Goal: Task Accomplishment & Management: Manage account settings

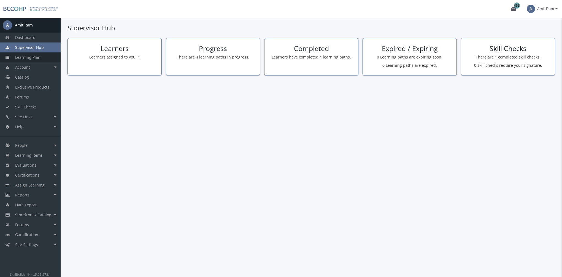
click at [28, 58] on span "Learning Plan" at bounding box center [27, 57] width 25 height 5
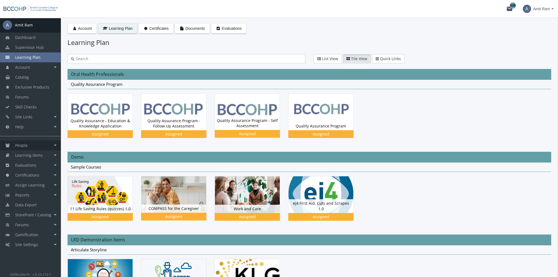
click at [46, 147] on link "People" at bounding box center [30, 145] width 61 height 10
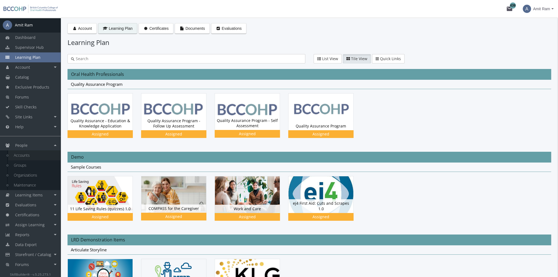
click at [44, 156] on link "Accounts" at bounding box center [34, 155] width 52 height 10
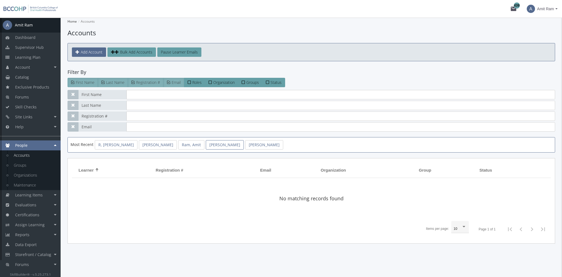
click at [206, 147] on link "[PERSON_NAME]" at bounding box center [225, 144] width 38 height 9
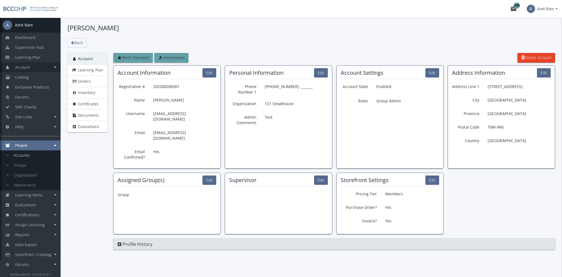
click at [36, 67] on link "Account" at bounding box center [30, 67] width 61 height 10
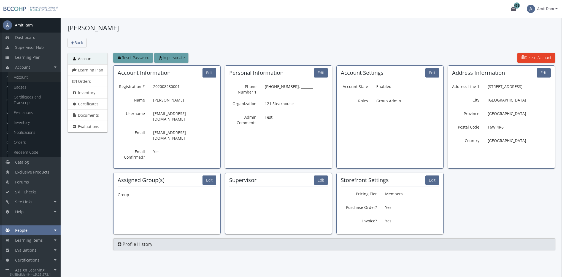
click at [35, 79] on link "Account" at bounding box center [34, 77] width 52 height 10
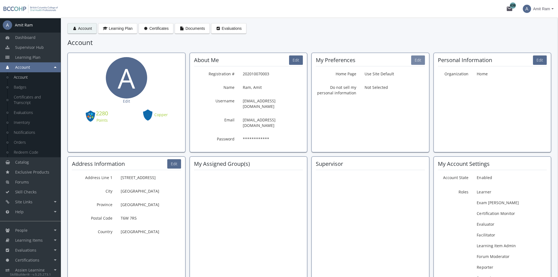
click at [415, 59] on button "Edit" at bounding box center [418, 59] width 14 height 9
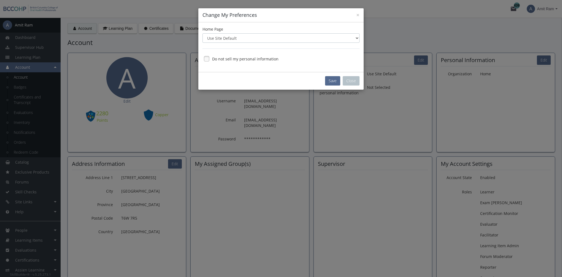
click at [258, 38] on select "Use Site Default Dashboard Account Learning Plan Catalog" at bounding box center [280, 37] width 157 height 9
select select "3"
click at [202, 33] on select "Use Site Default Dashboard Account Learning Plan Catalog" at bounding box center [280, 37] width 157 height 9
click at [329, 80] on button "Save" at bounding box center [332, 80] width 15 height 9
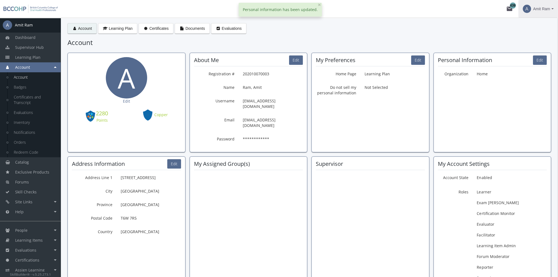
click at [548, 9] on span "Amit Ram" at bounding box center [541, 9] width 17 height 10
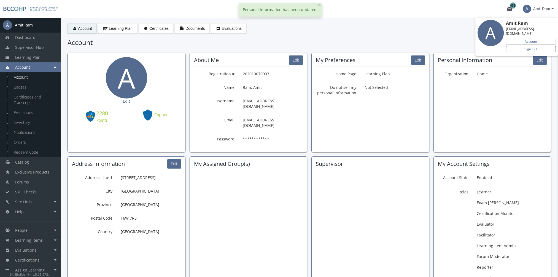
click at [533, 46] on link "Sign Out" at bounding box center [531, 49] width 50 height 6
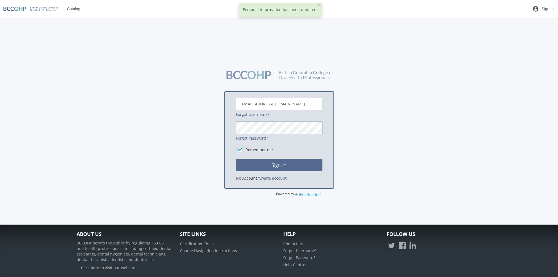
click at [236, 158] on button "Sign In" at bounding box center [279, 164] width 87 height 13
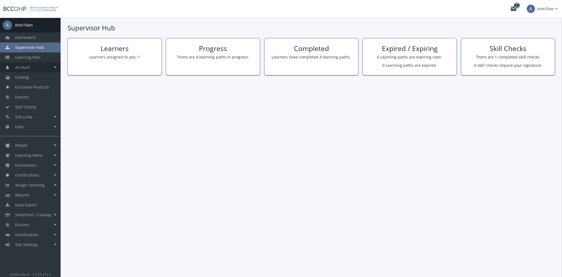
click at [36, 69] on link "Account" at bounding box center [30, 67] width 61 height 10
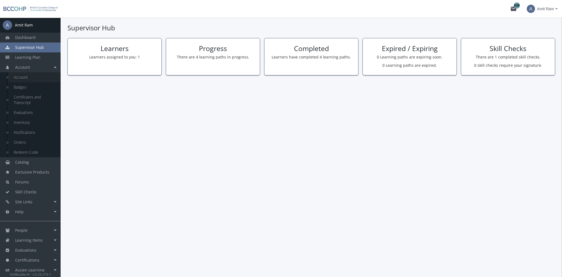
click at [32, 79] on link "Account" at bounding box center [34, 77] width 52 height 10
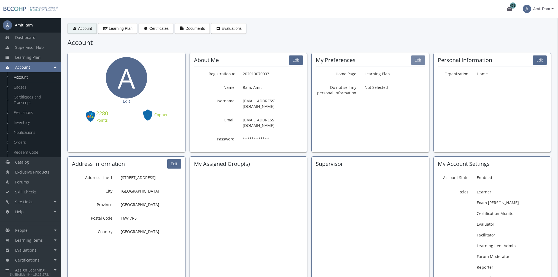
click at [418, 60] on button "Edit" at bounding box center [418, 59] width 14 height 9
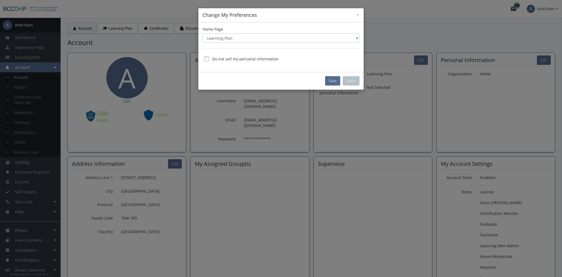
click at [234, 39] on select "Use Site Default Dashboard Account Learning Plan Catalog" at bounding box center [280, 37] width 157 height 9
click at [301, 21] on div "× Change My Preferences" at bounding box center [280, 15] width 165 height 14
click at [334, 79] on button "Save" at bounding box center [332, 80] width 15 height 9
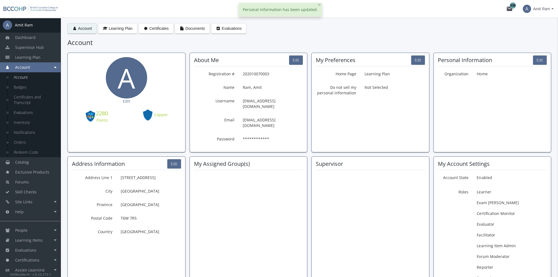
click at [548, 11] on span "Amit Ram" at bounding box center [541, 9] width 17 height 10
click at [531, 46] on link "Sign Out" at bounding box center [531, 49] width 50 height 6
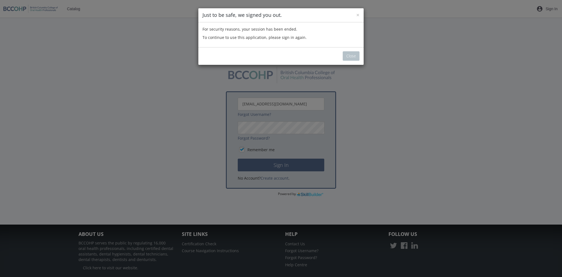
click at [365, 56] on div "× Just to be safe, we signed you out. For security reasons, your session has be…" at bounding box center [281, 138] width 562 height 277
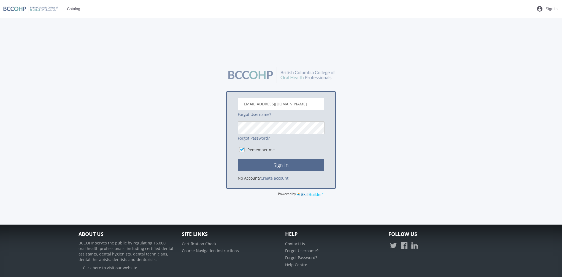
click at [355, 55] on div "× Just to be safe, we signed you out. For security reasons, your session has be…" at bounding box center [281, 138] width 562 height 277
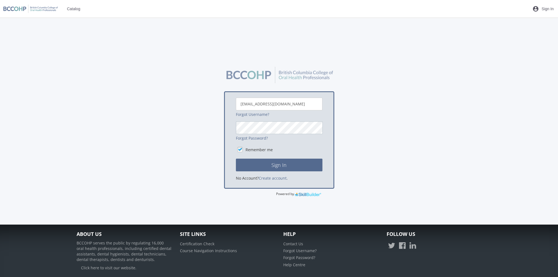
click at [236, 158] on button "Sign In" at bounding box center [279, 164] width 87 height 13
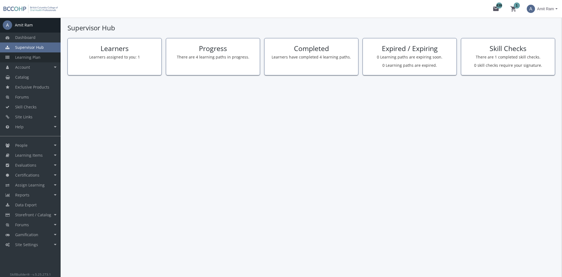
click at [36, 61] on link "Learning Plan" at bounding box center [30, 57] width 61 height 10
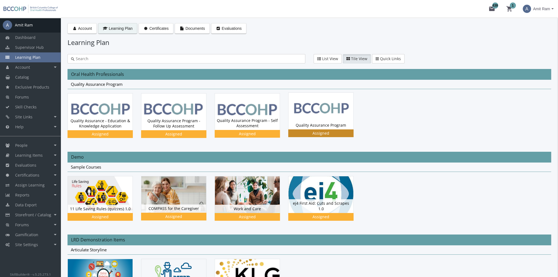
click at [333, 117] on img at bounding box center [320, 111] width 65 height 36
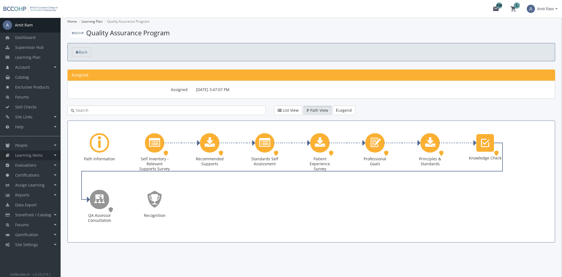
click at [42, 157] on link "Learning Items" at bounding box center [30, 155] width 61 height 10
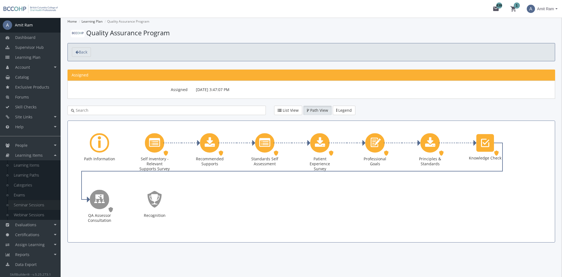
click at [35, 204] on link "Seminar Sessions" at bounding box center [34, 205] width 52 height 10
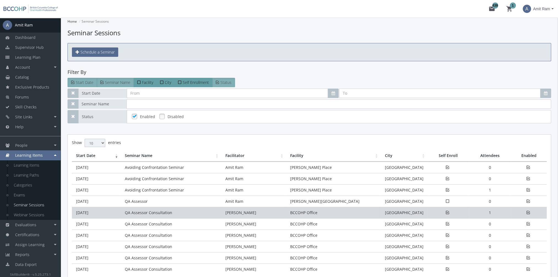
click at [126, 212] on td "QA Assessor Consultation" at bounding box center [171, 212] width 101 height 11
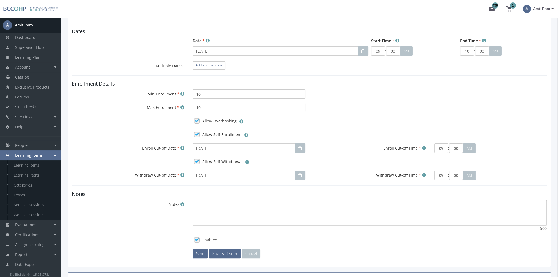
scroll to position [304, 0]
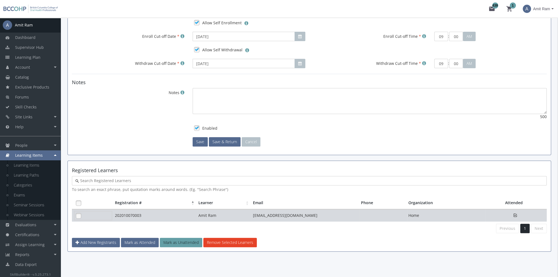
click at [80, 214] on link at bounding box center [78, 215] width 8 height 8
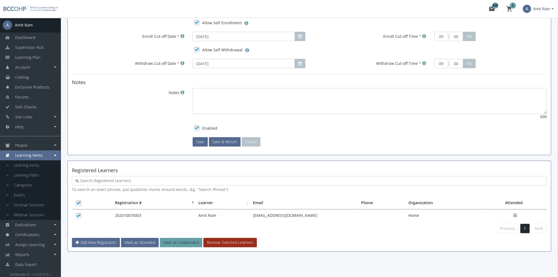
click at [220, 242] on button "Remove Selected Learners" at bounding box center [229, 241] width 53 height 9
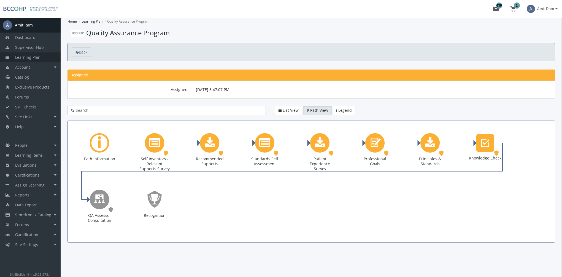
click at [40, 57] on link "Learning Plan" at bounding box center [30, 57] width 61 height 10
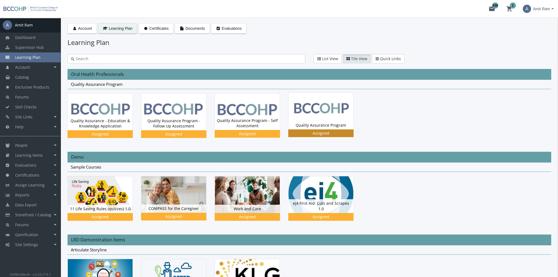
click at [319, 120] on img at bounding box center [320, 111] width 65 height 36
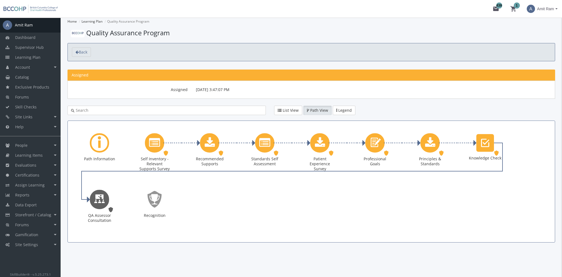
click at [101, 201] on icon "QA Assessor Consultation" at bounding box center [99, 199] width 11 height 16
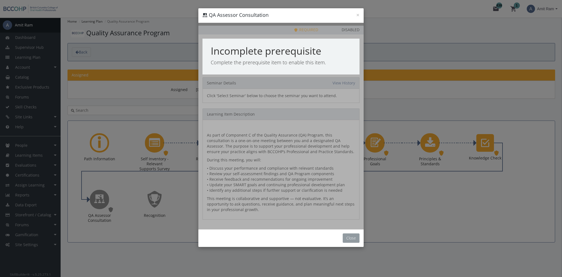
click at [354, 237] on button "Close" at bounding box center [351, 237] width 17 height 9
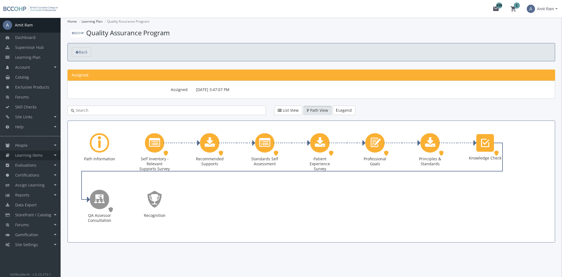
click at [40, 156] on span "Learning Items" at bounding box center [29, 154] width 28 height 5
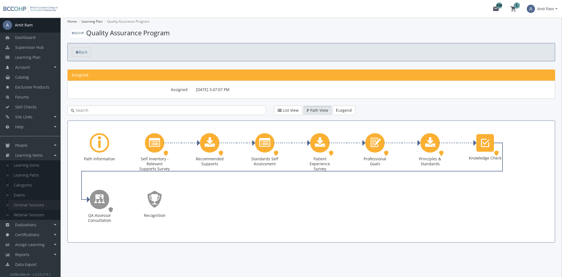
click at [37, 204] on link "Seminar Sessions" at bounding box center [34, 205] width 52 height 10
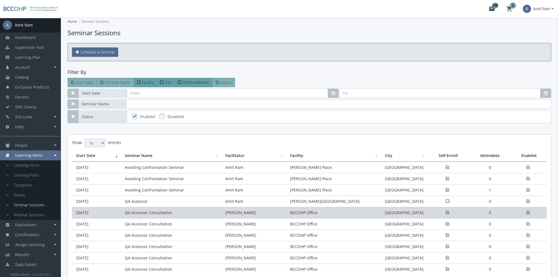
click at [111, 212] on td "[DATE]" at bounding box center [96, 212] width 49 height 11
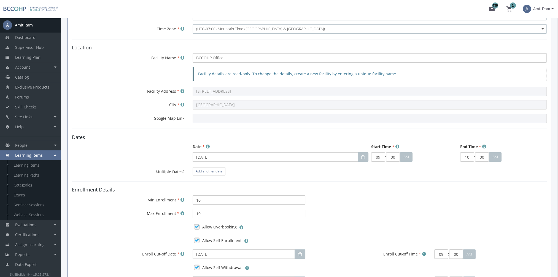
scroll to position [138, 0]
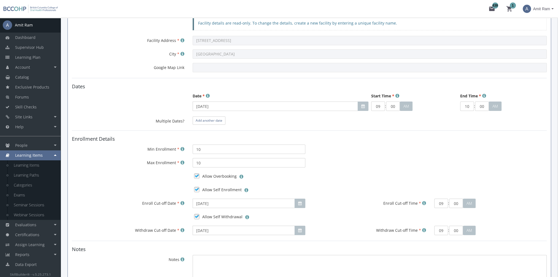
click at [197, 188] on link at bounding box center [197, 189] width 8 height 8
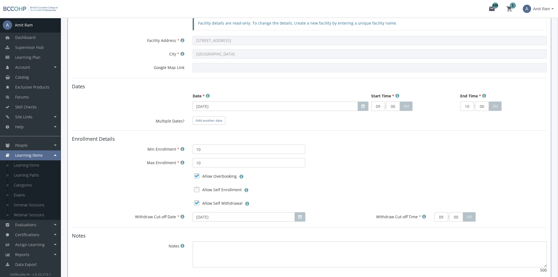
click at [196, 202] on link at bounding box center [197, 203] width 8 height 8
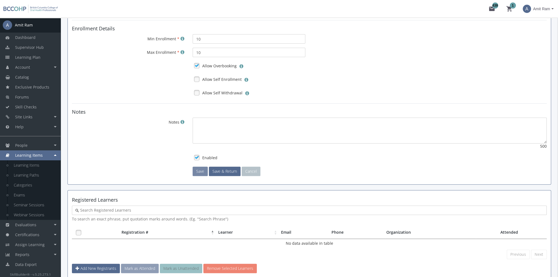
scroll to position [274, 0]
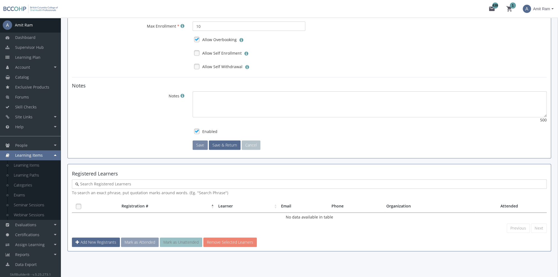
click at [199, 147] on button "Save" at bounding box center [200, 144] width 15 height 9
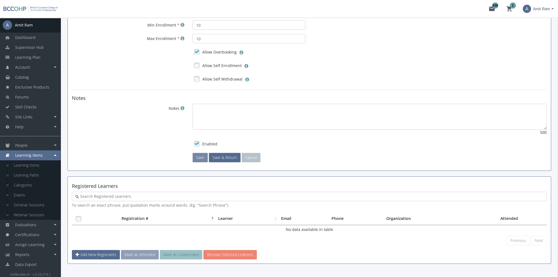
click at [202, 159] on button "Save" at bounding box center [200, 157] width 15 height 9
click at [31, 60] on span "Learning Plan" at bounding box center [27, 57] width 25 height 5
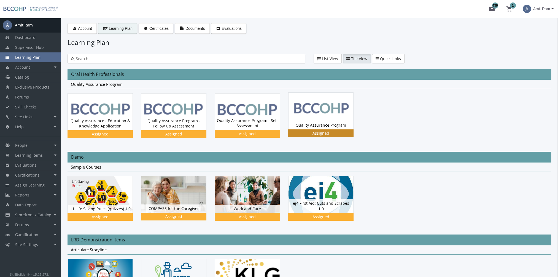
click at [315, 125] on div "Quality Assurance Program Status Assigned" at bounding box center [320, 125] width 65 height 8
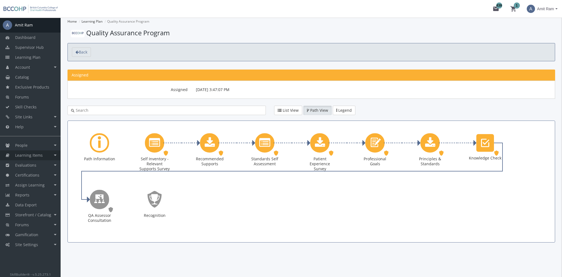
click at [50, 156] on link "Learning Items" at bounding box center [30, 155] width 61 height 10
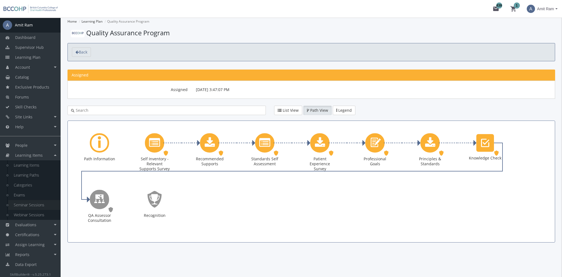
click at [42, 206] on link "Seminar Sessions" at bounding box center [34, 205] width 52 height 10
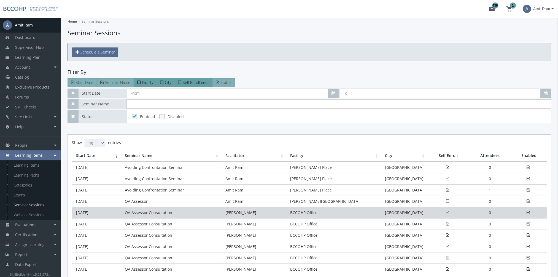
click at [126, 212] on td "QA Assessor Consultation" at bounding box center [171, 212] width 101 height 11
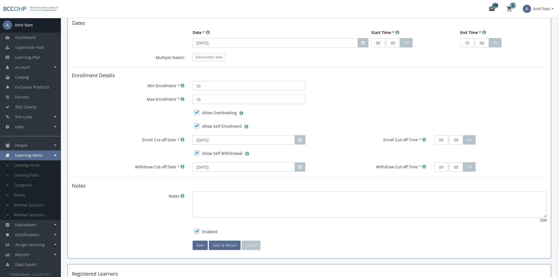
scroll to position [193, 0]
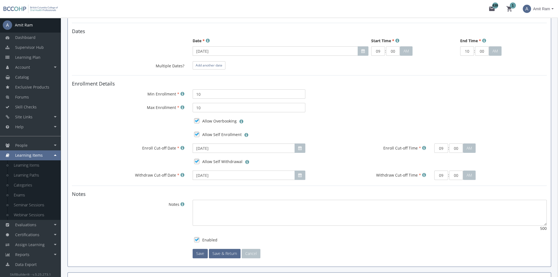
click at [196, 134] on link at bounding box center [197, 134] width 8 height 8
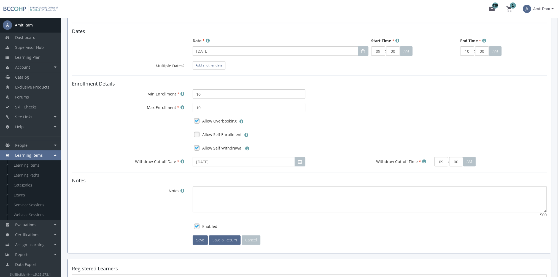
drag, startPoint x: 196, startPoint y: 148, endPoint x: 196, endPoint y: 151, distance: 3.0
click at [195, 148] on link at bounding box center [197, 148] width 8 height 8
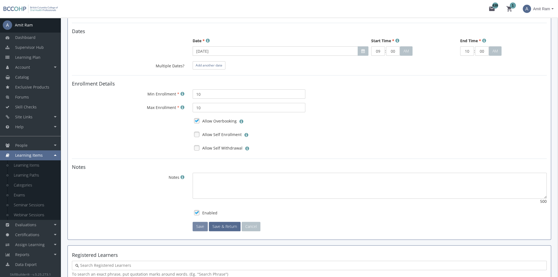
click at [199, 223] on button "Save" at bounding box center [200, 225] width 15 height 9
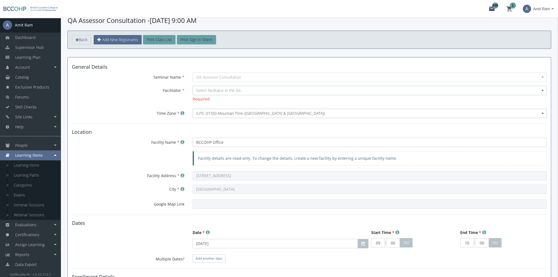
scroll to position [0, 0]
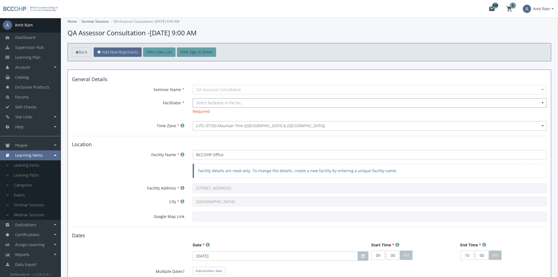
click at [215, 103] on span "Select facilitator in the list..." at bounding box center [219, 102] width 47 height 5
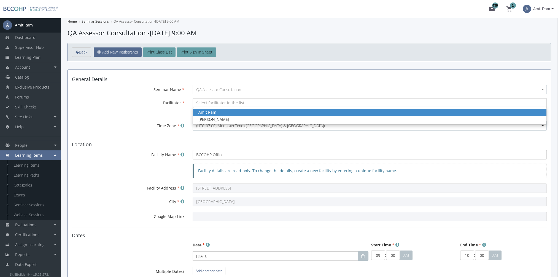
click at [218, 112] on div "Amit Ram" at bounding box center [369, 112] width 342 height 6
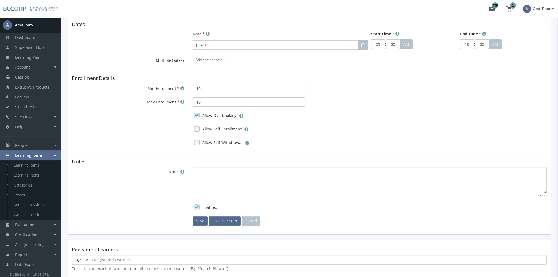
scroll to position [248, 0]
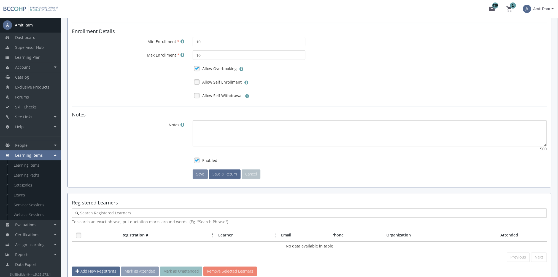
click at [201, 177] on button "Save" at bounding box center [200, 173] width 15 height 9
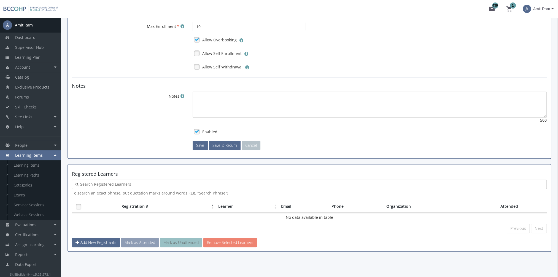
scroll to position [277, 0]
click at [201, 146] on button "Save" at bounding box center [200, 145] width 15 height 9
click at [42, 47] on span "Supervisor Hub" at bounding box center [29, 47] width 29 height 5
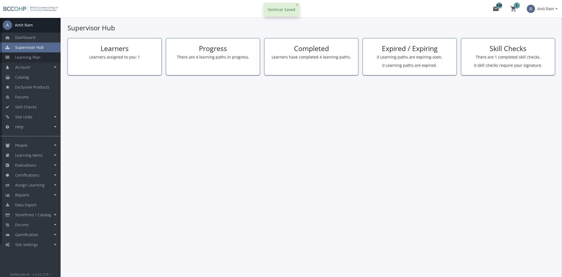
click at [42, 56] on link "Learning Plan" at bounding box center [30, 57] width 61 height 10
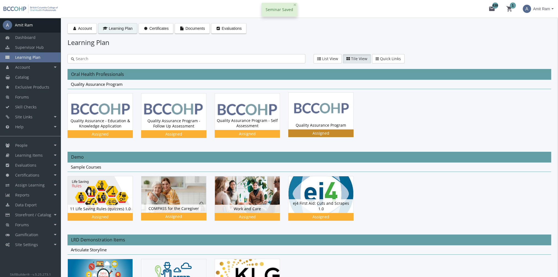
click at [321, 111] on img at bounding box center [320, 111] width 65 height 36
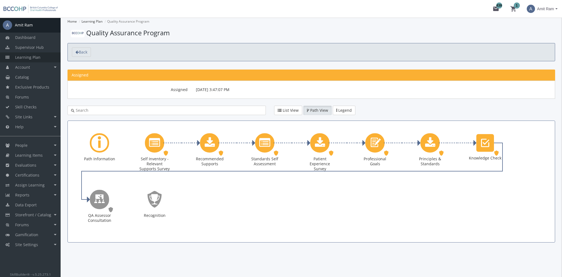
click at [40, 59] on link "Learning Plan" at bounding box center [30, 57] width 61 height 10
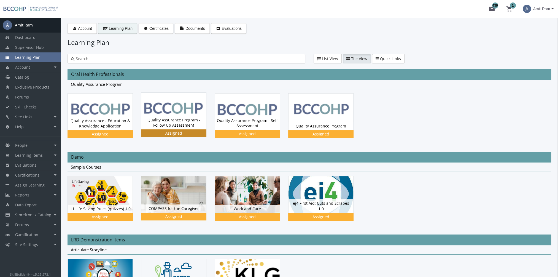
click at [187, 114] on img at bounding box center [173, 111] width 65 height 37
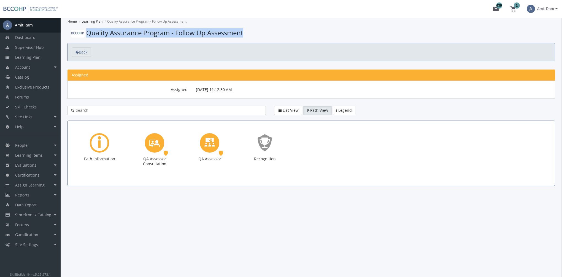
drag, startPoint x: 271, startPoint y: 31, endPoint x: 88, endPoint y: 35, distance: 182.7
click at [88, 35] on h1 "Quality Assurance Program - Follow Up Assessment" at bounding box center [311, 32] width 488 height 9
copy span "Quality Assurance Program - Follow Up Assessment"
click at [45, 155] on link "Learning Items" at bounding box center [30, 155] width 61 height 10
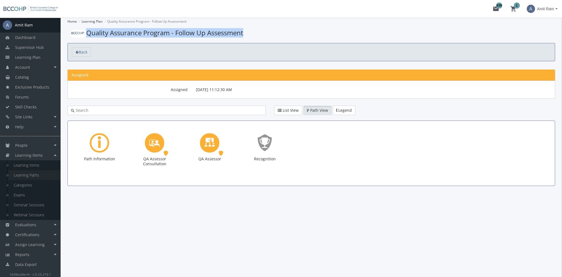
click at [39, 176] on link "Learning Paths" at bounding box center [34, 175] width 52 height 10
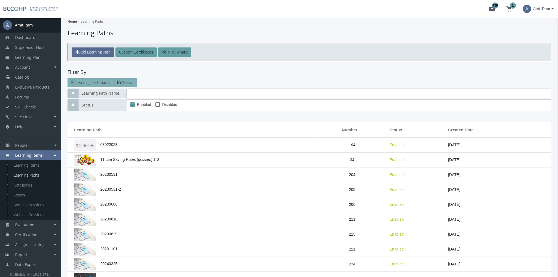
click at [148, 92] on input "text" at bounding box center [338, 92] width 425 height 9
paste input "Quality Assurance Program - Follow Up Assessment"
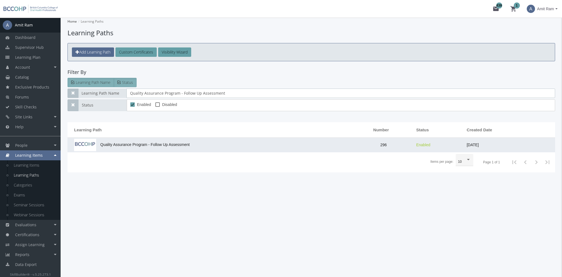
type input "Quality Assurance Program - Follow Up Assessment"
click at [153, 146] on td "Quality Assurance Program - Follow Up Assessment" at bounding box center [210, 144] width 286 height 15
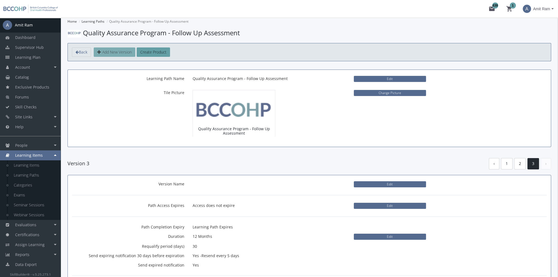
click at [121, 52] on span "Add New Version" at bounding box center [116, 51] width 29 height 5
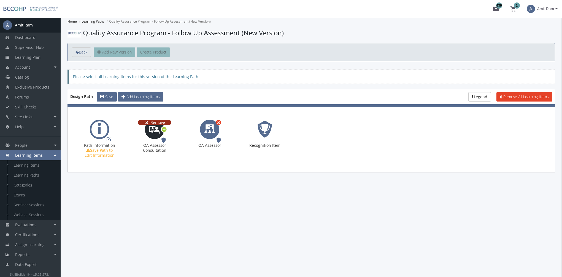
click at [163, 121] on span "Remove" at bounding box center [157, 122] width 15 height 5
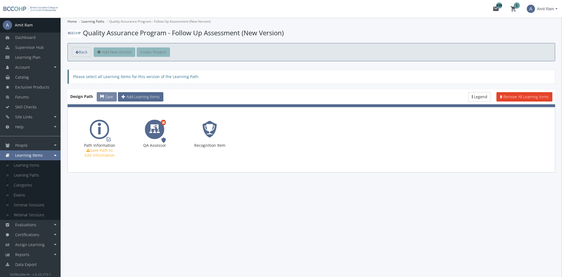
click at [110, 97] on span "Save" at bounding box center [109, 96] width 8 height 5
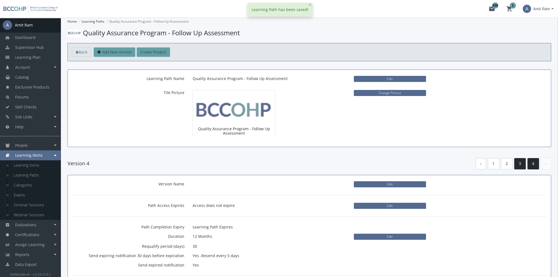
click at [519, 164] on link "3" at bounding box center [520, 163] width 12 height 11
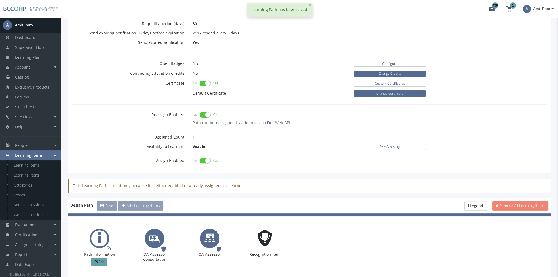
scroll to position [252, 0]
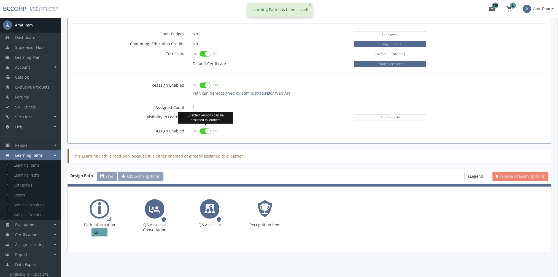
click at [205, 131] on label at bounding box center [204, 131] width 11 height 8
click at [0, 0] on input "checkbox" at bounding box center [0, 0] width 0 height 0
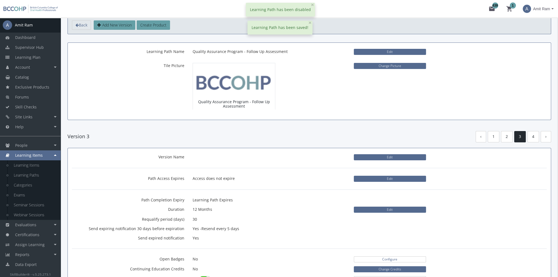
scroll to position [0, 0]
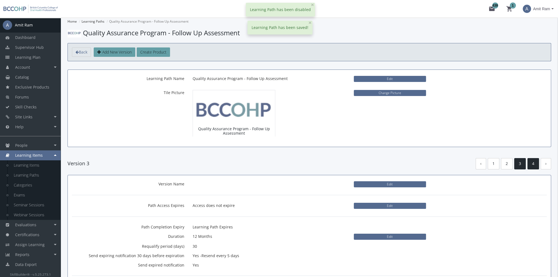
click at [530, 164] on link "4" at bounding box center [533, 163] width 12 height 11
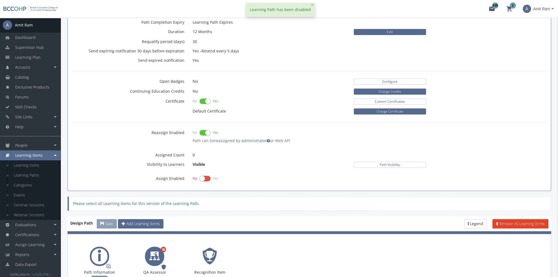
scroll to position [252, 0]
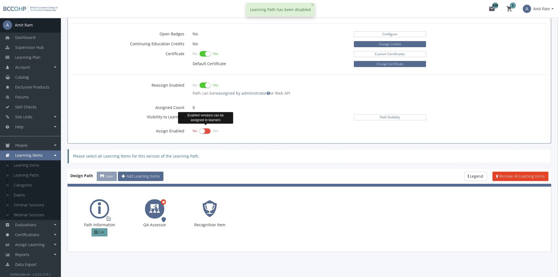
click at [205, 129] on label at bounding box center [204, 131] width 11 height 8
click at [0, 0] on input "checkbox" at bounding box center [0, 0] width 0 height 0
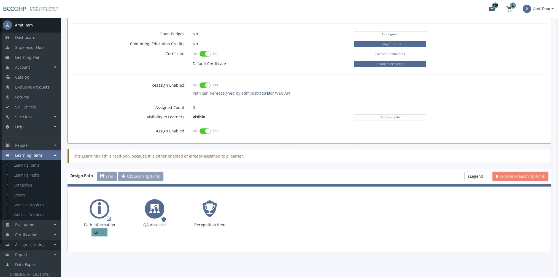
click at [43, 246] on span "Assign Learning" at bounding box center [29, 244] width 29 height 5
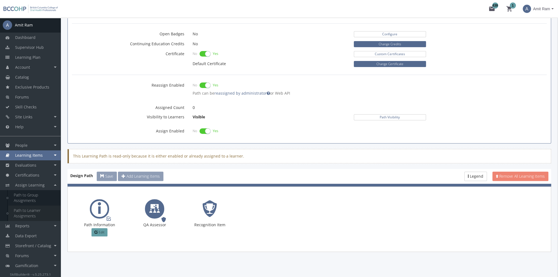
click at [38, 215] on link "Path to Learner Assignments" at bounding box center [34, 212] width 52 height 15
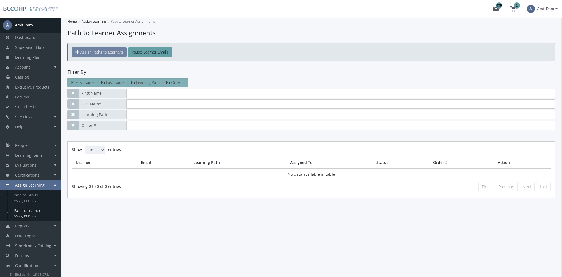
click at [110, 54] on span "Assign Paths to Learners" at bounding box center [101, 51] width 43 height 5
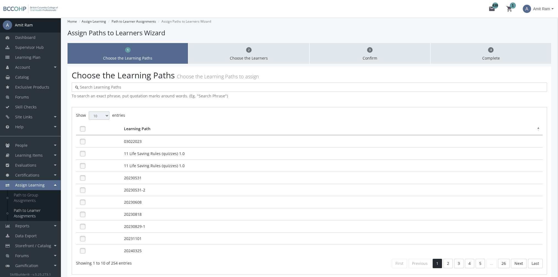
click at [126, 86] on input "text" at bounding box center [311, 87] width 465 height 6
paste input "Quality Assurance Program - Follow Up Assessment"
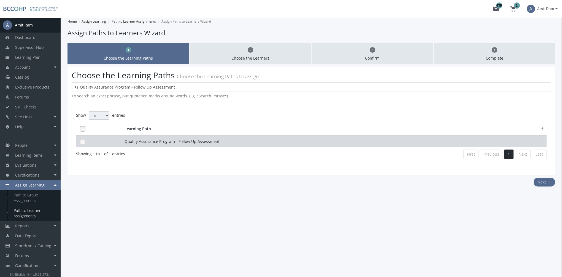
type input "Quality Assurance Program - Follow Up Assessment"
click at [143, 142] on td "Quality Assurance Program - Follow Up Assessment" at bounding box center [334, 141] width 423 height 12
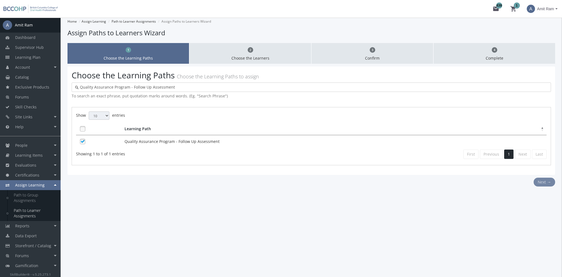
click at [544, 182] on button "Next →" at bounding box center [544, 181] width 21 height 9
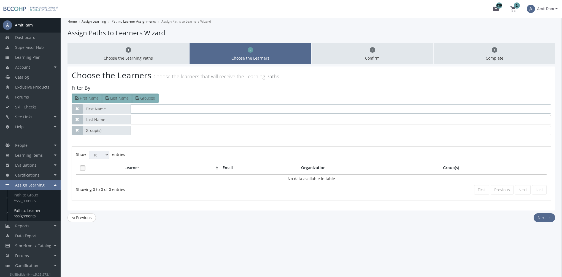
click at [179, 110] on input "text" at bounding box center [341, 108] width 420 height 9
type input "[PERSON_NAME]"
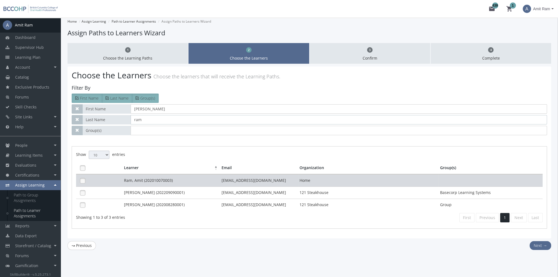
type input "ram"
click at [165, 180] on td "Ram, Amit (202010070003)" at bounding box center [172, 180] width 98 height 12
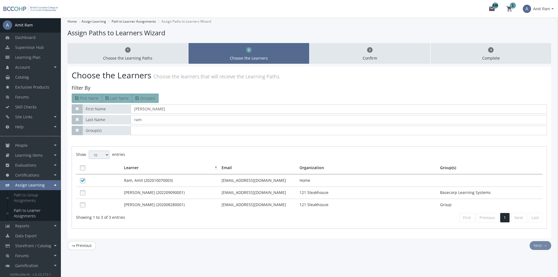
click at [536, 243] on button "Next →" at bounding box center [540, 245] width 21 height 9
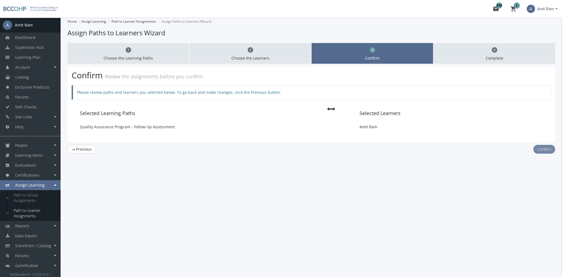
click at [549, 150] on button "Confirm" at bounding box center [544, 149] width 22 height 9
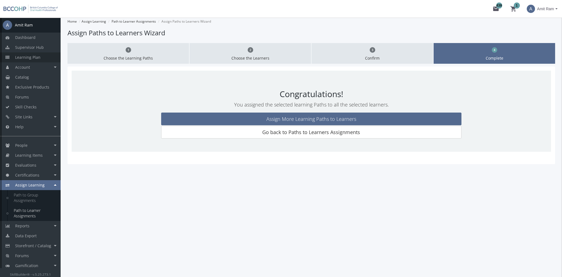
click at [44, 57] on link "Learning Plan" at bounding box center [30, 57] width 61 height 10
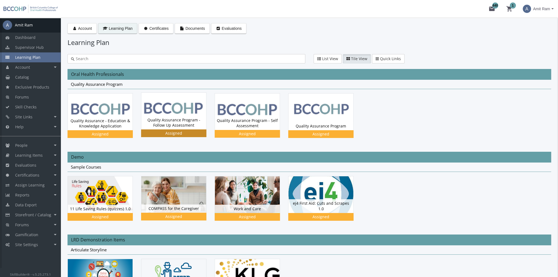
click at [168, 112] on img at bounding box center [173, 111] width 65 height 37
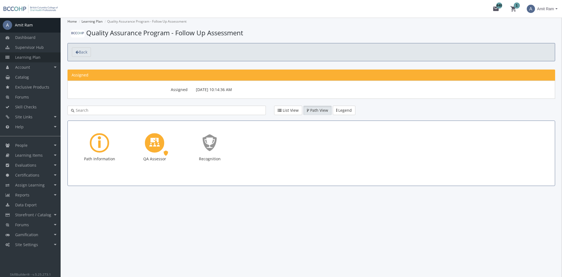
click at [46, 54] on link "Learning Plan" at bounding box center [30, 57] width 61 height 10
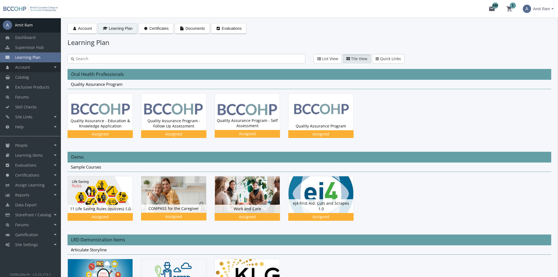
click at [47, 69] on link "Account" at bounding box center [30, 67] width 61 height 10
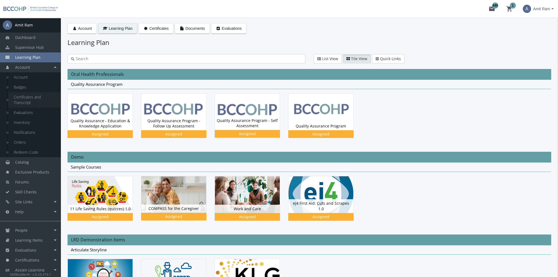
click at [42, 97] on link "Certificates and Transcript" at bounding box center [34, 99] width 52 height 15
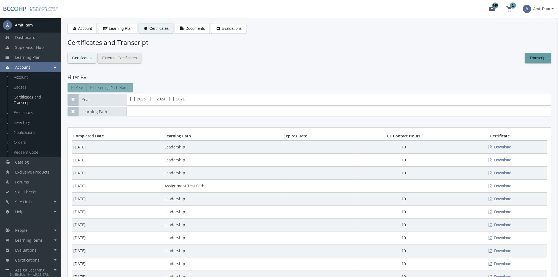
click at [118, 60] on span "External Certificates" at bounding box center [119, 58] width 34 height 10
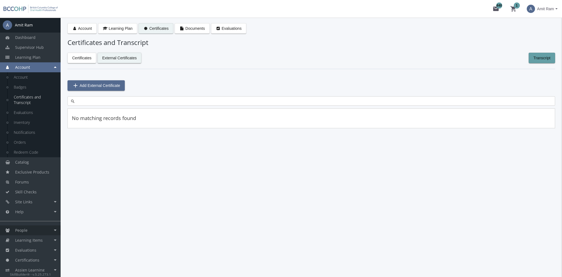
click at [33, 232] on link "People" at bounding box center [30, 230] width 61 height 10
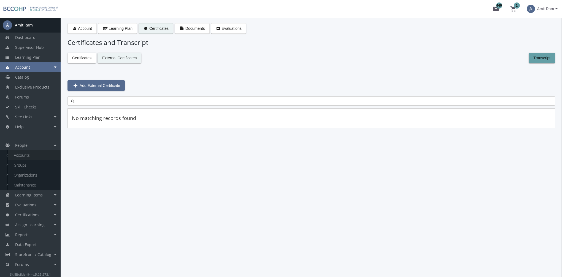
click at [29, 156] on link "Accounts" at bounding box center [34, 155] width 52 height 10
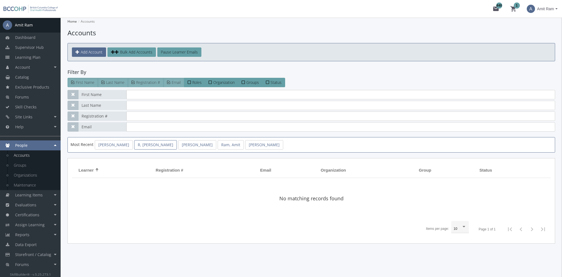
click at [145, 144] on link "R, [PERSON_NAME]" at bounding box center [155, 144] width 43 height 9
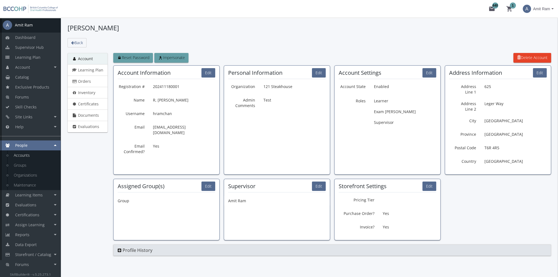
click at [26, 156] on link "Accounts" at bounding box center [34, 155] width 52 height 10
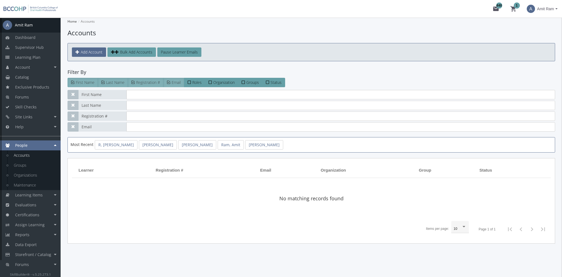
click at [33, 154] on link "Accounts" at bounding box center [34, 155] width 52 height 10
click at [106, 145] on link "R, [PERSON_NAME]" at bounding box center [116, 144] width 43 height 9
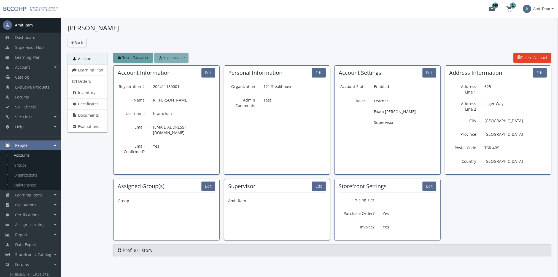
click at [173, 58] on span "Impersonate" at bounding box center [171, 57] width 27 height 5
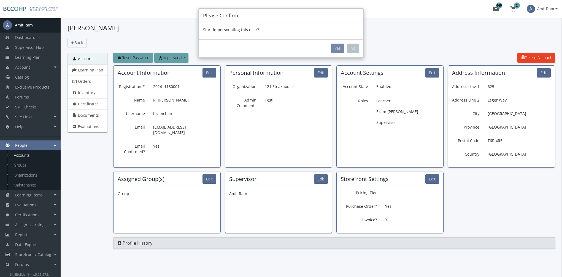
click at [336, 48] on button "Yes" at bounding box center [337, 48] width 13 height 9
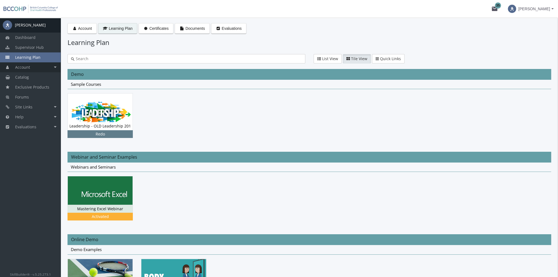
click at [37, 68] on link "Account" at bounding box center [30, 67] width 61 height 10
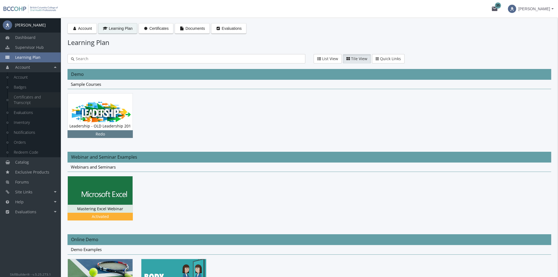
click at [32, 98] on link "Certificates and Transcript" at bounding box center [34, 99] width 52 height 15
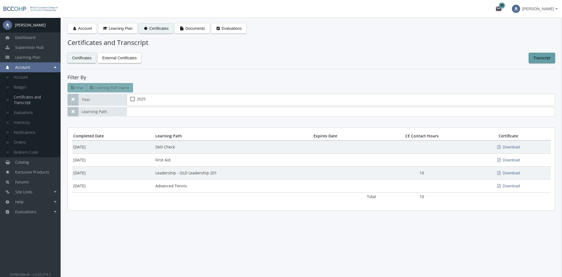
click at [554, 9] on span "[PERSON_NAME]" at bounding box center [535, 9] width 46 height 10
click at [531, 49] on link "Sign Out" at bounding box center [524, 52] width 72 height 6
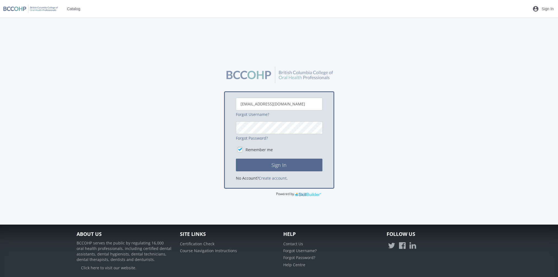
click at [242, 120] on div "[EMAIL_ADDRESS][DOMAIN_NAME] Forgot Username? Forgot Password? Remember me Sign…" at bounding box center [279, 135] width 87 height 74
click at [236, 158] on button "Sign In" at bounding box center [279, 164] width 87 height 13
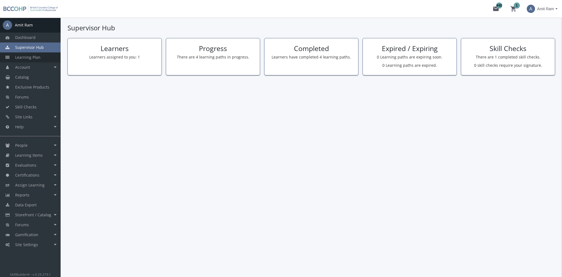
click at [42, 60] on link "Learning Plan" at bounding box center [30, 57] width 61 height 10
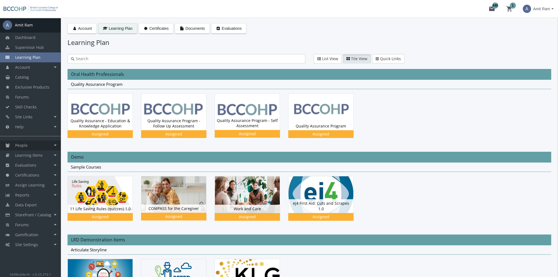
click at [42, 144] on link "People" at bounding box center [30, 145] width 61 height 10
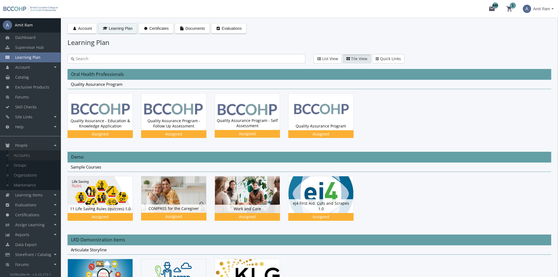
click at [40, 156] on link "Accounts" at bounding box center [34, 155] width 52 height 10
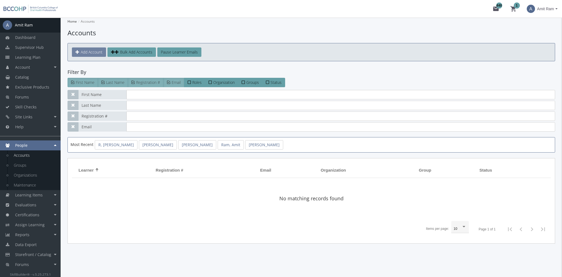
click at [89, 54] on span "Add Account" at bounding box center [92, 51] width 22 height 5
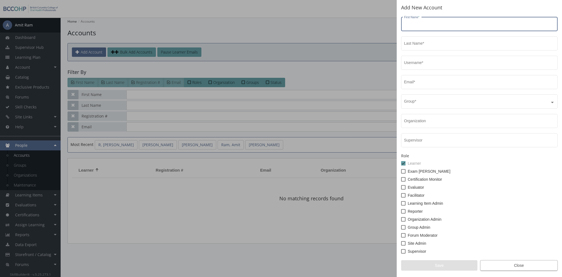
click at [525, 264] on span "Close" at bounding box center [519, 265] width 68 height 10
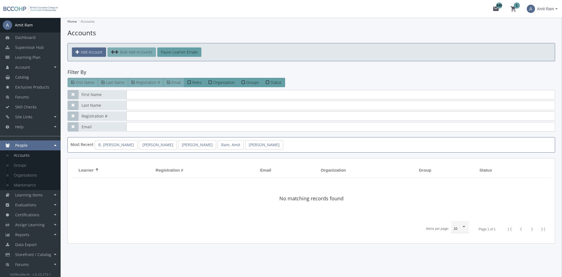
click at [139, 53] on span "Bulk Add Accounts" at bounding box center [136, 51] width 32 height 5
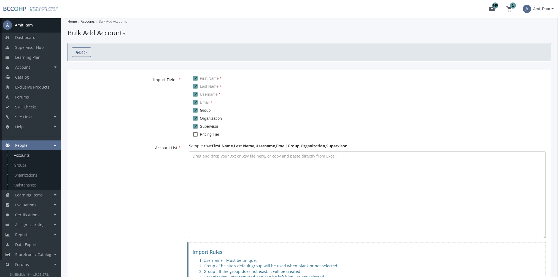
click at [82, 50] on span "Back" at bounding box center [83, 51] width 9 height 5
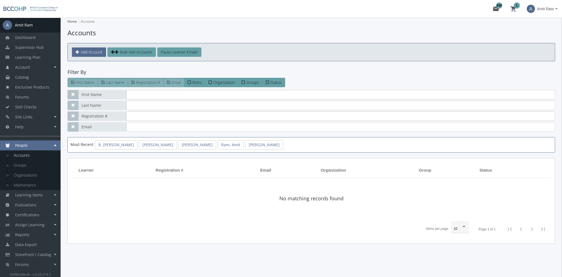
click at [92, 142] on span "Most Recent" at bounding box center [82, 144] width 23 height 5
click at [101, 146] on link "R, [PERSON_NAME]" at bounding box center [116, 144] width 43 height 9
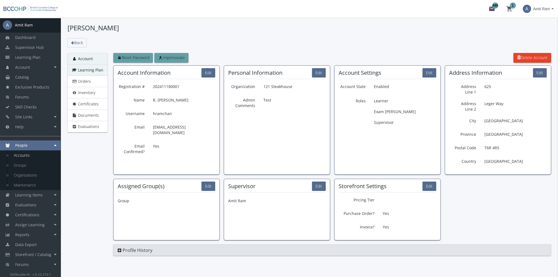
click at [90, 67] on span "Learning Plan" at bounding box center [90, 69] width 25 height 5
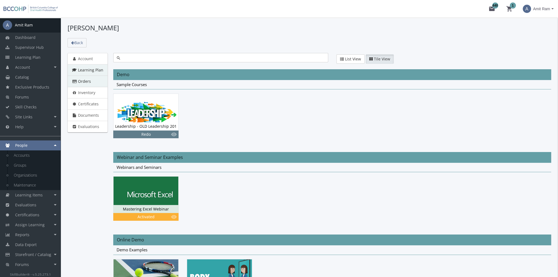
click at [90, 82] on link "Orders" at bounding box center [87, 81] width 40 height 12
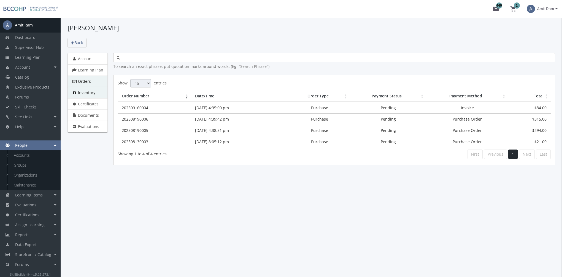
click at [91, 93] on span "Inventory" at bounding box center [86, 92] width 17 height 5
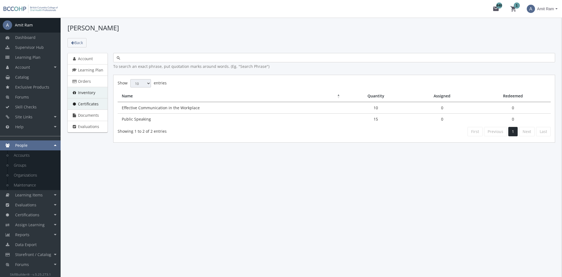
click at [89, 102] on span "Certificates" at bounding box center [88, 103] width 21 height 5
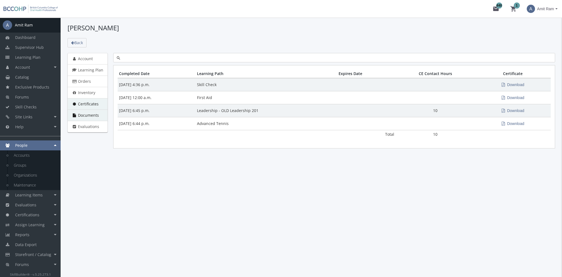
click at [89, 115] on span "Documents" at bounding box center [88, 114] width 21 height 5
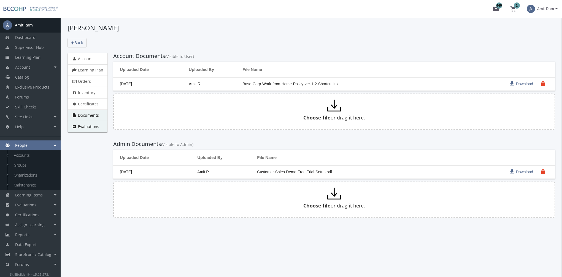
click at [90, 126] on span "Evaluations" at bounding box center [88, 126] width 21 height 5
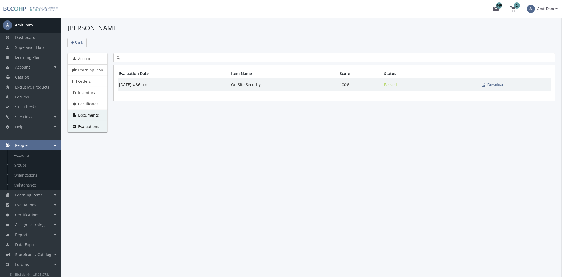
click at [98, 114] on span "Documents" at bounding box center [88, 114] width 21 height 5
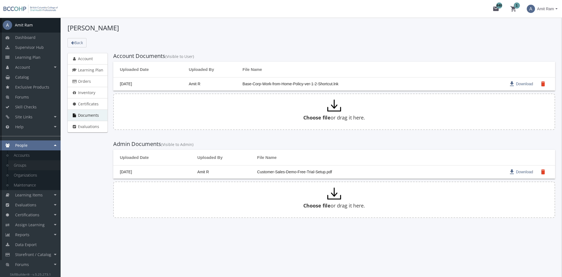
click at [27, 164] on link "Groups" at bounding box center [34, 165] width 52 height 10
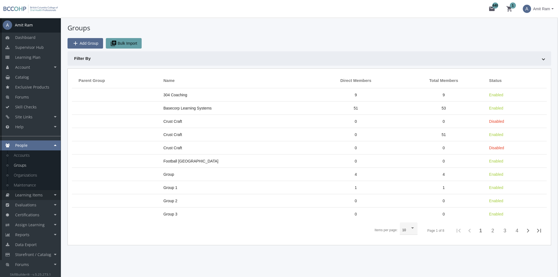
click at [39, 193] on span "Learning Items" at bounding box center [29, 194] width 28 height 5
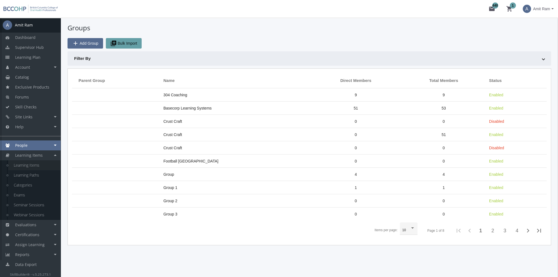
click at [39, 167] on link "Learning Items" at bounding box center [34, 165] width 52 height 10
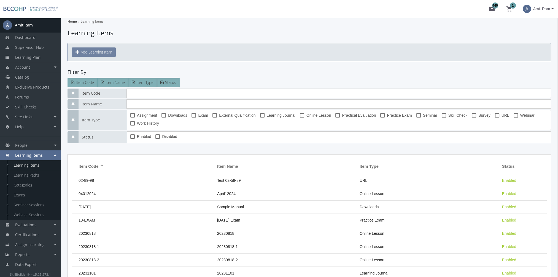
click at [87, 55] on button "Add Learning Item" at bounding box center [94, 51] width 44 height 9
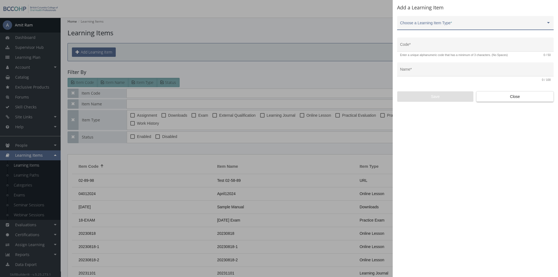
click at [439, 24] on span at bounding box center [473, 25] width 146 height 4
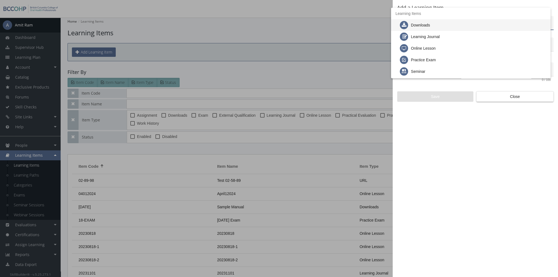
click at [523, 103] on div at bounding box center [279, 138] width 558 height 277
click at [523, 99] on span "Close" at bounding box center [515, 96] width 68 height 10
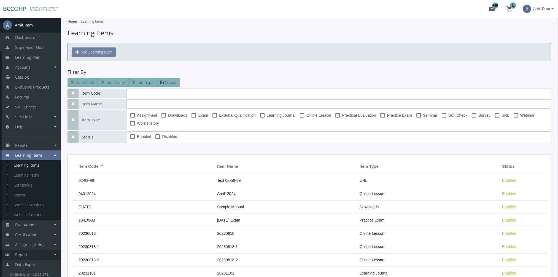
scroll to position [37, 0]
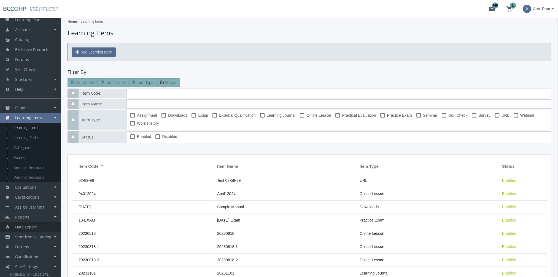
click at [35, 224] on span "Data Export" at bounding box center [25, 226] width 21 height 5
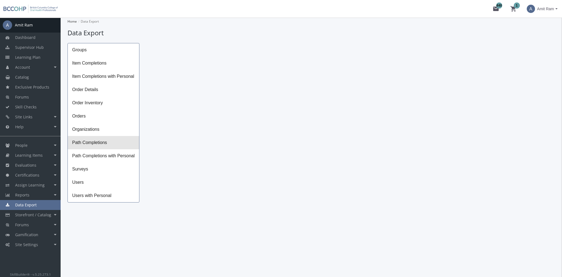
click at [111, 143] on span "Path Completions" at bounding box center [103, 142] width 71 height 13
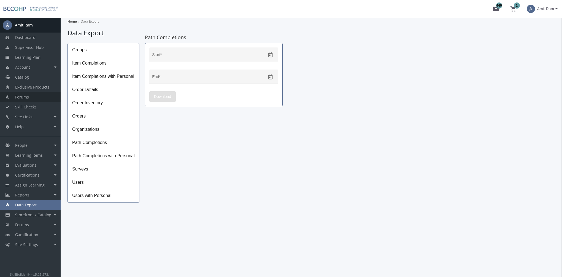
click at [24, 99] on span "Forums" at bounding box center [22, 96] width 14 height 5
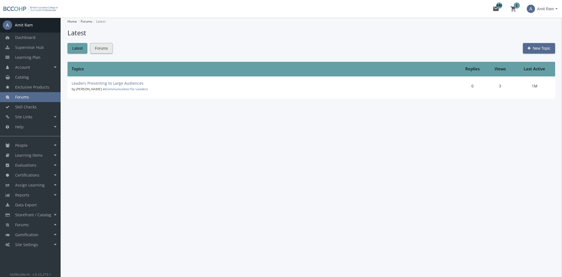
click at [100, 50] on span "Forums" at bounding box center [101, 48] width 13 height 10
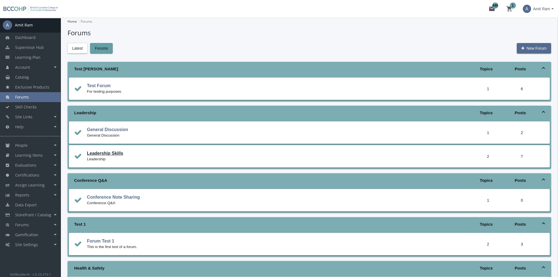
click at [105, 154] on link "Leadership Skills" at bounding box center [105, 153] width 36 height 5
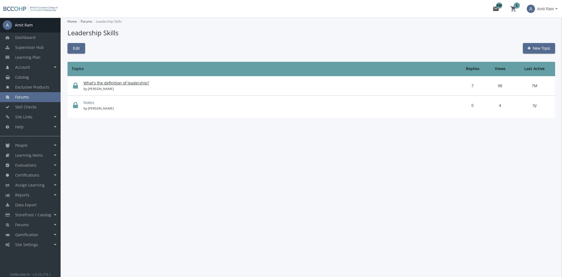
click at [108, 85] on link "What's the definition of leadership?" at bounding box center [116, 82] width 66 height 5
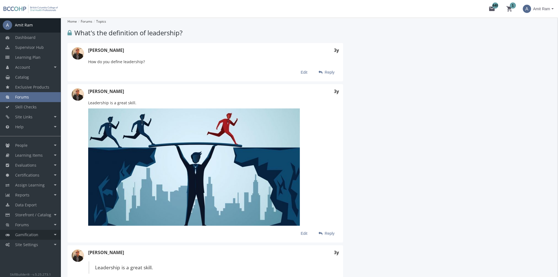
click at [49, 235] on link "Gamification" at bounding box center [30, 234] width 61 height 10
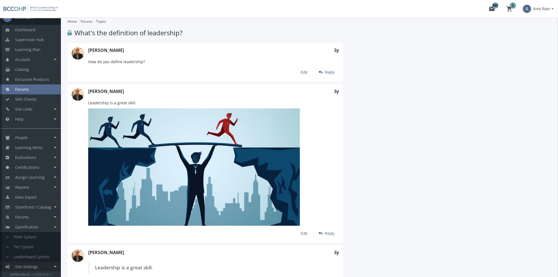
click at [49, 265] on link "Site Settings" at bounding box center [30, 266] width 61 height 10
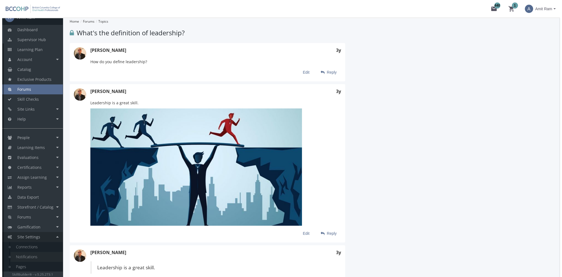
scroll to position [28, 0]
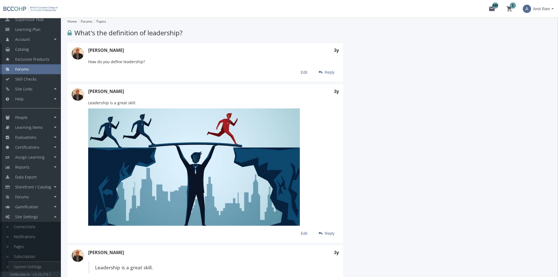
click at [43, 264] on link "System Settings" at bounding box center [34, 266] width 52 height 10
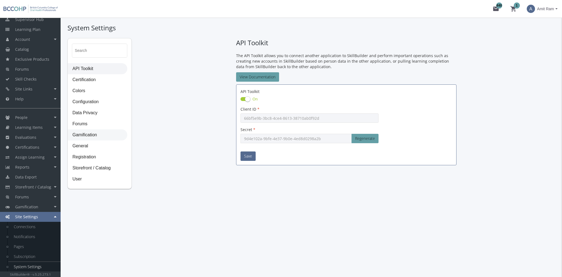
click at [97, 137] on span "Gamification" at bounding box center [97, 134] width 59 height 11
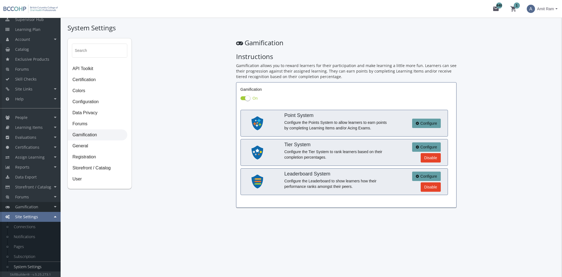
click at [39, 202] on link "Gamification" at bounding box center [30, 207] width 61 height 10
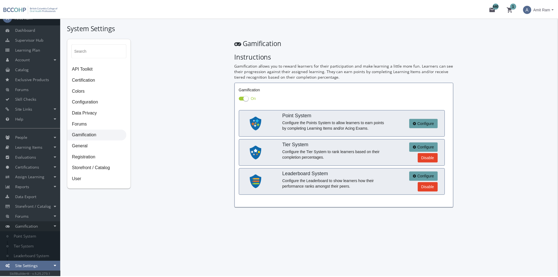
scroll to position [8, 0]
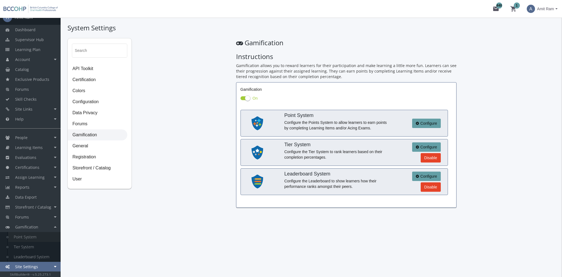
click at [34, 237] on link "Point System" at bounding box center [34, 237] width 52 height 10
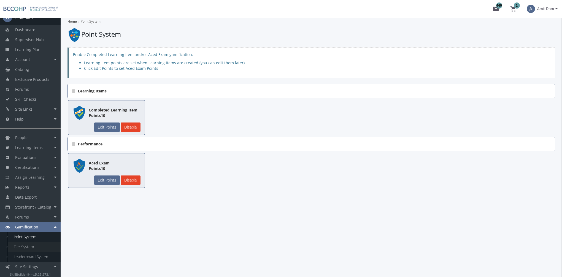
click at [36, 245] on link "Tier System" at bounding box center [34, 247] width 52 height 10
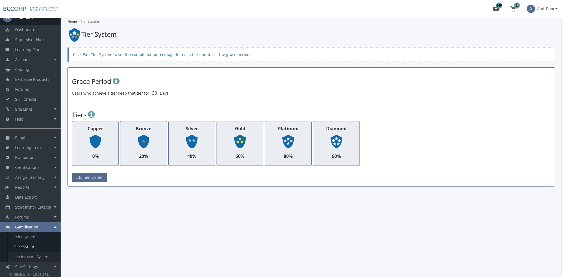
click at [40, 260] on link "Leaderboard System" at bounding box center [34, 257] width 52 height 10
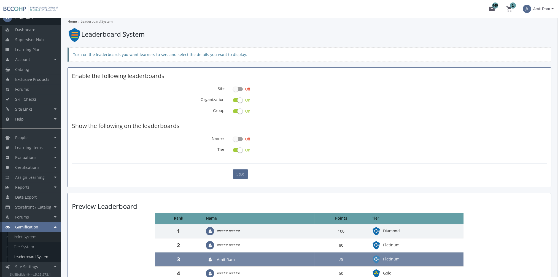
click at [37, 237] on link "Point System" at bounding box center [34, 237] width 52 height 10
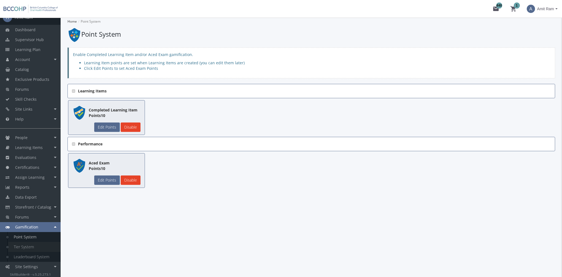
click at [37, 245] on link "Tier System" at bounding box center [34, 247] width 52 height 10
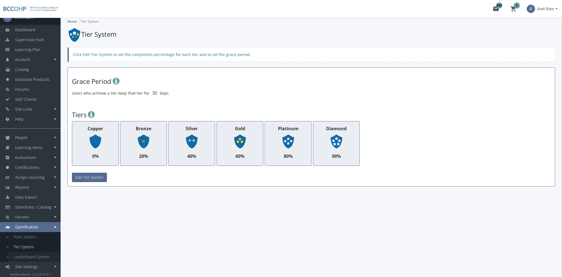
click at [39, 255] on link "Leaderboard System" at bounding box center [34, 257] width 52 height 10
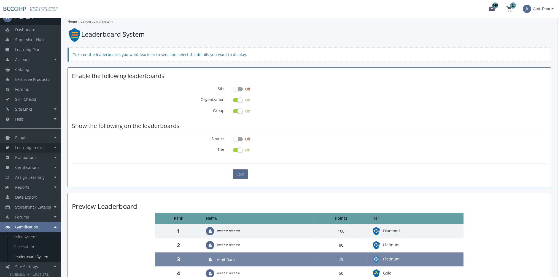
click at [35, 145] on span "Learning Items" at bounding box center [29, 147] width 28 height 5
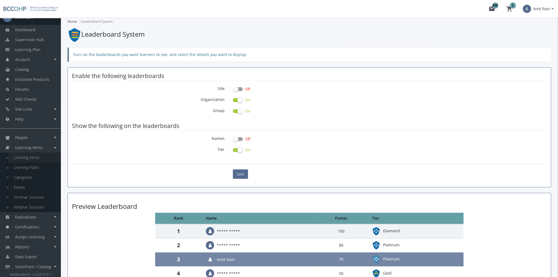
click at [45, 157] on link "Learning Items" at bounding box center [34, 157] width 52 height 10
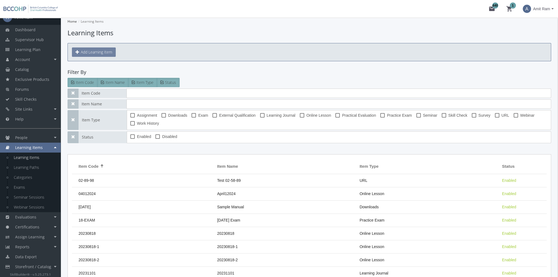
click at [98, 52] on button "Add Learning Item" at bounding box center [94, 51] width 44 height 9
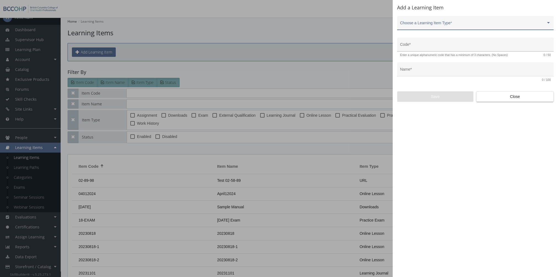
click at [455, 43] on div "Code *" at bounding box center [475, 45] width 151 height 11
click at [456, 73] on input "Name *" at bounding box center [475, 71] width 151 height 4
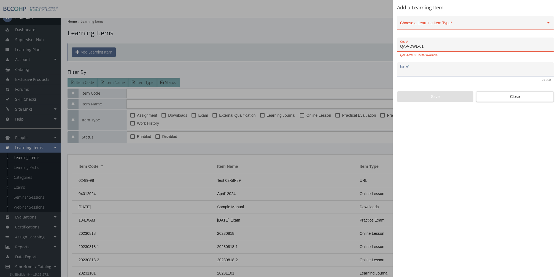
click at [426, 48] on input "QAP-DWL-01" at bounding box center [475, 46] width 151 height 4
type input "QAP-DWL-1"
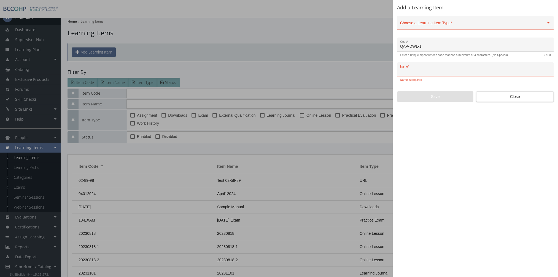
click at [440, 71] on input "Name *" at bounding box center [475, 71] width 151 height 4
click at [496, 99] on span "Close" at bounding box center [515, 96] width 68 height 10
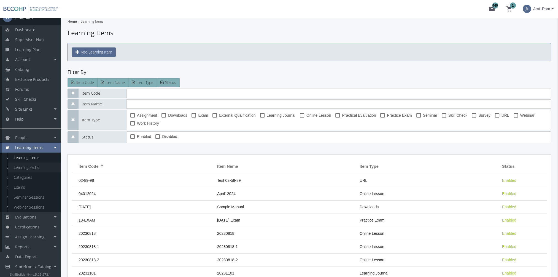
click at [44, 167] on link "Learning Paths" at bounding box center [34, 167] width 52 height 10
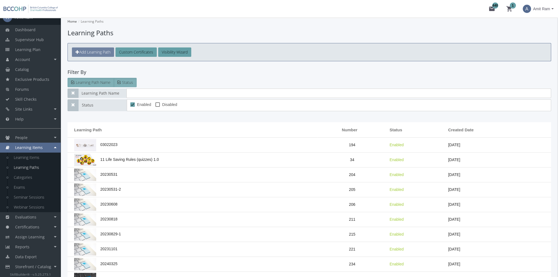
click at [100, 52] on span "Add Learning Path" at bounding box center [94, 51] width 31 height 5
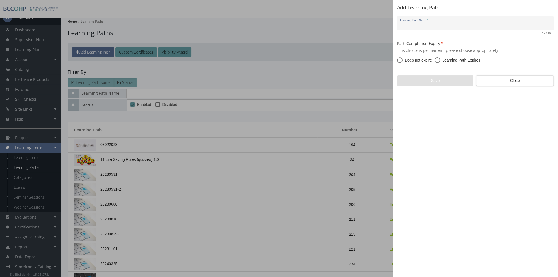
click at [439, 57] on span at bounding box center [437, 60] width 6 height 6
click at [439, 58] on input "Learning Path Expires" at bounding box center [437, 61] width 6 height 6
radio input "true"
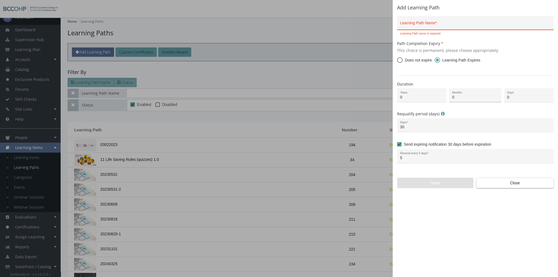
click at [466, 96] on input "0" at bounding box center [475, 97] width 46 height 4
click at [501, 183] on span "Close" at bounding box center [515, 183] width 68 height 10
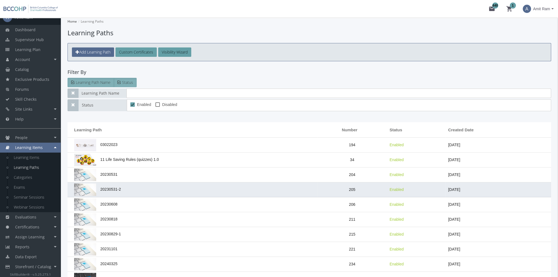
click at [123, 182] on td "20230531-2" at bounding box center [192, 189] width 250 height 15
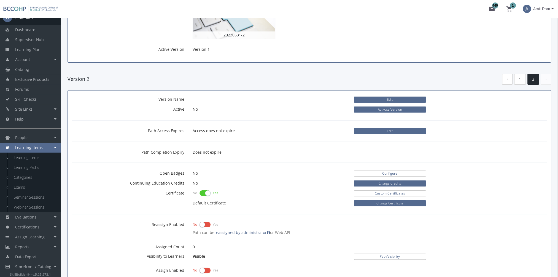
scroll to position [110, 0]
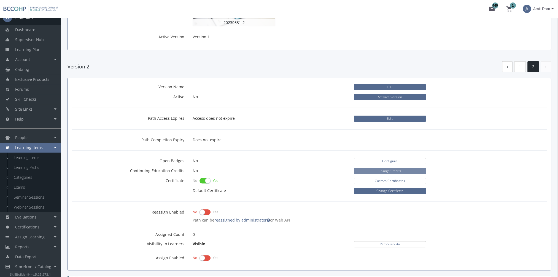
click at [380, 171] on button "Change Credits" at bounding box center [390, 171] width 72 height 6
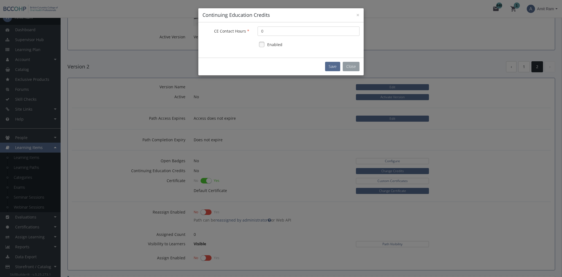
click at [350, 70] on button "Close" at bounding box center [351, 66] width 17 height 9
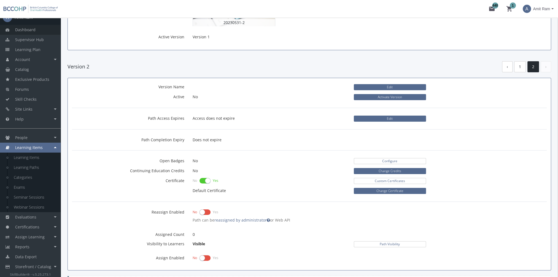
click at [43, 29] on link "Dashboard" at bounding box center [30, 30] width 61 height 10
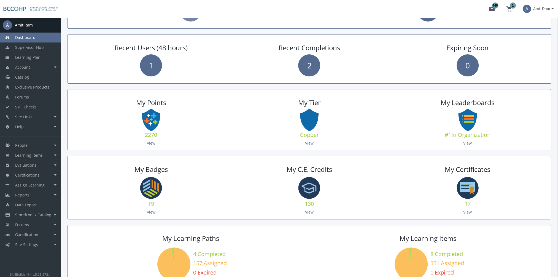
scroll to position [193, 0]
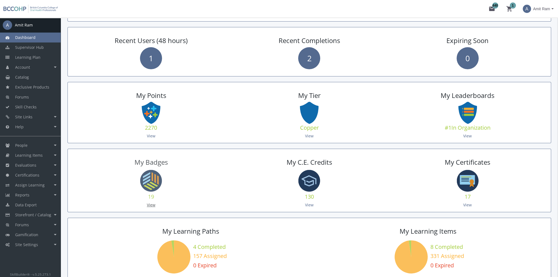
click at [152, 202] on link "View" at bounding box center [151, 204] width 9 height 5
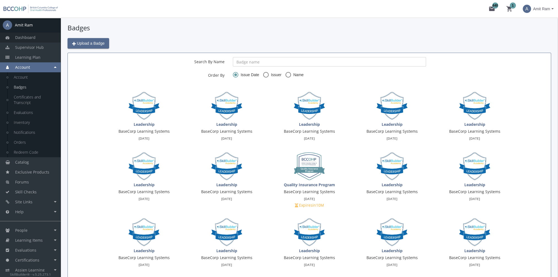
click at [37, 40] on link "Dashboard" at bounding box center [30, 38] width 61 height 10
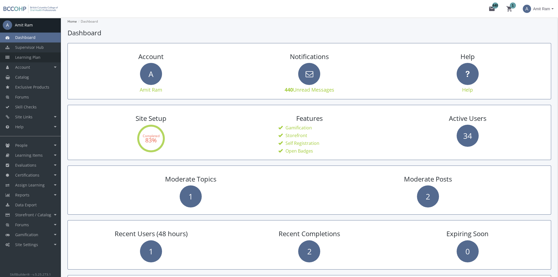
click at [29, 57] on span "Learning Plan" at bounding box center [27, 57] width 25 height 5
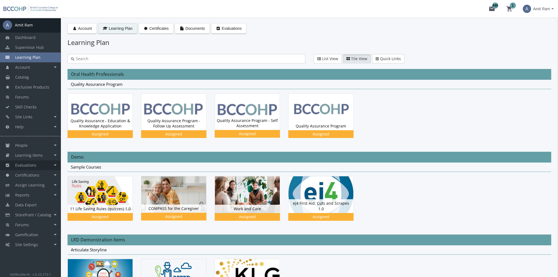
click at [36, 164] on link "Evaluations" at bounding box center [30, 165] width 61 height 10
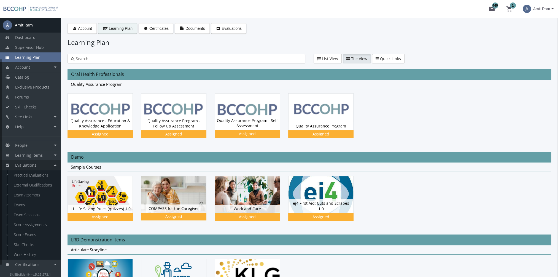
scroll to position [52, 0]
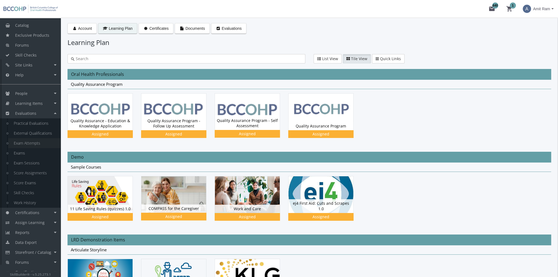
click at [29, 141] on link "Exam Attempts" at bounding box center [34, 143] width 52 height 10
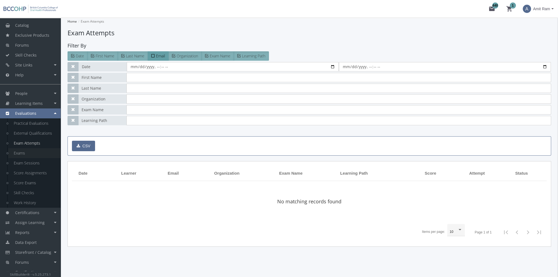
click at [21, 152] on link "Exams" at bounding box center [34, 153] width 52 height 10
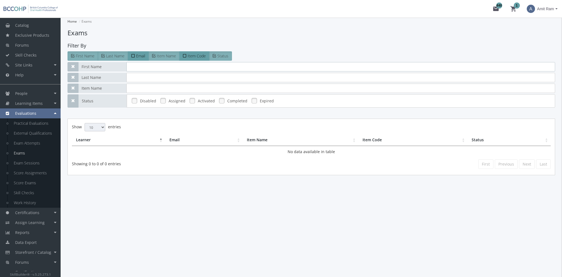
click at [168, 66] on input "text" at bounding box center [340, 66] width 429 height 9
type input "[PERSON_NAME]"
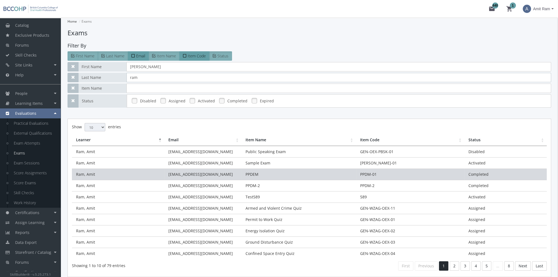
type input "ram"
click at [271, 177] on td "PPDEM" at bounding box center [298, 173] width 114 height 11
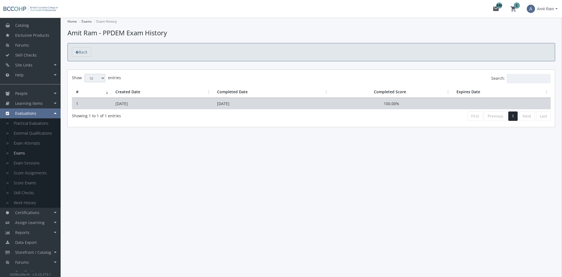
click at [322, 102] on td "[DATE]" at bounding box center [272, 103] width 118 height 11
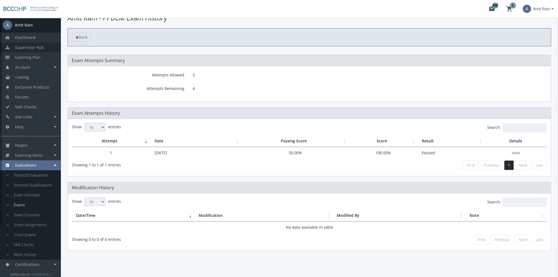
click at [35, 50] on link "Supervisor Hub" at bounding box center [30, 47] width 61 height 10
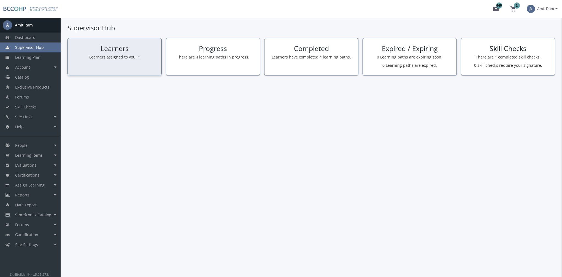
click at [105, 55] on p "Learners assigned to you: 1" at bounding box center [114, 57] width 85 height 6
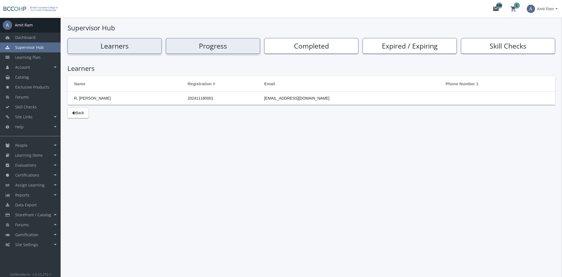
click at [225, 48] on h2 "Progress" at bounding box center [213, 46] width 90 height 8
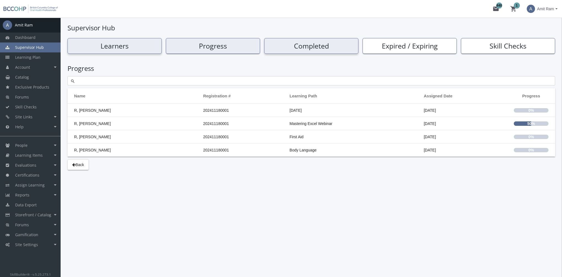
click at [347, 47] on h2 "Completed" at bounding box center [311, 46] width 90 height 8
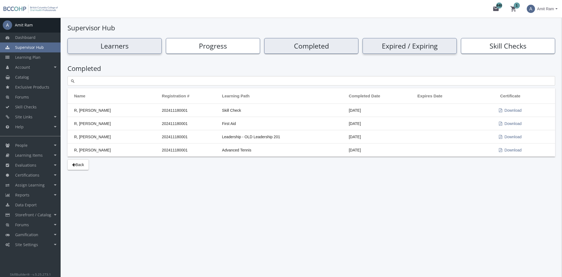
click at [408, 45] on h2 "Expired / Expiring" at bounding box center [409, 46] width 90 height 8
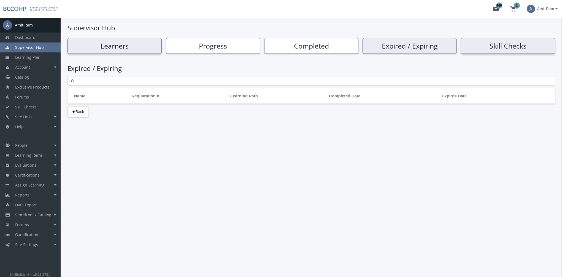
click at [486, 45] on h2 "Skill Checks" at bounding box center [508, 46] width 90 height 8
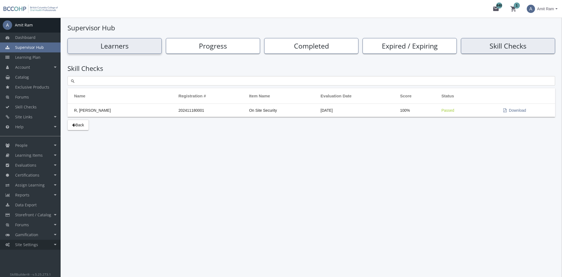
click at [45, 247] on link "Site Settings" at bounding box center [30, 244] width 61 height 10
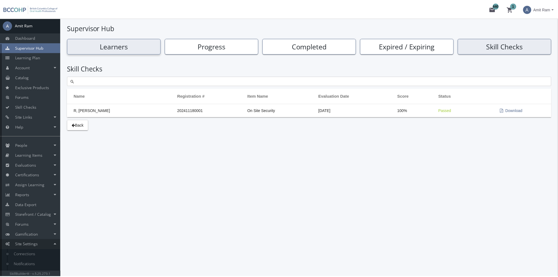
scroll to position [28, 0]
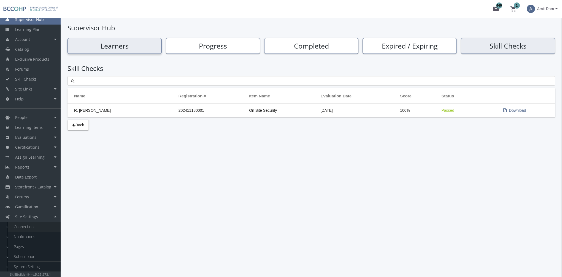
click at [27, 230] on link "Connections" at bounding box center [34, 226] width 52 height 10
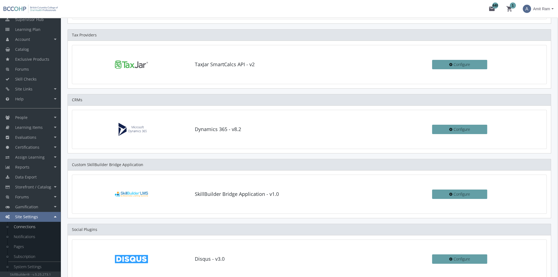
scroll to position [83, 0]
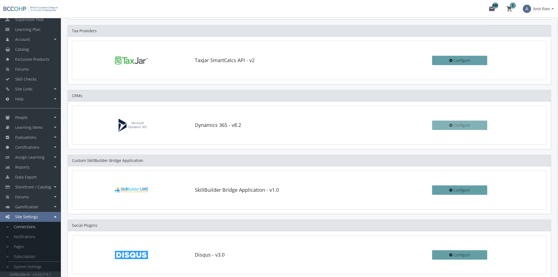
click at [458, 129] on button "Configure" at bounding box center [459, 124] width 55 height 9
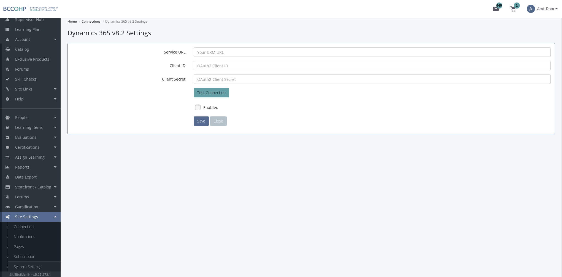
drag, startPoint x: 32, startPoint y: 268, endPoint x: 37, endPoint y: 264, distance: 6.2
click at [33, 268] on link "System Settings" at bounding box center [34, 266] width 52 height 10
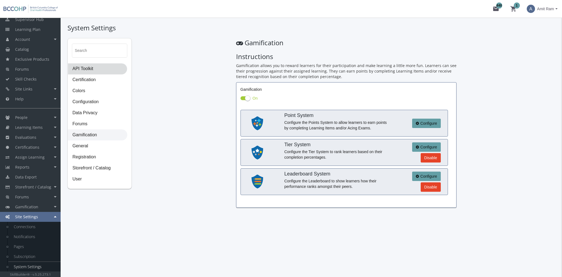
click at [91, 71] on span "API Toolkit" at bounding box center [97, 68] width 59 height 11
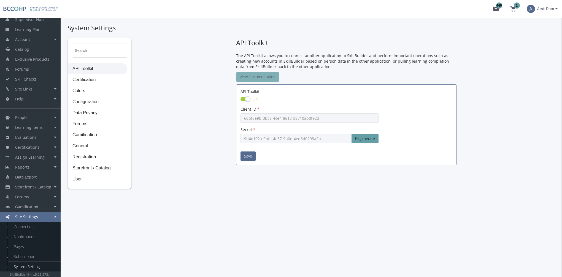
click at [271, 78] on link "View Documentation" at bounding box center [257, 76] width 43 height 9
click at [30, 237] on link "Notifications" at bounding box center [34, 236] width 52 height 10
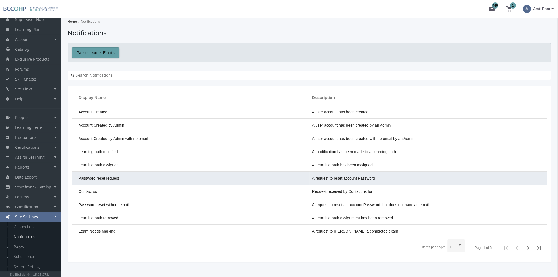
click at [157, 177] on td "Password reset request" at bounding box center [190, 177] width 237 height 13
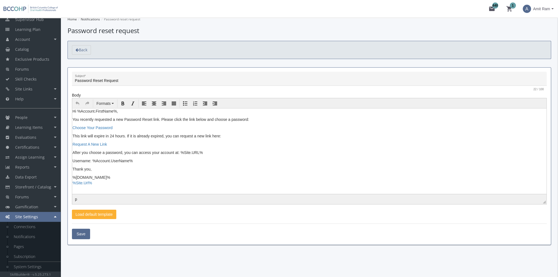
scroll to position [2, 0]
click at [81, 48] on span "Back" at bounding box center [83, 49] width 9 height 5
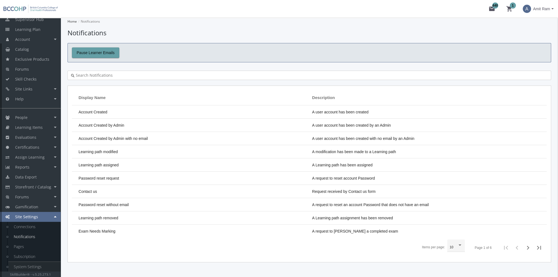
click at [33, 265] on link "System Settings" at bounding box center [34, 266] width 52 height 10
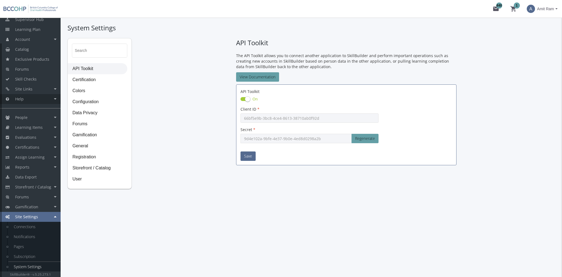
click at [26, 98] on link "Help" at bounding box center [30, 99] width 61 height 10
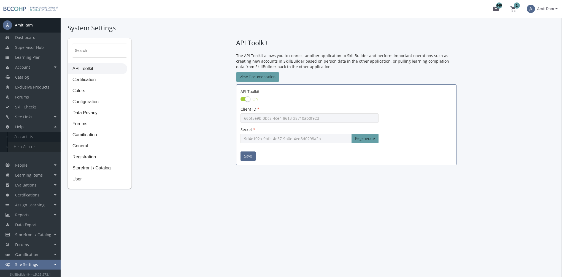
click at [25, 147] on link "Help Centre" at bounding box center [34, 147] width 52 height 10
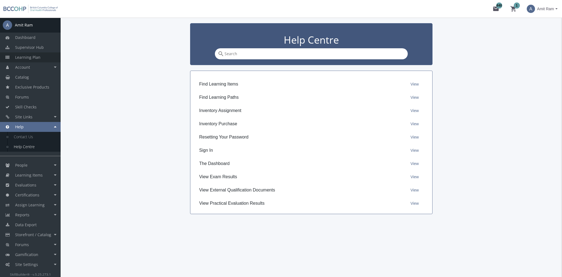
click at [32, 55] on span "Learning Plan" at bounding box center [27, 57] width 25 height 5
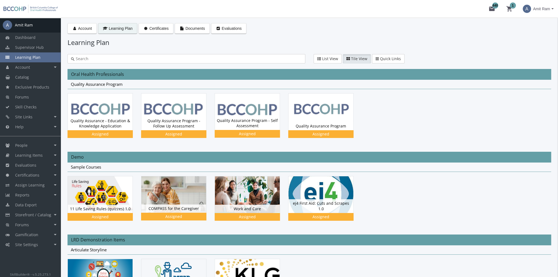
click at [548, 11] on span "Amit Ram" at bounding box center [541, 9] width 17 height 10
click at [539, 46] on link "Sign Out" at bounding box center [531, 49] width 50 height 6
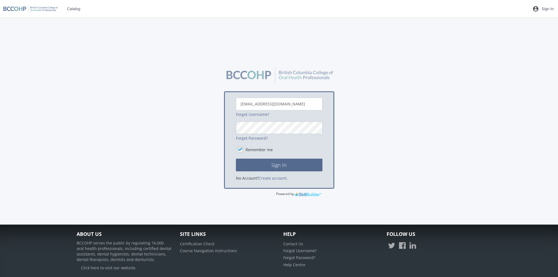
click at [236, 158] on button "Sign In" at bounding box center [279, 164] width 87 height 13
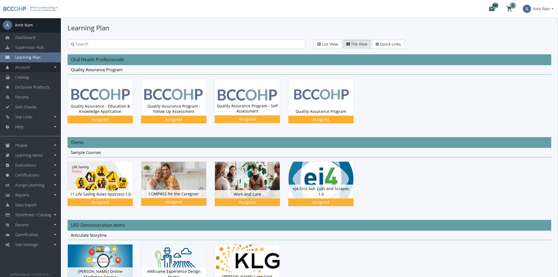
click at [35, 67] on link "Account" at bounding box center [30, 67] width 61 height 10
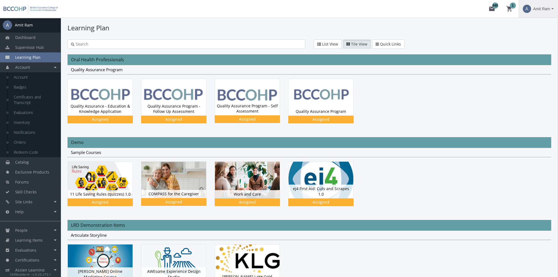
click at [542, 10] on span "Amit Ram" at bounding box center [541, 9] width 17 height 10
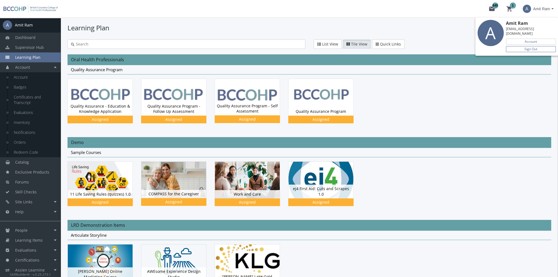
click at [548, 46] on link "Sign Out" at bounding box center [531, 49] width 50 height 6
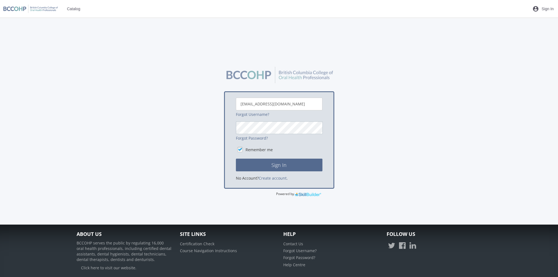
click at [236, 158] on button "Sign In" at bounding box center [279, 164] width 87 height 13
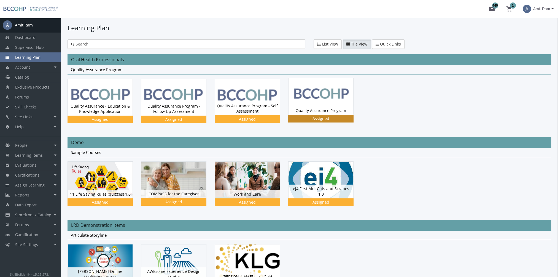
click at [323, 106] on img at bounding box center [320, 96] width 65 height 36
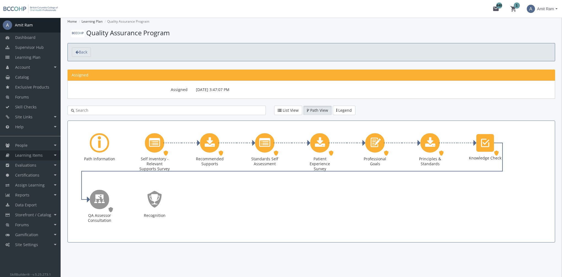
click at [44, 155] on link "Learning Items" at bounding box center [30, 155] width 61 height 10
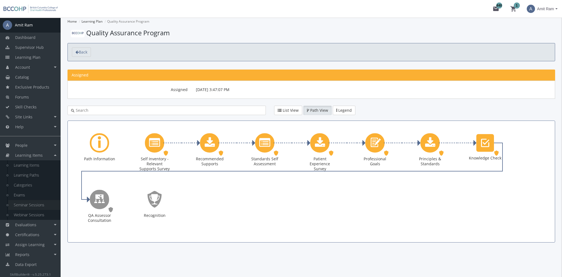
click at [37, 207] on link "Seminar Sessions" at bounding box center [34, 205] width 52 height 10
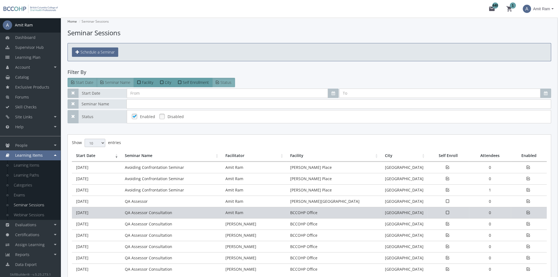
click at [107, 212] on td "[DATE]" at bounding box center [96, 212] width 49 height 11
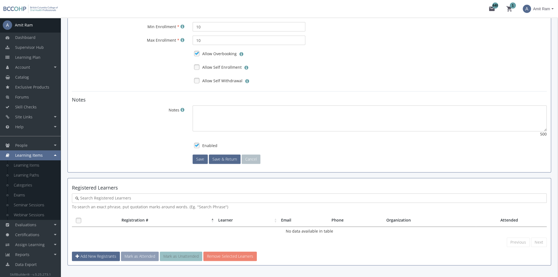
scroll to position [274, 0]
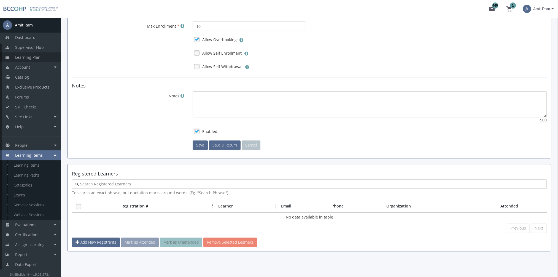
click at [35, 52] on link "Learning Plan" at bounding box center [30, 57] width 61 height 10
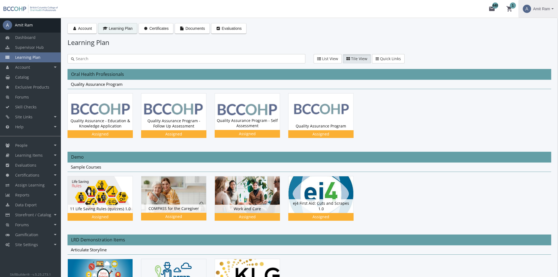
click at [541, 9] on span "Amit Ram" at bounding box center [541, 9] width 17 height 10
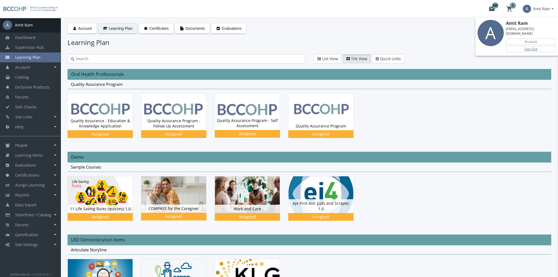
click at [535, 46] on link "Sign Out" at bounding box center [531, 49] width 50 height 6
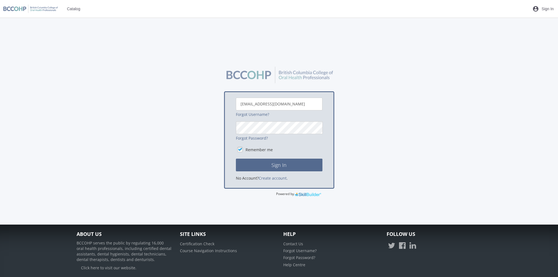
click at [526, 131] on div "Dashboard Supervisor Hub Learning Plan Account Account Badges Certificates and …" at bounding box center [279, 121] width 558 height 207
click at [236, 158] on button "Sign In" at bounding box center [279, 164] width 87 height 13
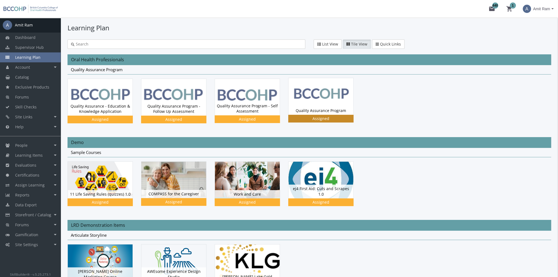
click at [332, 105] on img at bounding box center [320, 96] width 65 height 36
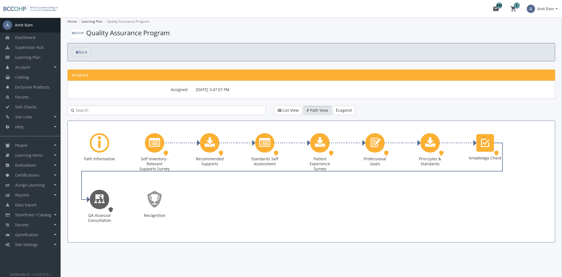
click at [102, 196] on icon "QA Assessor Consultation" at bounding box center [99, 199] width 11 height 16
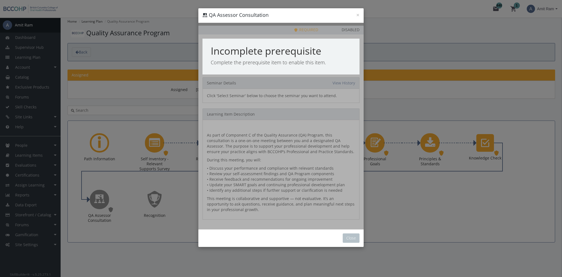
click at [358, 242] on div "Close" at bounding box center [280, 238] width 165 height 18
click at [357, 237] on button "Close" at bounding box center [351, 237] width 17 height 9
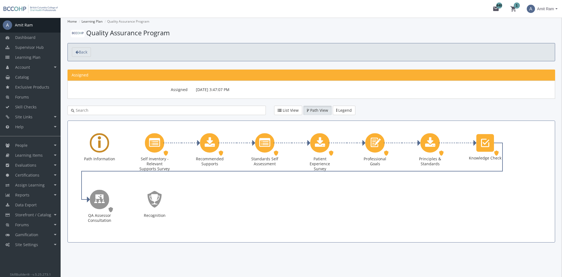
click at [96, 144] on div "Learning Path" at bounding box center [99, 142] width 19 height 19
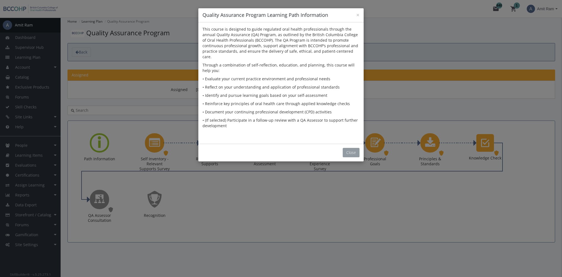
click at [353, 148] on button "Close" at bounding box center [351, 152] width 17 height 9
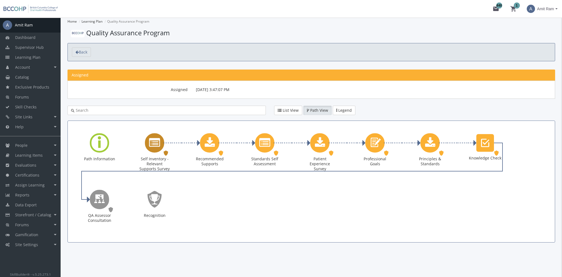
click at [158, 145] on icon "Self Inventory - Relevant Supports Survey" at bounding box center [154, 142] width 11 height 11
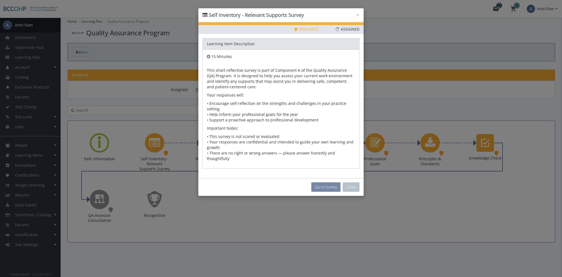
click at [325, 182] on button "Go to Survey" at bounding box center [325, 186] width 29 height 9
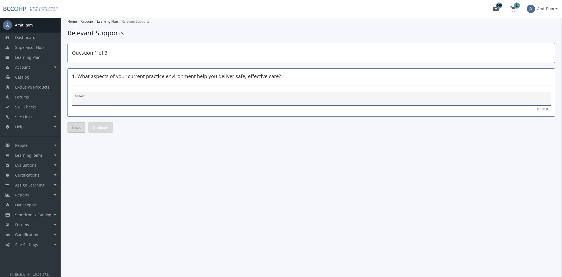
click at [136, 100] on textarea "Answer *" at bounding box center [311, 101] width 473 height 6
type textarea "fdsfdss"
click at [106, 127] on span "Continue" at bounding box center [100, 127] width 15 height 10
click at [104, 102] on textarea "Answer *" at bounding box center [311, 101] width 473 height 6
type textarea "fsdfsd"
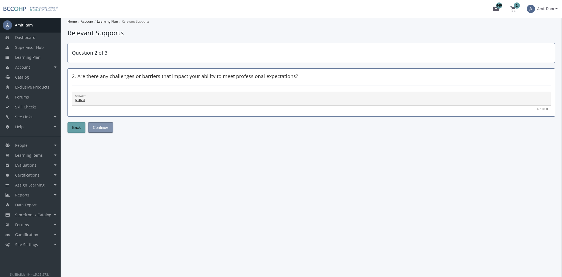
click at [104, 127] on span "Continue" at bounding box center [100, 127] width 15 height 10
click at [109, 98] on textarea "Answer *" at bounding box center [311, 101] width 473 height 6
type textarea "hhfghfgh"
click at [106, 126] on button "Submit" at bounding box center [98, 127] width 21 height 10
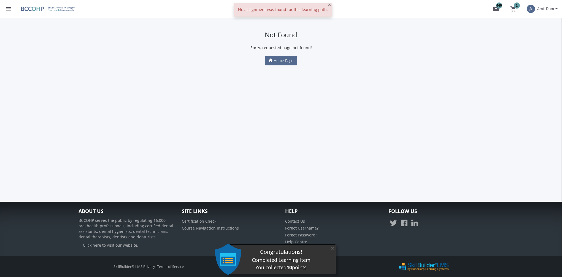
click at [328, 6] on span "×" at bounding box center [329, 5] width 3 height 8
click at [8, 8] on mat-icon "menu" at bounding box center [9, 9] width 7 height 7
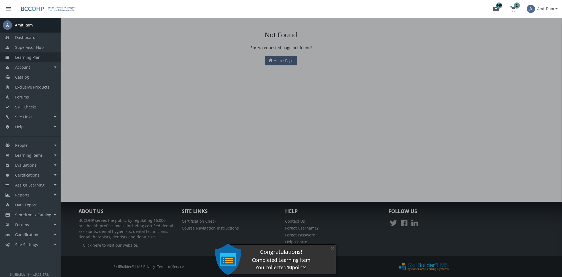
click at [41, 55] on link "Learning Plan" at bounding box center [30, 57] width 61 height 10
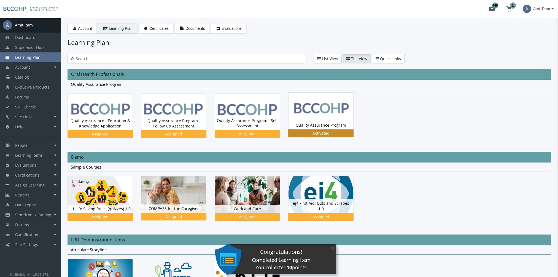
click at [298, 110] on img at bounding box center [320, 111] width 65 height 36
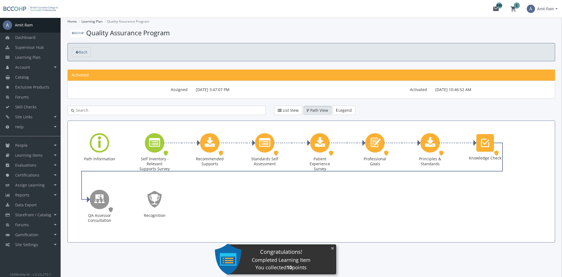
click at [333, 250] on button "×" at bounding box center [332, 247] width 9 height 11
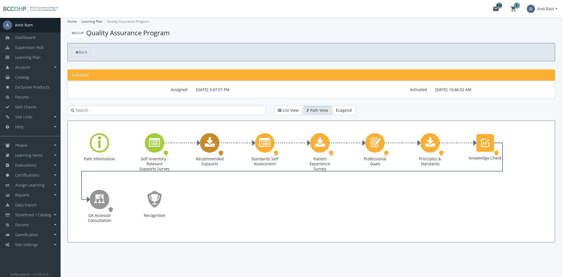
click at [208, 150] on div "Recommended Supports" at bounding box center [209, 142] width 19 height 19
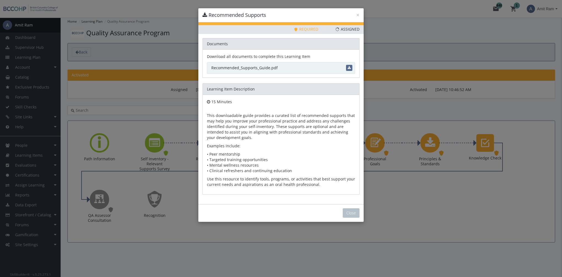
click at [249, 68] on link "Recommended_Supports_Guide.pdf" at bounding box center [281, 68] width 148 height 12
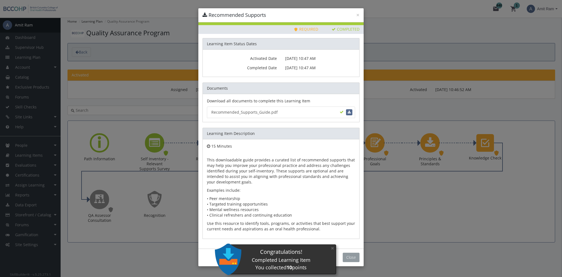
click at [350, 257] on button "Close" at bounding box center [351, 256] width 17 height 9
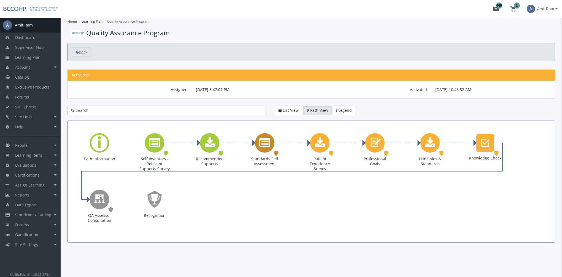
click at [264, 149] on div "Standards Self Assessment" at bounding box center [264, 142] width 19 height 19
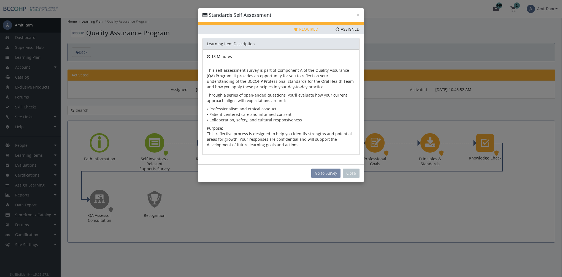
click at [322, 172] on button "Go to Survey" at bounding box center [325, 172] width 29 height 9
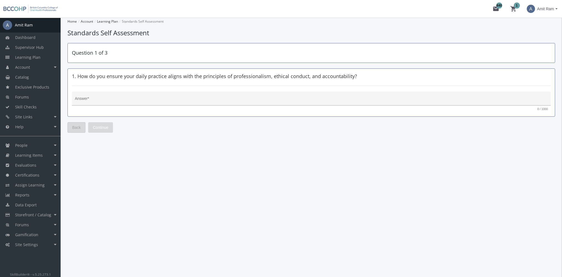
click at [107, 96] on div "Answer *" at bounding box center [311, 99] width 473 height 11
type textarea "fdfsfdf"
click at [102, 126] on span "Continue" at bounding box center [100, 127] width 15 height 10
click at [99, 101] on textarea "Answer *" at bounding box center [311, 101] width 473 height 6
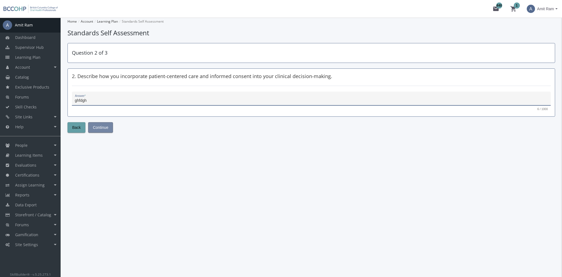
type textarea "ghfdgh"
click at [108, 126] on button "Continue" at bounding box center [100, 127] width 25 height 10
click at [109, 102] on textarea "Answer *" at bounding box center [311, 101] width 473 height 6
type textarea "fsdfsd"
click at [102, 127] on span "Submit" at bounding box center [99, 127] width 12 height 10
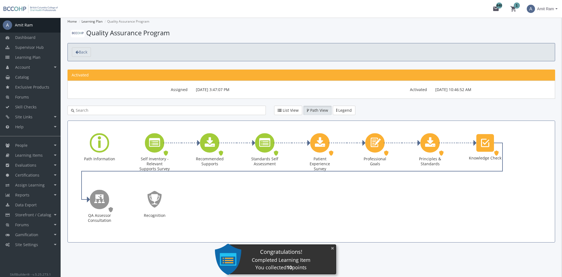
click at [332, 248] on button "×" at bounding box center [332, 247] width 9 height 11
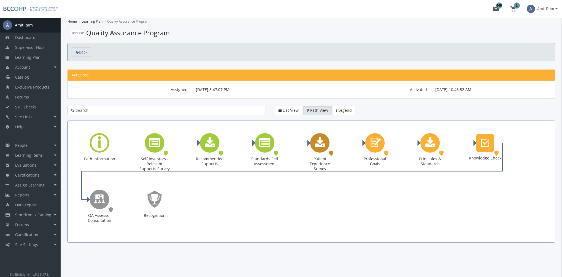
click at [322, 144] on icon "Patient Experience Survey" at bounding box center [320, 142] width 10 height 11
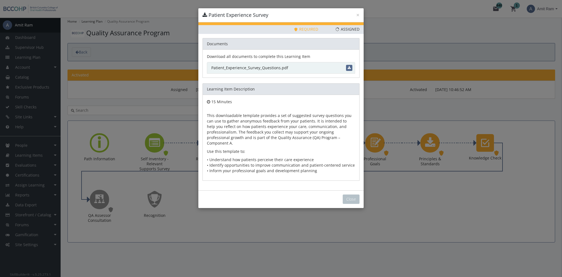
click at [249, 67] on link "Patient_Experience_Survey_Questions.pdf" at bounding box center [281, 68] width 148 height 12
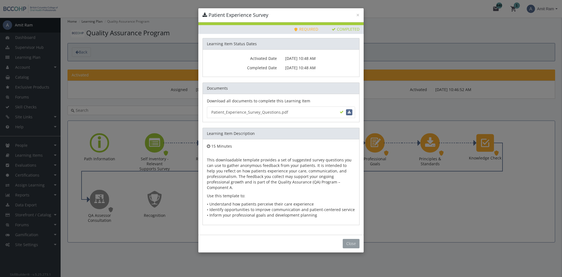
click at [348, 239] on button "Close" at bounding box center [351, 243] width 17 height 9
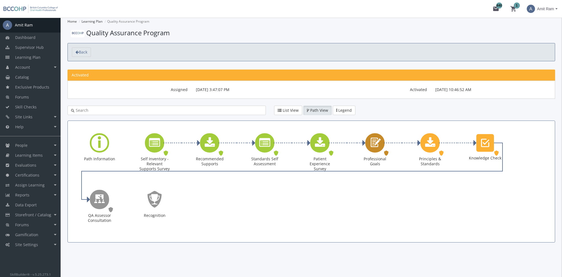
click at [377, 148] on icon "Professional Goals" at bounding box center [375, 143] width 13 height 16
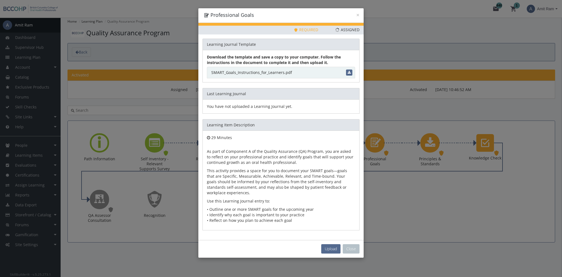
click at [272, 71] on link "SMART_Goals_Instructions_for_Learners.pdf" at bounding box center [281, 73] width 148 height 12
click at [330, 248] on span "Upload" at bounding box center [331, 248] width 12 height 5
type input "C:\fakepath\My Professional Goals.pdf"
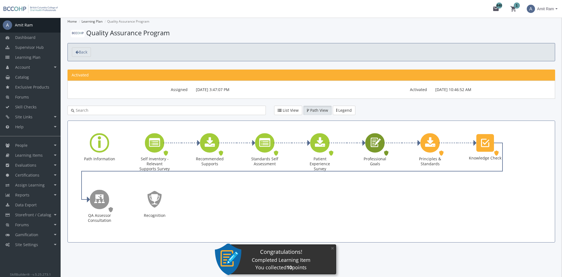
click at [371, 143] on icon "Professional Goals" at bounding box center [375, 143] width 13 height 16
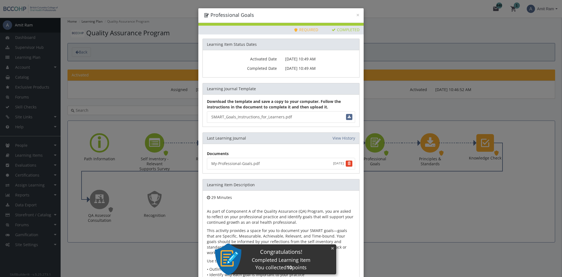
click at [332, 249] on button "×" at bounding box center [332, 247] width 9 height 11
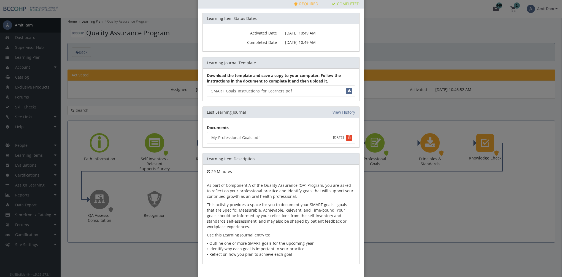
scroll to position [47, 0]
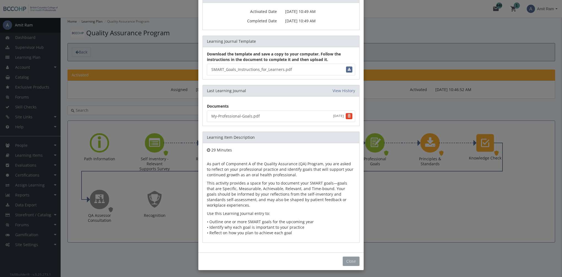
click at [353, 259] on button "Close" at bounding box center [351, 260] width 17 height 9
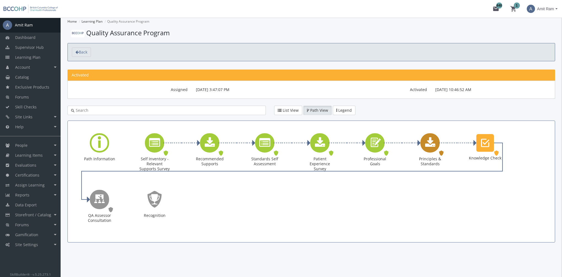
click at [431, 145] on icon "Principles & Standards" at bounding box center [430, 142] width 10 height 11
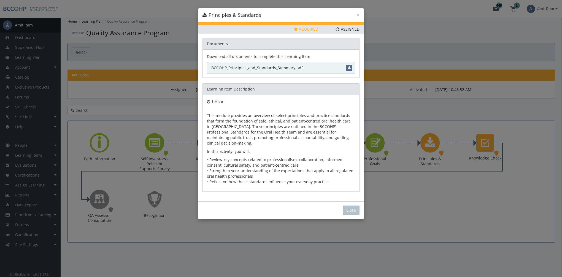
click at [280, 69] on link "BCCOHP_Principles_and_Standards_Summary.pdf" at bounding box center [281, 68] width 148 height 12
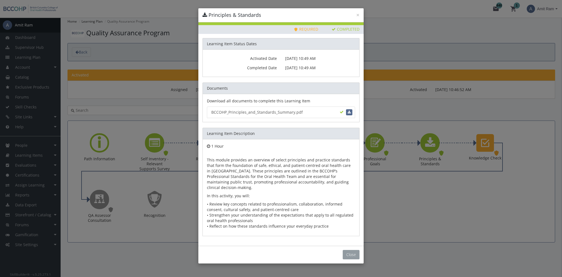
click at [349, 250] on button "Close" at bounding box center [351, 254] width 17 height 9
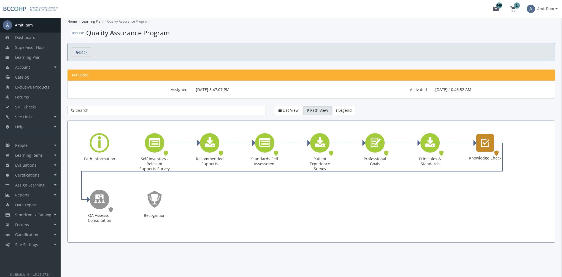
click at [488, 145] on icon "Knowledge Check" at bounding box center [485, 142] width 8 height 11
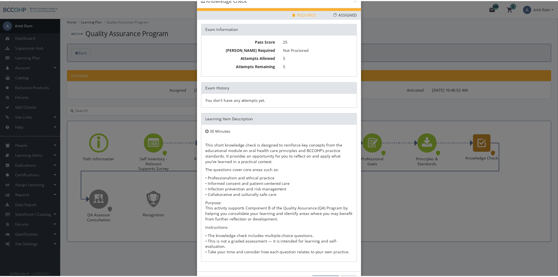
scroll to position [30, 0]
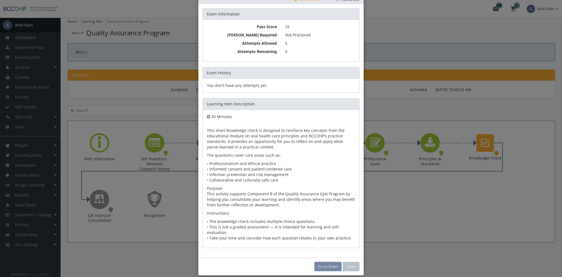
click at [327, 261] on link "Go to Exam" at bounding box center [327, 265] width 27 height 9
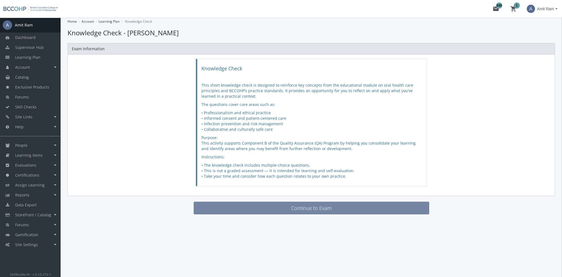
click at [317, 205] on button "Continue to Exam" at bounding box center [312, 207] width 236 height 13
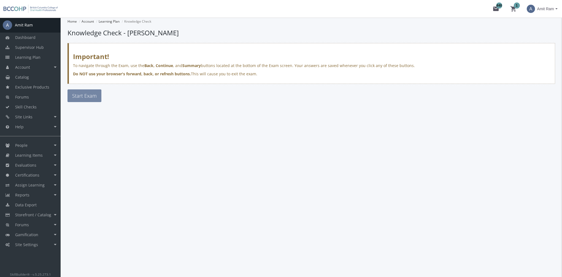
click at [88, 96] on span "Start Exam" at bounding box center [84, 95] width 25 height 7
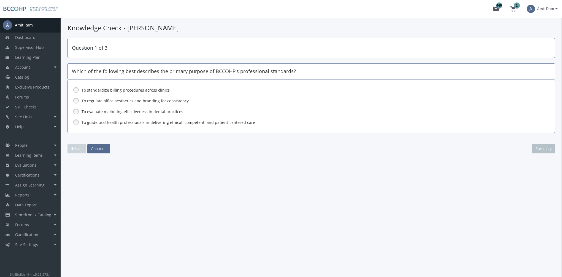
click at [115, 121] on label "To guide oral health professionals in delivering ethical, competent, and patien…" at bounding box center [297, 123] width 431 height 6
click at [105, 148] on span "Continue" at bounding box center [99, 148] width 16 height 5
click at [99, 123] on label "Ensure the patient understands all options, risks, and benefits, and provides i…" at bounding box center [297, 123] width 431 height 6
click at [102, 149] on span "Continue" at bounding box center [99, 148] width 16 height 5
click at [110, 121] on label "Following standardized sterilization protocols for all reusable instruments" at bounding box center [297, 123] width 431 height 6
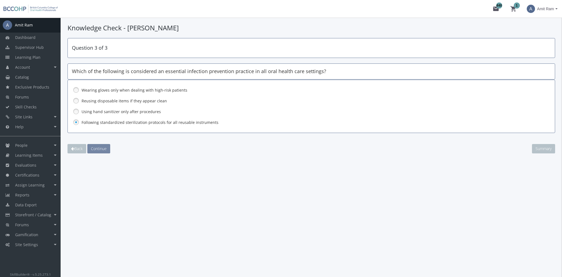
click at [103, 148] on span "Continue" at bounding box center [99, 148] width 16 height 5
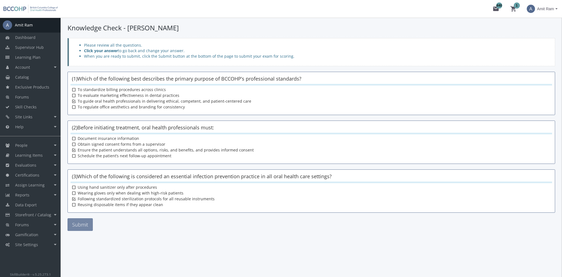
click at [84, 221] on button "Submit" at bounding box center [79, 224] width 25 height 13
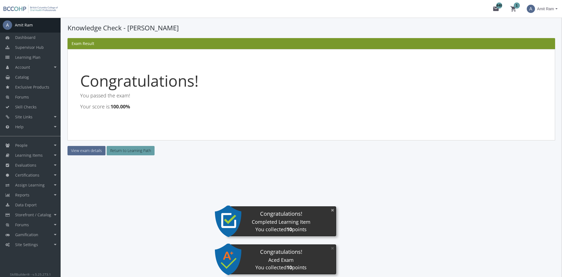
click at [333, 212] on button "×" at bounding box center [332, 209] width 9 height 11
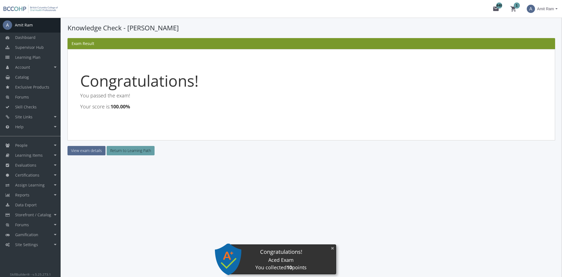
click at [333, 247] on button "×" at bounding box center [332, 247] width 9 height 11
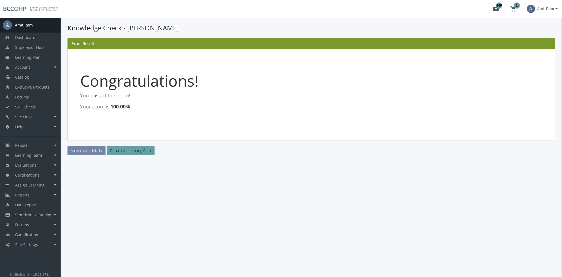
click at [88, 152] on link "View exam details" at bounding box center [86, 150] width 38 height 9
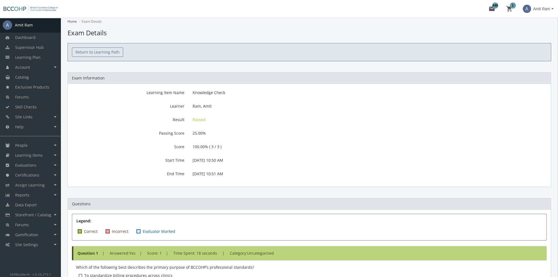
click at [89, 54] on link "Return to Learning Path" at bounding box center [97, 51] width 51 height 9
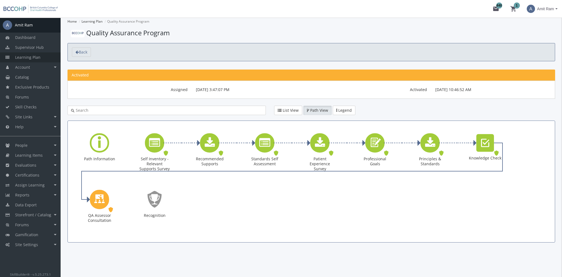
click at [47, 60] on link "Learning Plan" at bounding box center [30, 57] width 61 height 10
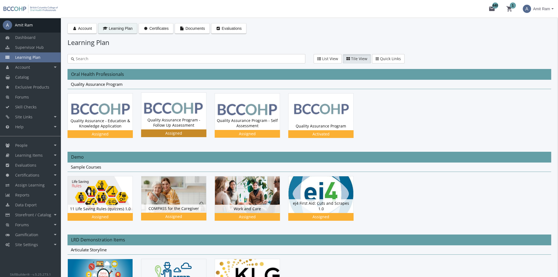
click at [181, 118] on div "Quality Assurance Program - Follow Up Assessment Status Assigned" at bounding box center [173, 122] width 65 height 13
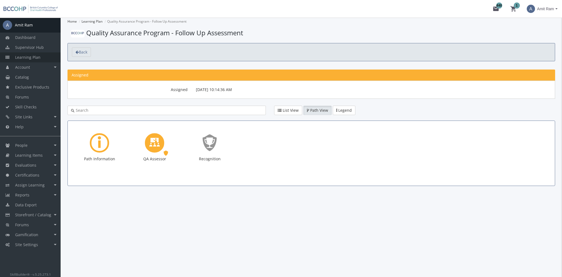
click at [37, 56] on span "Learning Plan" at bounding box center [27, 57] width 25 height 5
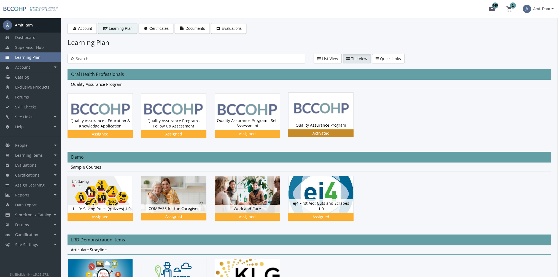
click at [335, 111] on img at bounding box center [320, 111] width 65 height 36
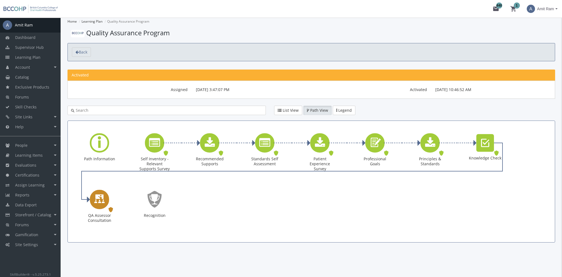
click at [101, 201] on icon "QA Assessor Consultation" at bounding box center [99, 199] width 11 height 16
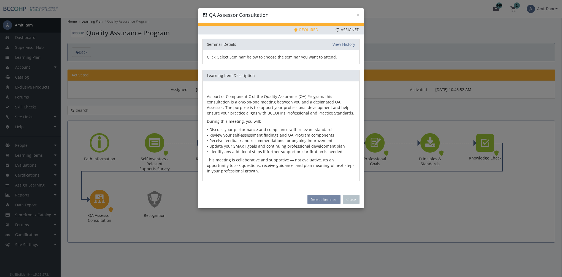
click at [324, 199] on button "Select Seminar" at bounding box center [323, 199] width 33 height 9
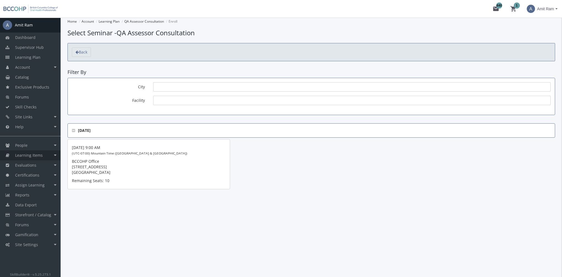
click at [48, 154] on link "Learning Items" at bounding box center [30, 155] width 61 height 10
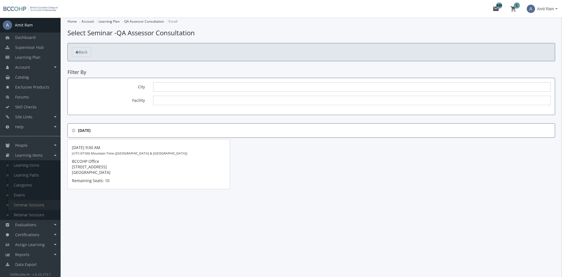
click at [28, 203] on link "Seminar Sessions" at bounding box center [34, 205] width 52 height 10
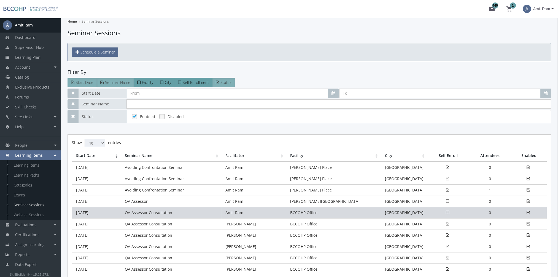
scroll to position [28, 0]
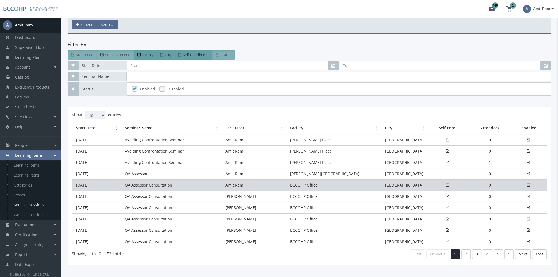
click at [145, 185] on td "QA Assessor Consultation" at bounding box center [171, 184] width 101 height 11
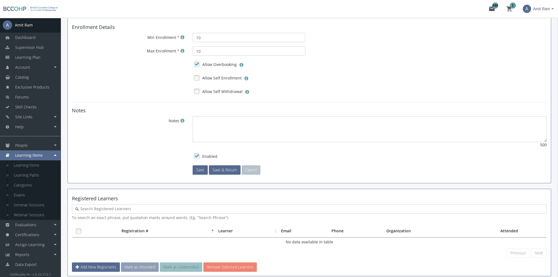
scroll to position [274, 0]
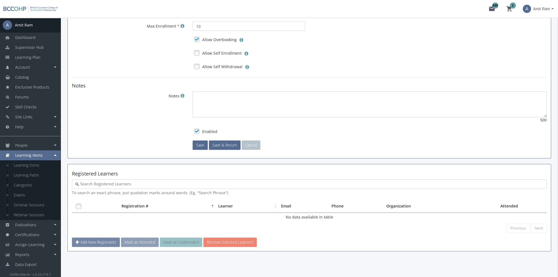
click at [103, 241] on span "Add New Registrants" at bounding box center [98, 241] width 36 height 5
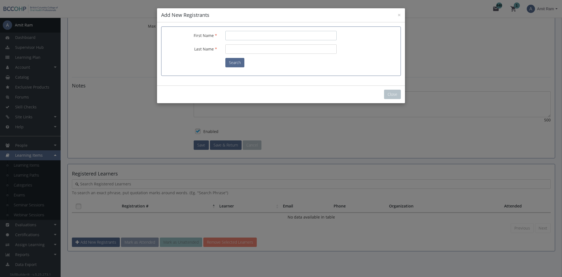
click at [264, 38] on input "First Name" at bounding box center [280, 35] width 111 height 9
type input "Amit"
type input "r"
type input "Ram"
click at [235, 62] on button "Search" at bounding box center [234, 62] width 19 height 9
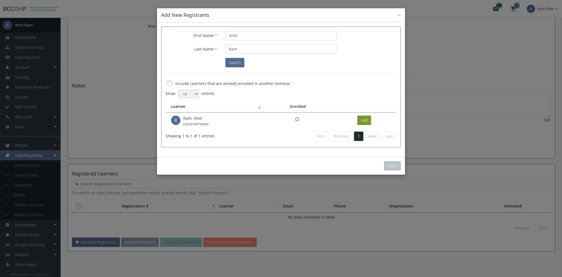
click at [363, 120] on button "Add" at bounding box center [364, 119] width 14 height 9
click at [395, 164] on button "Close" at bounding box center [392, 165] width 17 height 9
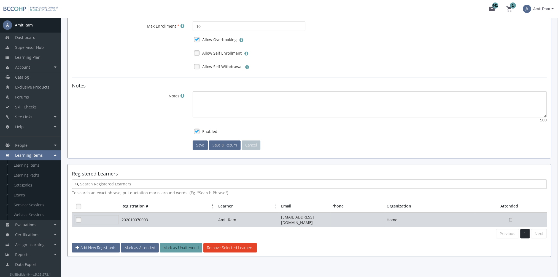
click at [90, 217] on div at bounding box center [96, 219] width 45 height 9
click at [81, 218] on link at bounding box center [78, 219] width 8 height 8
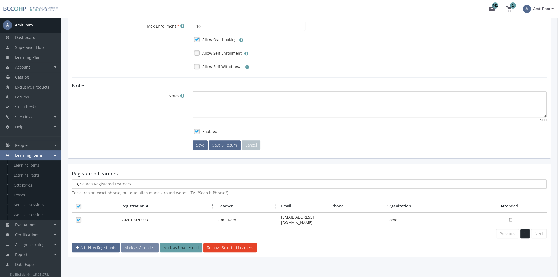
click at [139, 244] on button "Mark as Attended" at bounding box center [140, 247] width 38 height 9
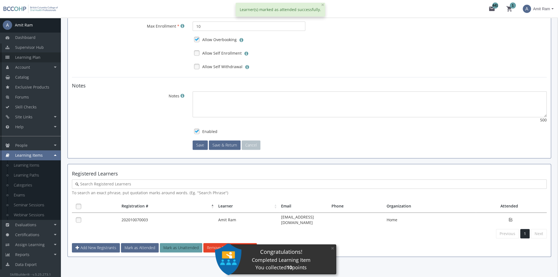
click at [43, 58] on link "Learning Plan" at bounding box center [30, 57] width 61 height 10
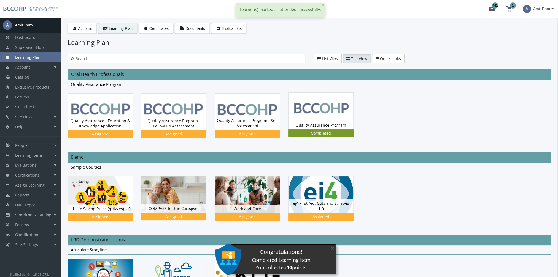
click at [343, 115] on img at bounding box center [320, 111] width 65 height 36
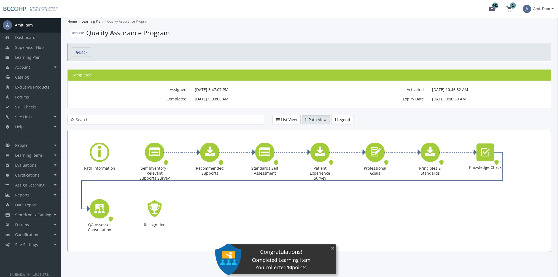
click at [331, 249] on button "×" at bounding box center [332, 247] width 9 height 11
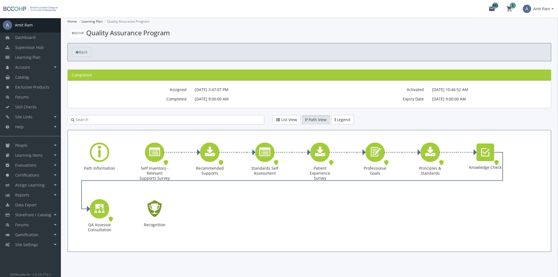
click at [152, 209] on icon "Recognition - Completed" at bounding box center [155, 208] width 18 height 25
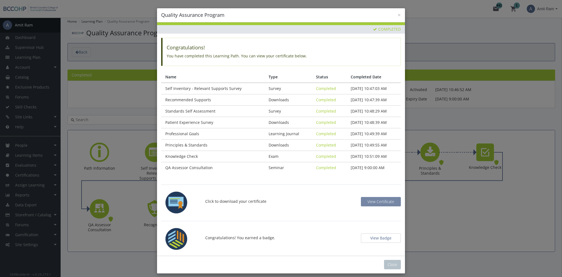
click at [374, 202] on span "View Certificate" at bounding box center [381, 201] width 27 height 5
click at [386, 237] on button "View Badge" at bounding box center [381, 237] width 40 height 9
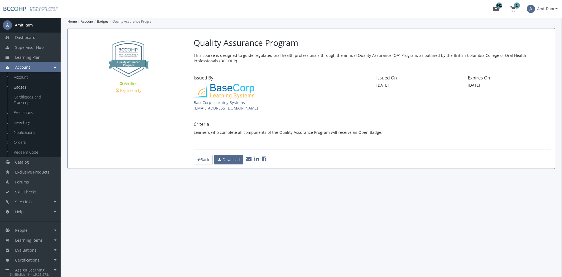
click at [258, 159] on icon at bounding box center [256, 159] width 5 height 6
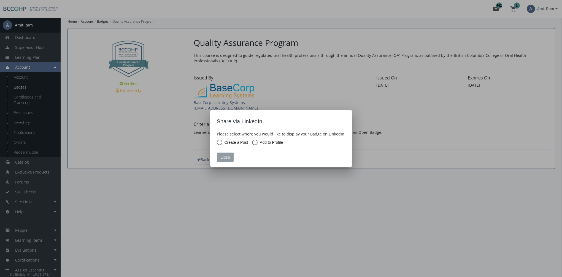
click at [229, 158] on button "Close" at bounding box center [225, 156] width 17 height 9
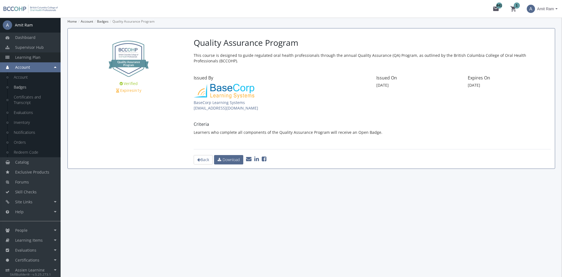
click at [40, 58] on link "Learning Plan" at bounding box center [30, 57] width 61 height 10
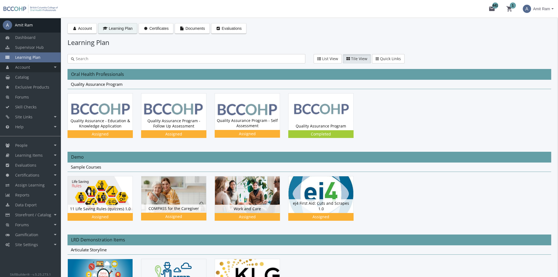
click at [35, 66] on link "Account" at bounding box center [30, 67] width 61 height 10
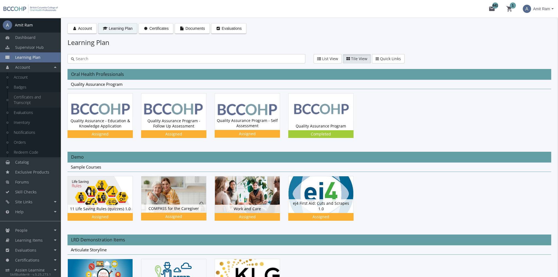
click at [34, 96] on link "Certificates and Transcript" at bounding box center [34, 99] width 52 height 15
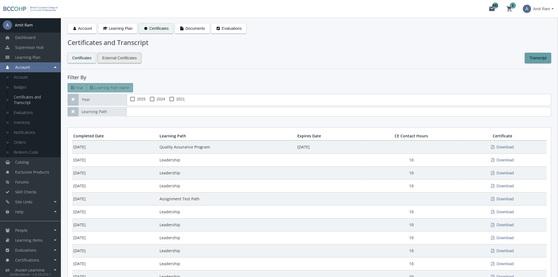
click at [124, 56] on span "External Certificates" at bounding box center [119, 58] width 34 height 10
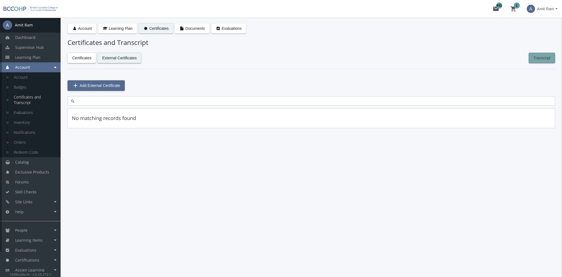
click at [537, 56] on span "Transcript" at bounding box center [541, 58] width 17 height 10
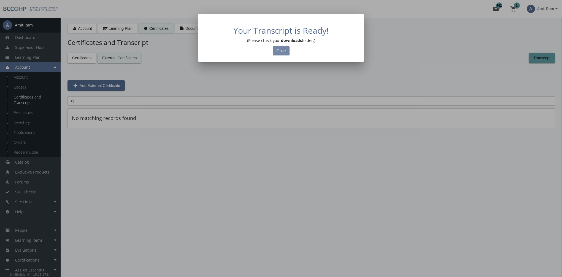
click at [286, 51] on button "Close" at bounding box center [281, 50] width 17 height 9
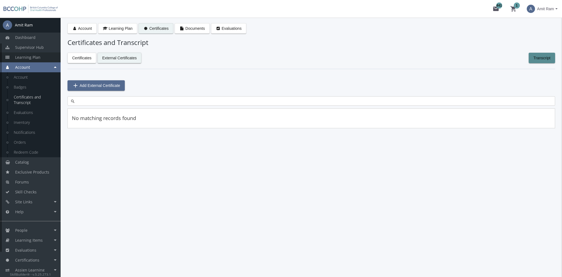
click at [25, 56] on span "Learning Plan" at bounding box center [27, 57] width 25 height 5
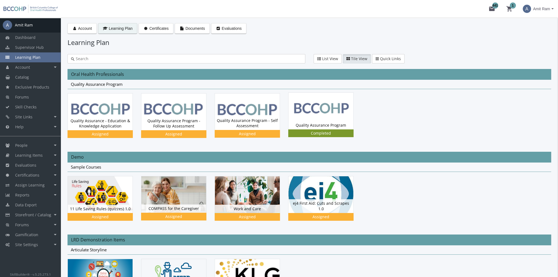
click at [323, 103] on img at bounding box center [320, 111] width 65 height 36
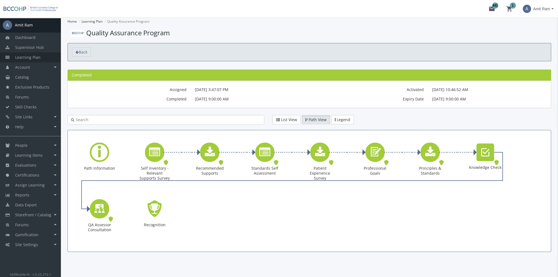
click at [35, 60] on span "Learning Plan" at bounding box center [27, 57] width 25 height 5
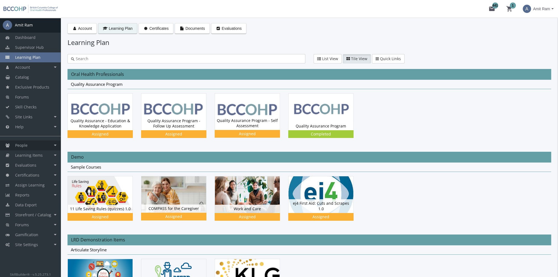
click at [32, 142] on link "People" at bounding box center [30, 145] width 61 height 10
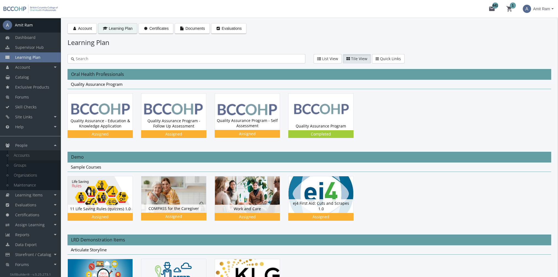
click at [34, 155] on link "Accounts" at bounding box center [34, 155] width 52 height 10
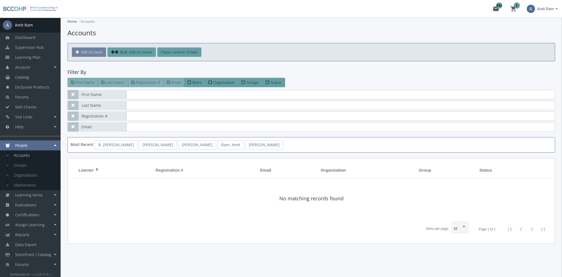
click at [94, 53] on span "Add Account" at bounding box center [92, 51] width 22 height 5
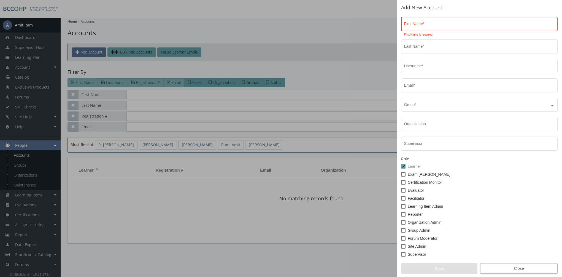
click at [517, 270] on span "Close" at bounding box center [519, 268] width 68 height 10
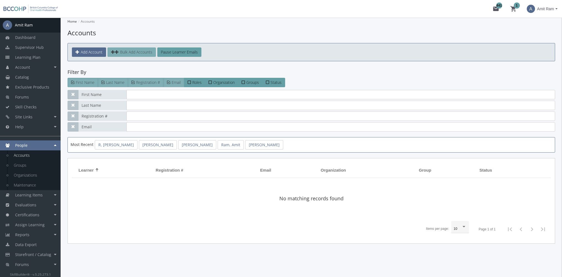
click at [132, 52] on span "Bulk Add Accounts" at bounding box center [136, 51] width 32 height 5
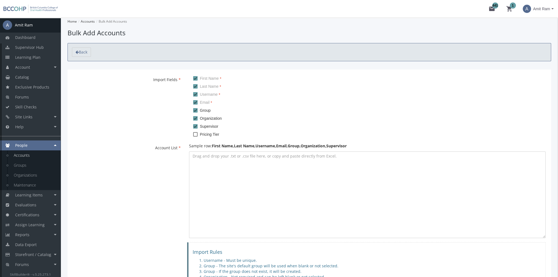
click at [31, 156] on link "Accounts" at bounding box center [34, 155] width 52 height 10
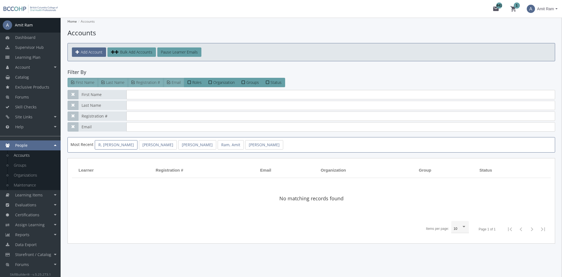
click at [104, 144] on link "R, [PERSON_NAME]" at bounding box center [116, 144] width 43 height 9
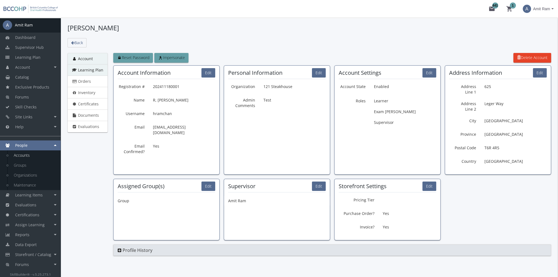
click at [87, 69] on span "Learning Plan" at bounding box center [90, 69] width 25 height 5
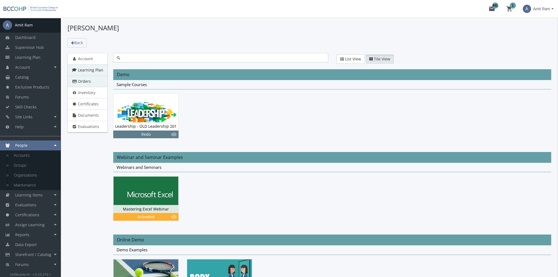
click at [88, 80] on span "Orders" at bounding box center [84, 81] width 13 height 5
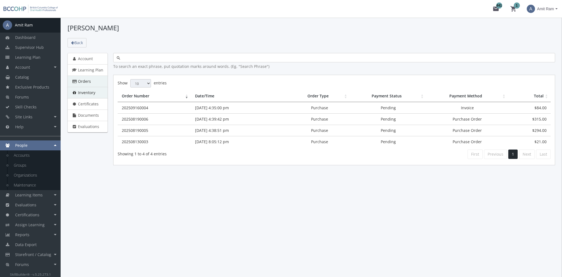
click at [88, 90] on span "Inventory" at bounding box center [86, 92] width 17 height 5
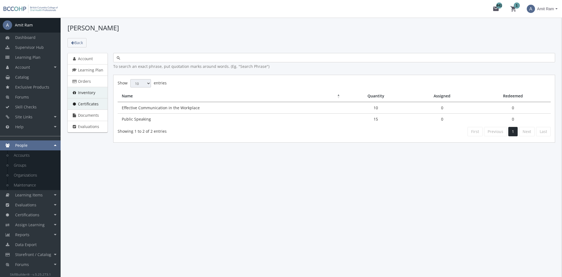
click at [89, 104] on span "Certificates" at bounding box center [88, 103] width 21 height 5
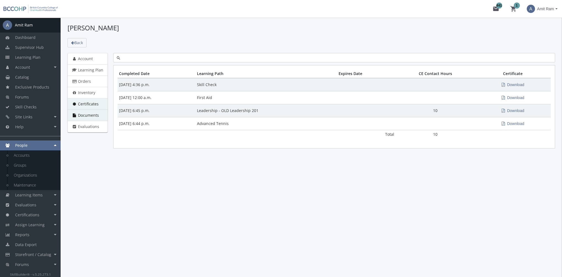
click at [90, 113] on span "Documents" at bounding box center [88, 114] width 21 height 5
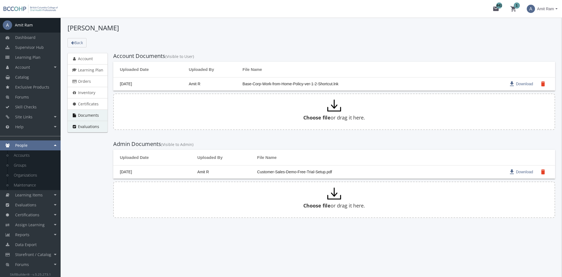
click at [90, 124] on span "Evaluations" at bounding box center [88, 126] width 21 height 5
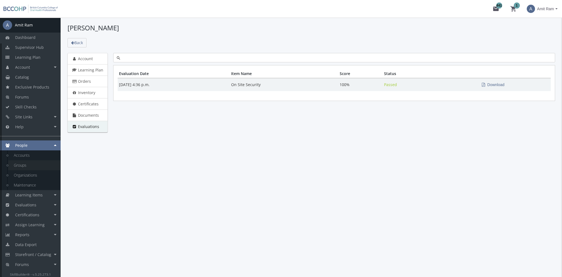
click at [18, 166] on link "Groups" at bounding box center [34, 165] width 52 height 10
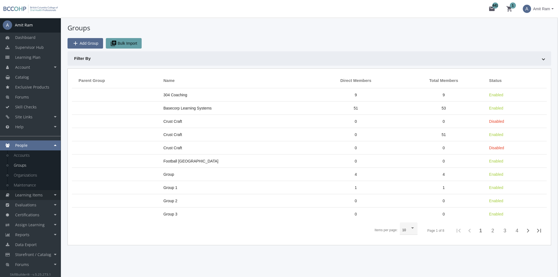
click at [33, 198] on link "Learning Items" at bounding box center [30, 195] width 61 height 10
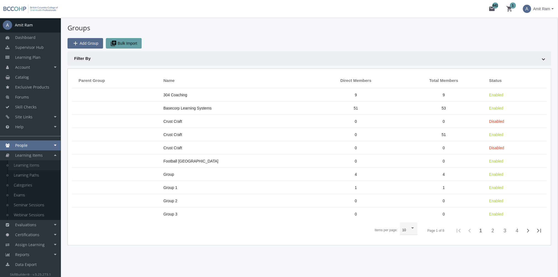
click at [33, 166] on link "Learning Items" at bounding box center [34, 165] width 52 height 10
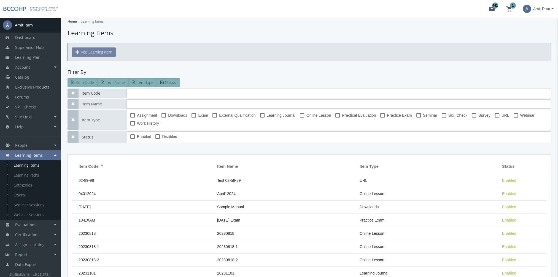
click at [99, 52] on button "Add Learning Item" at bounding box center [94, 51] width 44 height 9
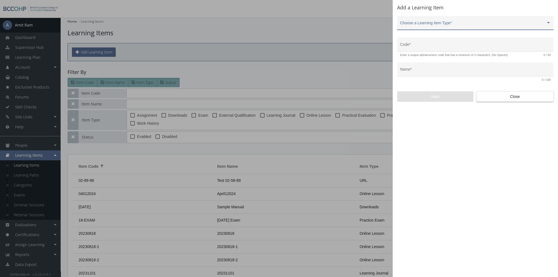
click at [424, 23] on span at bounding box center [473, 25] width 146 height 4
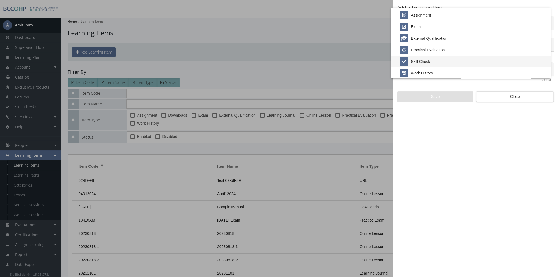
scroll to position [115, 0]
click at [491, 96] on div at bounding box center [279, 138] width 558 height 277
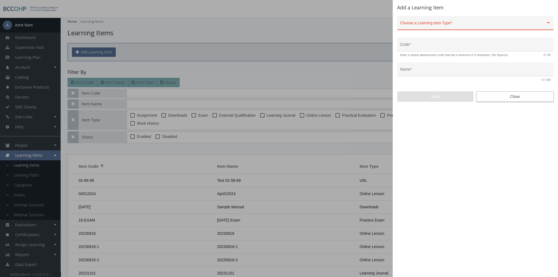
click at [491, 97] on span "Close" at bounding box center [515, 96] width 68 height 10
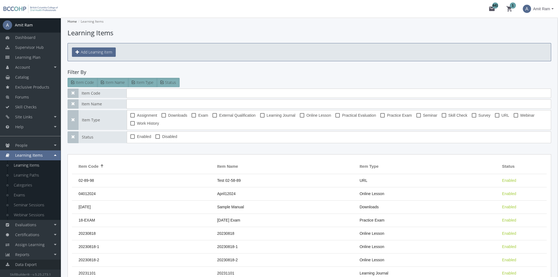
click at [37, 265] on link "Data Export" at bounding box center [30, 264] width 61 height 10
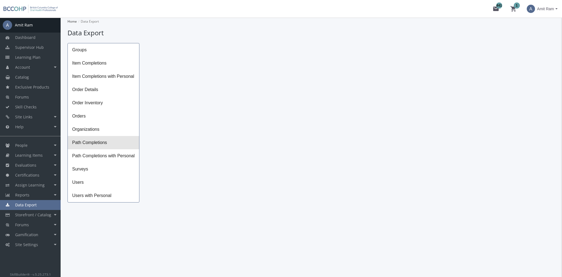
click at [102, 145] on span "Path Completions" at bounding box center [103, 142] width 71 height 13
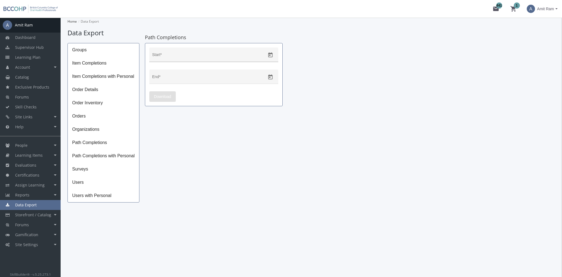
click at [271, 53] on icon "Open calendar" at bounding box center [271, 55] width 6 height 6
click at [213, 75] on button "Previous month" at bounding box center [212, 73] width 11 height 11
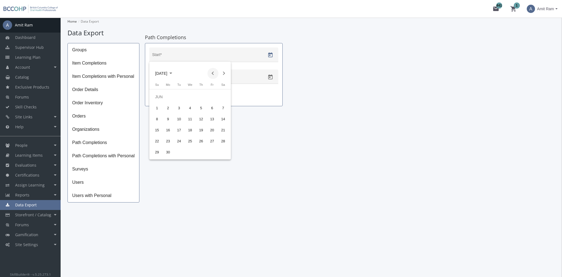
click at [213, 75] on button "Previous month" at bounding box center [212, 73] width 11 height 11
click at [190, 108] on div "2" at bounding box center [190, 108] width 10 height 10
type input "[DATE]"
click at [270, 78] on icon "Open calendar" at bounding box center [271, 77] width 6 height 6
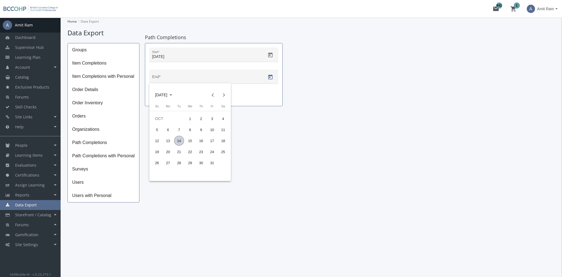
click at [180, 141] on div "14" at bounding box center [179, 141] width 10 height 10
type input "[DATE]"
click at [164, 93] on span "Download" at bounding box center [162, 96] width 17 height 10
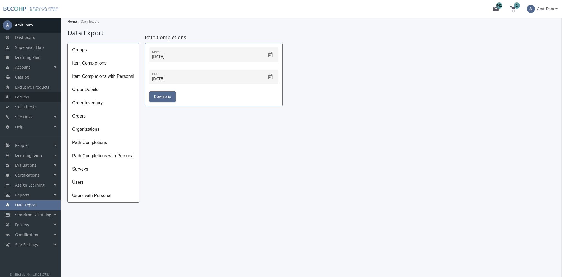
click at [29, 97] on link "Forums" at bounding box center [30, 97] width 61 height 10
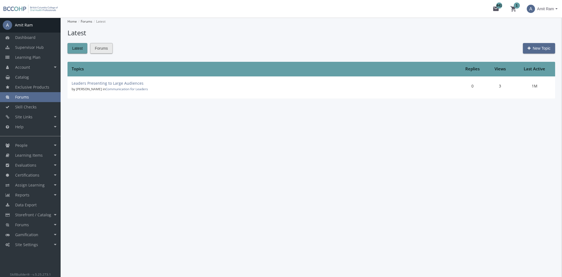
click at [109, 45] on button "Forums" at bounding box center [101, 48] width 22 height 10
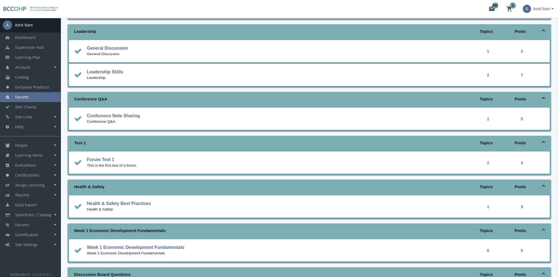
scroll to position [83, 0]
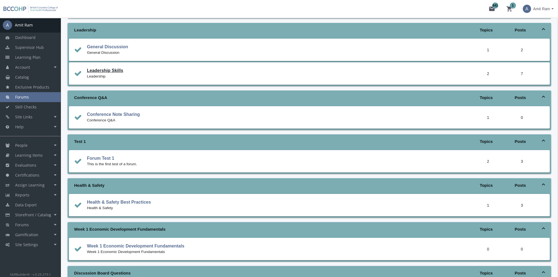
click at [113, 70] on link "Leadership Skills" at bounding box center [105, 70] width 36 height 5
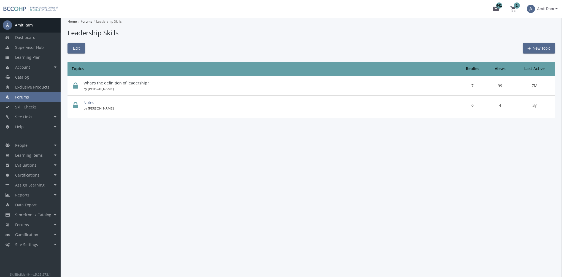
click at [115, 84] on link "What's the definition of leadership?" at bounding box center [116, 82] width 66 height 5
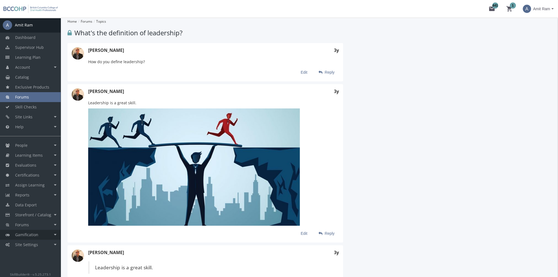
click at [35, 234] on span "Gamification" at bounding box center [26, 234] width 23 height 5
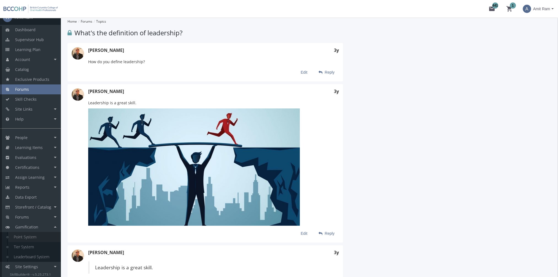
click at [36, 239] on link "Point System" at bounding box center [34, 237] width 52 height 10
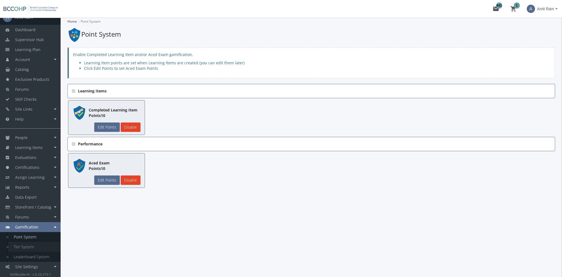
click at [36, 247] on link "Tier System" at bounding box center [34, 247] width 52 height 10
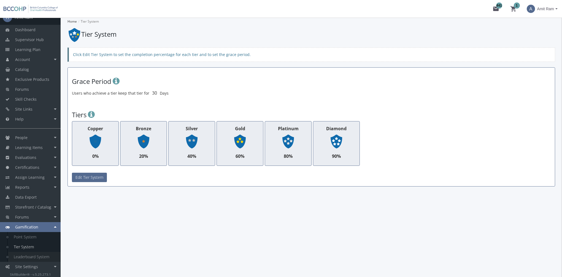
click at [40, 255] on link "Leaderboard System" at bounding box center [34, 257] width 52 height 10
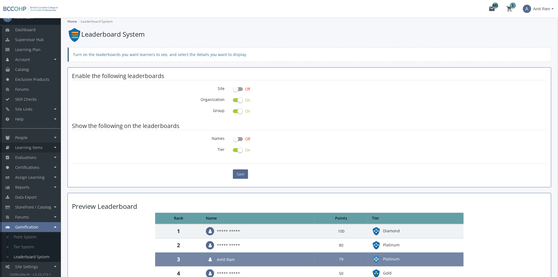
click at [49, 150] on link "Learning Items" at bounding box center [30, 147] width 61 height 10
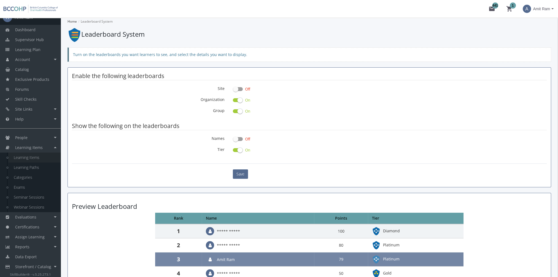
click at [38, 156] on link "Learning Items" at bounding box center [34, 157] width 52 height 10
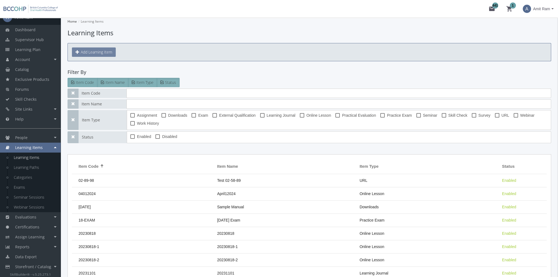
click at [107, 52] on button "Add Learning Item" at bounding box center [94, 51] width 44 height 9
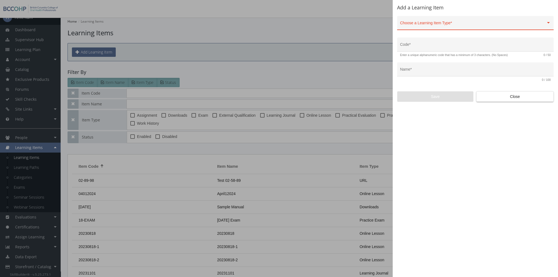
click at [449, 22] on div "Choose a Learning Item Type *" at bounding box center [475, 24] width 151 height 11
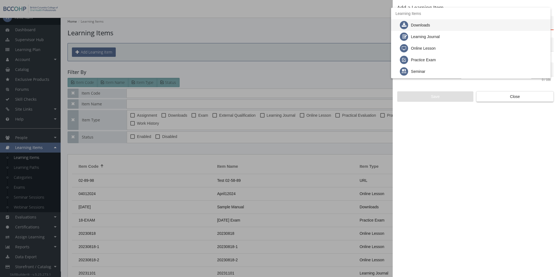
click at [441, 25] on div "Downloads" at bounding box center [473, 25] width 146 height 12
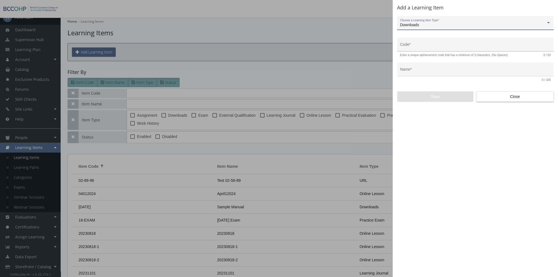
click at [425, 48] on input "Code *" at bounding box center [475, 46] width 151 height 4
click at [419, 71] on input "Name *" at bounding box center [475, 71] width 151 height 4
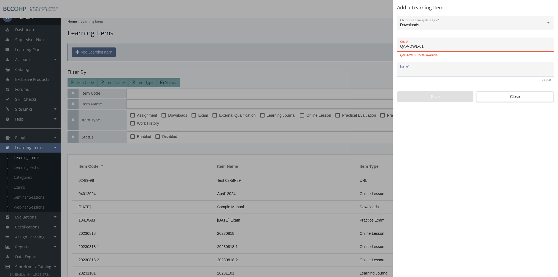
click at [430, 47] on input "QAP-DWL-01" at bounding box center [475, 46] width 151 height 4
type input "QAP-DWL-1"
click at [424, 71] on input "Name *" at bounding box center [475, 71] width 151 height 4
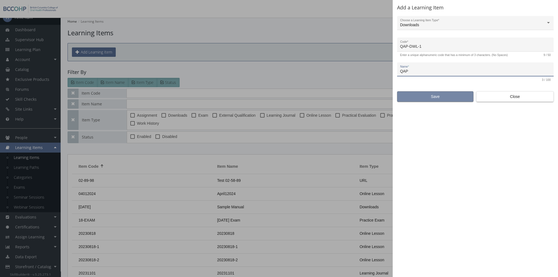
type input "QAP"
click at [440, 97] on span "Save" at bounding box center [435, 96] width 67 height 10
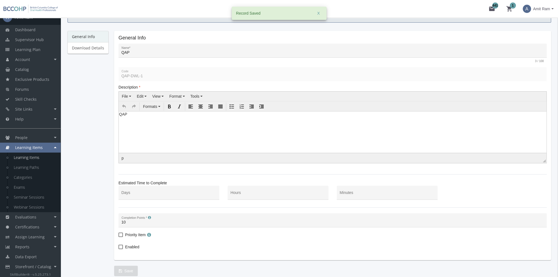
scroll to position [55, 0]
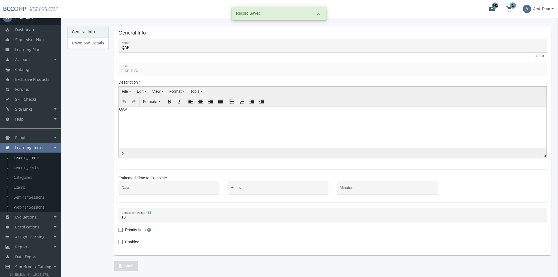
click at [189, 114] on html "QAP" at bounding box center [333, 110] width 428 height 8
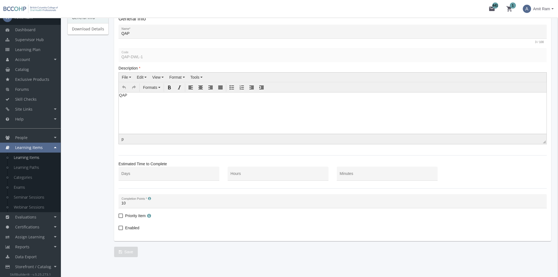
scroll to position [76, 0]
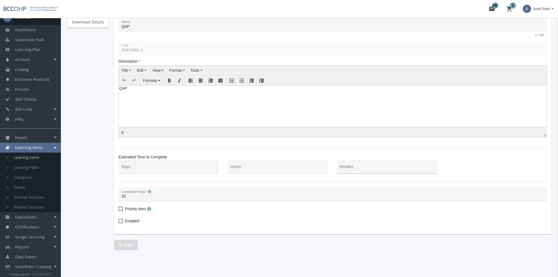
click at [347, 168] on input "Minutes" at bounding box center [387, 168] width 95 height 4
type input "30"
click at [130, 220] on span "Enabled" at bounding box center [132, 220] width 14 height 7
click at [119, 223] on input "Enabled" at bounding box center [118, 223] width 0 height 0
checkbox input "true"
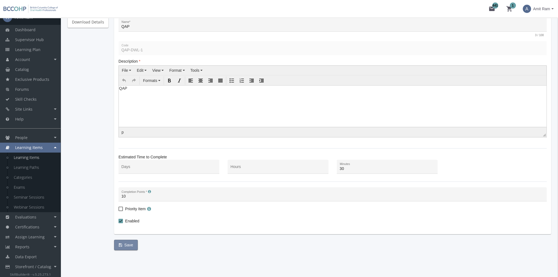
click at [129, 241] on span "Save" at bounding box center [126, 245] width 14 height 10
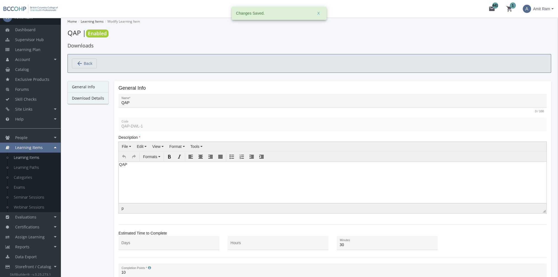
click at [86, 99] on link "Download Details" at bounding box center [87, 98] width 41 height 12
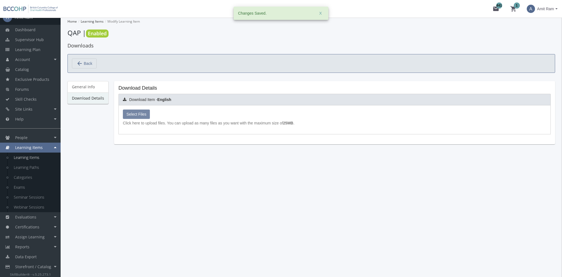
click at [142, 112] on span "Select Files" at bounding box center [136, 114] width 20 height 4
click at [0, 0] on input "Select Files" at bounding box center [0, 0] width 0 height 0
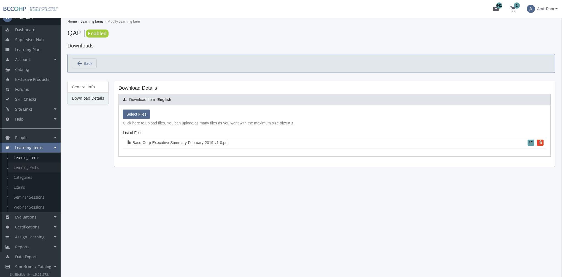
click at [33, 167] on link "Learning Paths" at bounding box center [34, 167] width 52 height 10
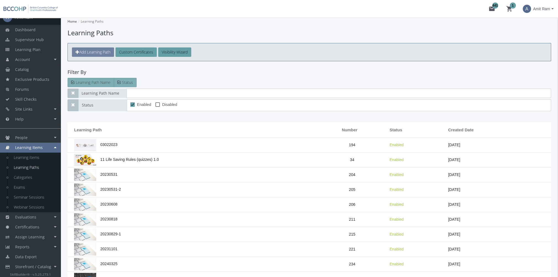
click at [99, 53] on span "Add Learning Path" at bounding box center [94, 51] width 31 height 5
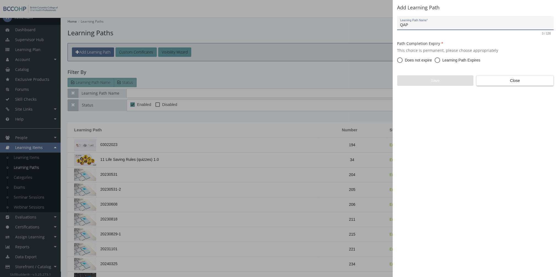
type input "QAP"
click at [437, 62] on span at bounding box center [437, 60] width 6 height 6
click at [437, 62] on input "Learning Path Expires" at bounding box center [437, 61] width 6 height 6
radio input "true"
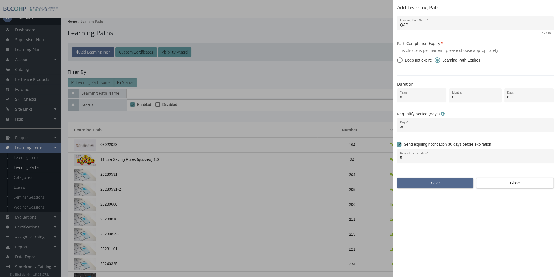
click at [470, 98] on input "0" at bounding box center [475, 97] width 46 height 4
type input "12"
click at [417, 158] on input "5" at bounding box center [475, 158] width 151 height 4
click at [434, 183] on span "Save" at bounding box center [435, 183] width 67 height 10
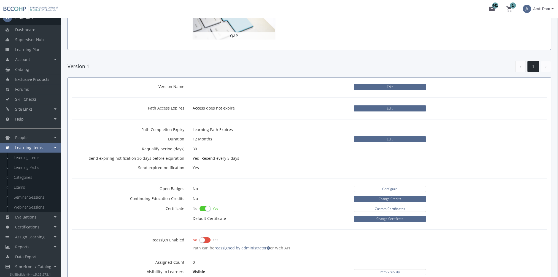
scroll to position [110, 0]
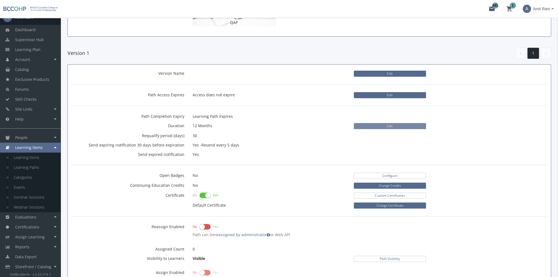
click at [377, 126] on button "Edit" at bounding box center [390, 126] width 72 height 6
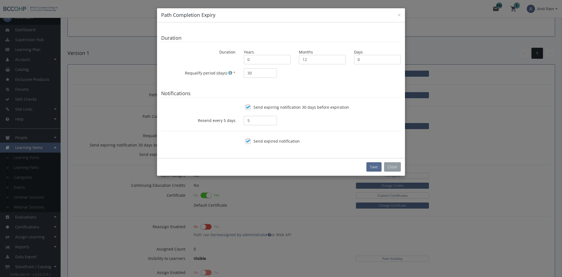
click at [394, 164] on button "Close" at bounding box center [392, 166] width 17 height 9
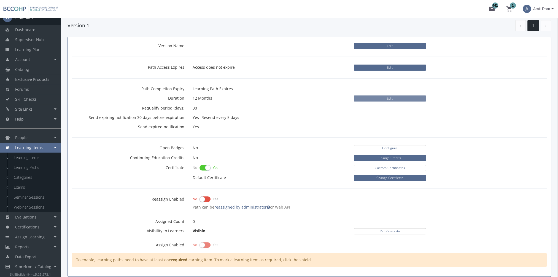
scroll to position [165, 0]
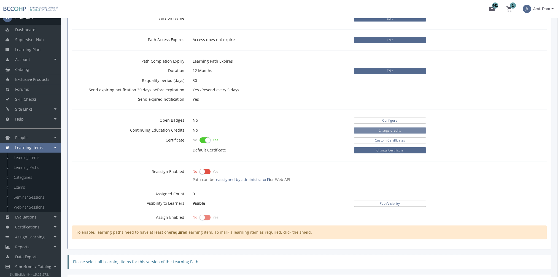
click at [376, 128] on button "Change Credits" at bounding box center [390, 130] width 72 height 6
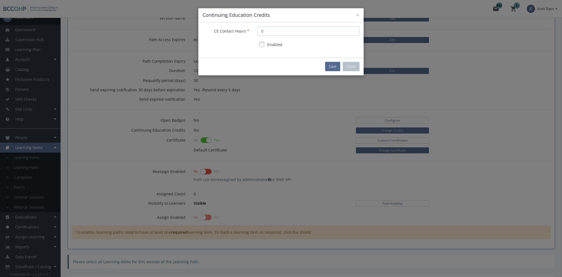
click at [274, 32] on input "0" at bounding box center [309, 30] width 102 height 9
type input "10"
click at [262, 45] on link at bounding box center [262, 44] width 8 height 8
click at [331, 66] on button "Save" at bounding box center [332, 66] width 15 height 9
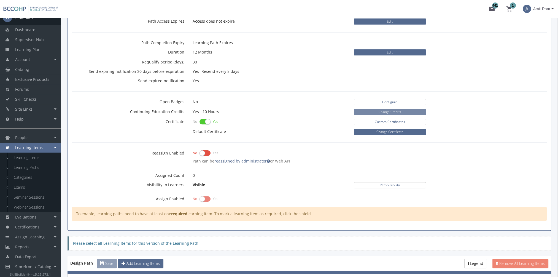
scroll to position [193, 0]
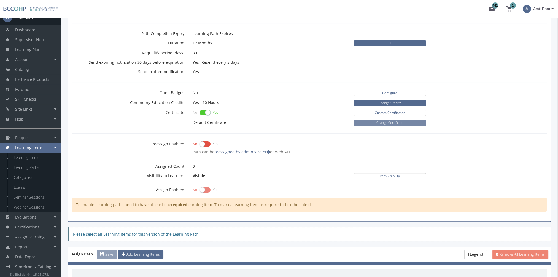
click at [392, 123] on button "Change Certificate" at bounding box center [390, 123] width 72 height 6
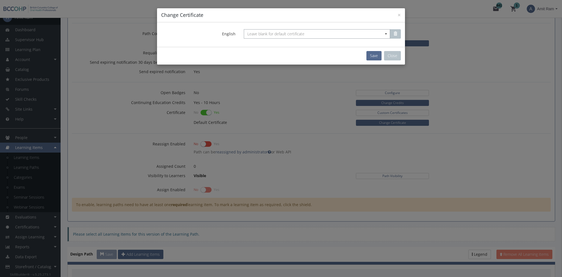
click at [275, 30] on span "Leave blank for default certificate" at bounding box center [317, 33] width 146 height 9
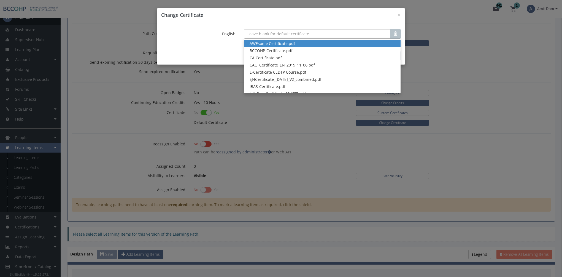
click at [183, 29] on label "English" at bounding box center [198, 32] width 83 height 7
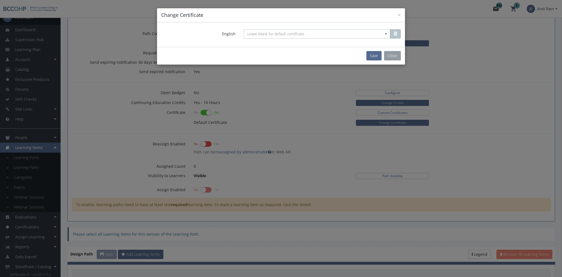
click at [391, 58] on button "Close" at bounding box center [392, 55] width 17 height 9
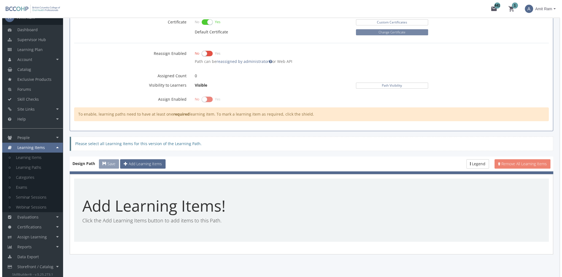
scroll to position [286, 0]
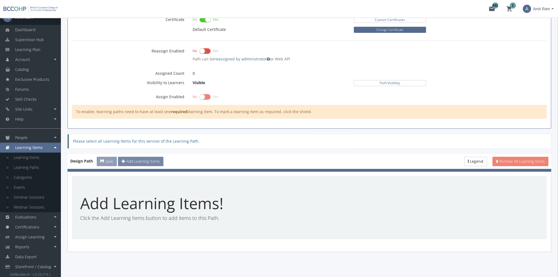
click at [149, 159] on span "Add Learning Items" at bounding box center [142, 160] width 33 height 5
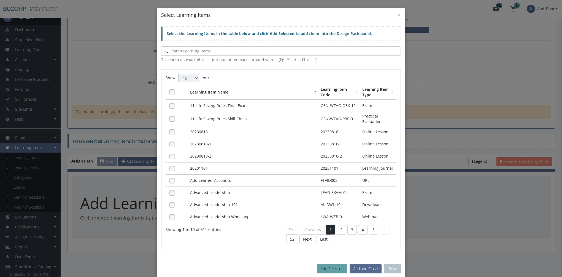
click at [202, 51] on input "text" at bounding box center [282, 51] width 229 height 6
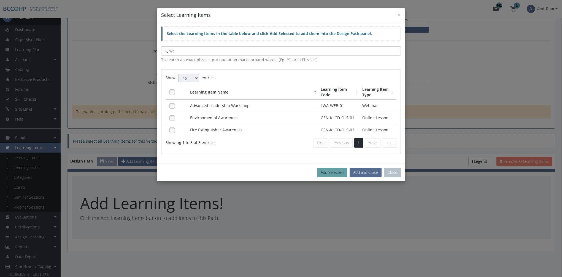
type input "w"
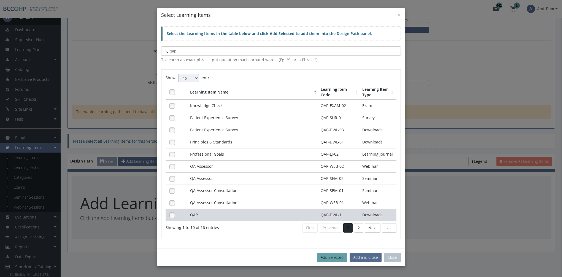
type input "qap"
click at [226, 215] on td "QAP" at bounding box center [254, 215] width 131 height 12
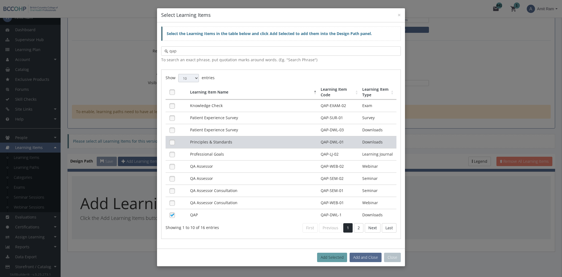
click at [218, 138] on td "Principles & Standards" at bounding box center [254, 142] width 131 height 12
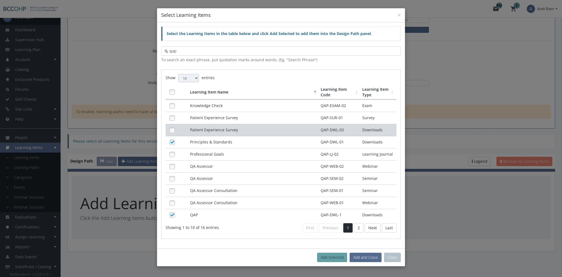
click at [220, 126] on td "Patient Experience Survey" at bounding box center [254, 130] width 131 height 12
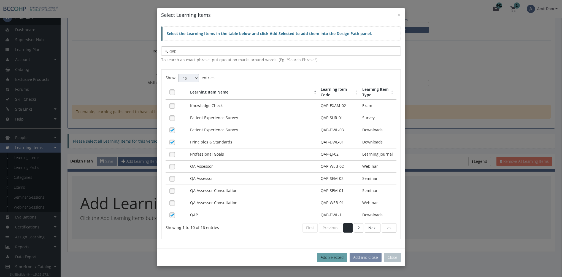
click at [364, 253] on button "Add and Close" at bounding box center [366, 256] width 32 height 9
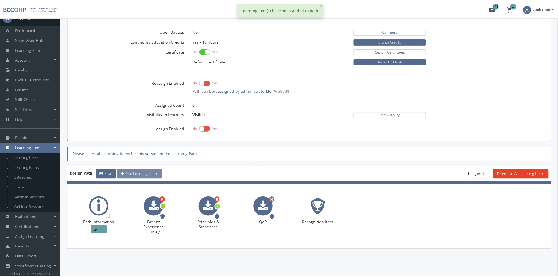
scroll to position [252, 0]
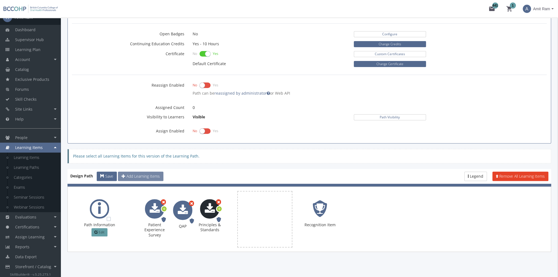
drag, startPoint x: 255, startPoint y: 206, endPoint x: 211, endPoint y: 213, distance: 44.9
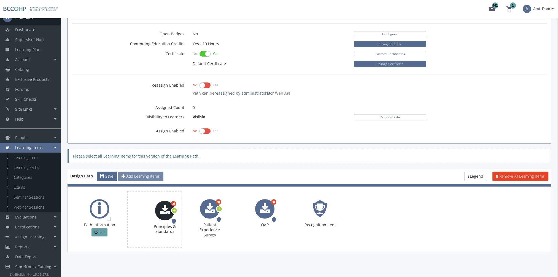
drag, startPoint x: 212, startPoint y: 207, endPoint x: 169, endPoint y: 208, distance: 43.8
click at [164, 200] on span "Remove" at bounding box center [157, 201] width 15 height 5
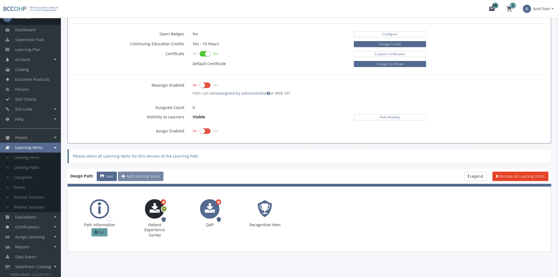
click at [164, 206] on icon at bounding box center [164, 208] width 5 height 7
click at [185, 215] on span "Options" at bounding box center [182, 216] width 12 height 5
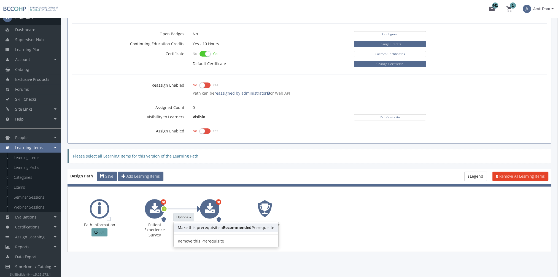
click at [191, 224] on link "Make this prerequisite a Recommended Prerequisite" at bounding box center [226, 227] width 105 height 8
click at [184, 213] on button "Options" at bounding box center [183, 217] width 21 height 8
click at [195, 238] on link "Remove this Prerequisite" at bounding box center [222, 241] width 97 height 8
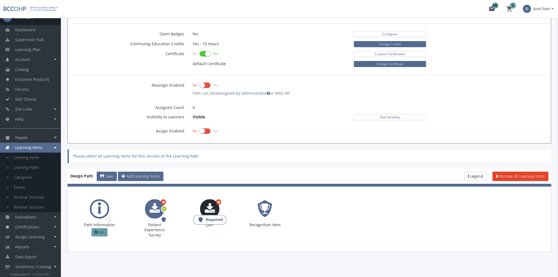
click at [216, 217] on span "Required" at bounding box center [214, 219] width 17 height 5
click at [102, 231] on span "Edit" at bounding box center [102, 231] width 6 height 5
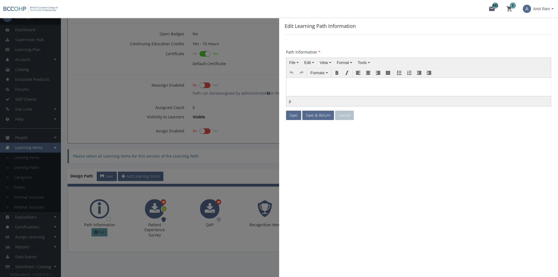
click at [313, 88] on body at bounding box center [418, 91] width 260 height 23
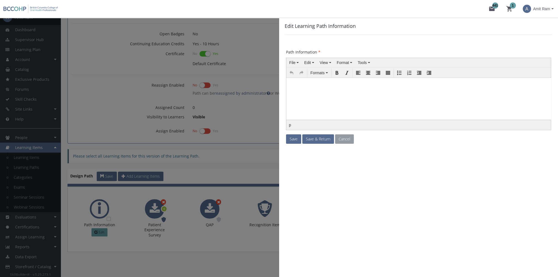
click at [349, 139] on button "Cancel" at bounding box center [344, 138] width 19 height 9
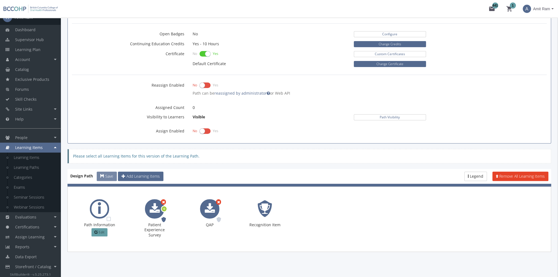
click at [111, 175] on span "Save" at bounding box center [109, 175] width 8 height 5
click at [43, 247] on link "Reports" at bounding box center [30, 247] width 61 height 10
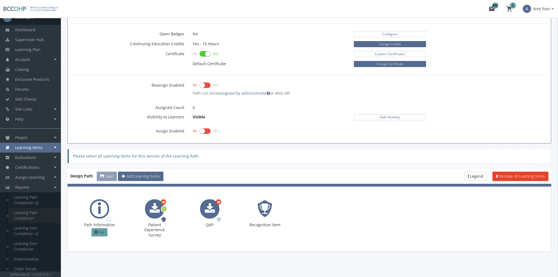
click at [29, 214] on link "Learning Path Completion" at bounding box center [34, 214] width 52 height 15
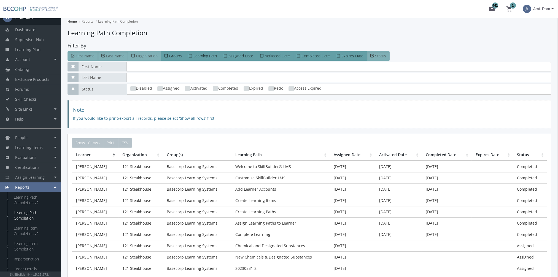
click at [147, 56] on span "Organization" at bounding box center [146, 55] width 21 height 5
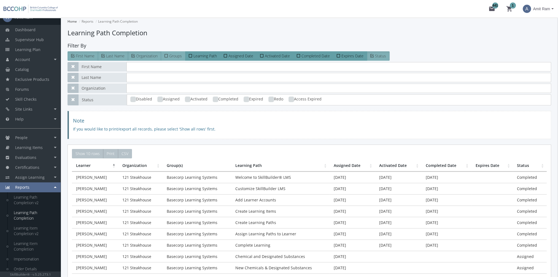
click at [171, 56] on span "Groups" at bounding box center [175, 55] width 13 height 5
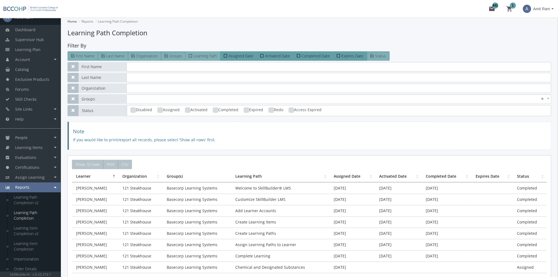
click at [199, 57] on span "Learning Path" at bounding box center [204, 55] width 23 height 5
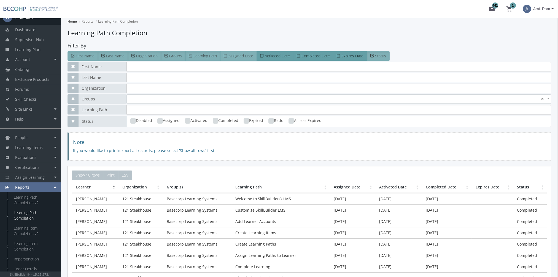
click at [248, 58] on span "Assigned Date" at bounding box center [240, 55] width 25 height 5
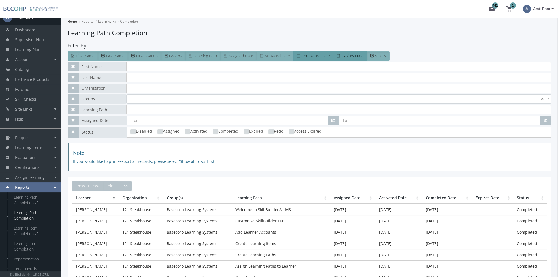
click at [272, 57] on span "Activated Date" at bounding box center [277, 55] width 25 height 5
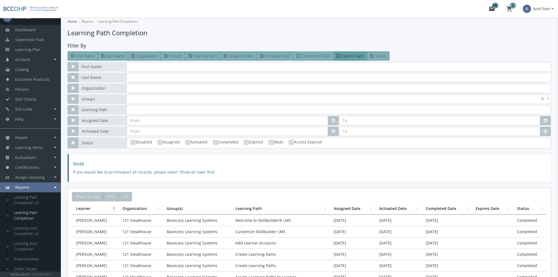
click at [306, 56] on span "Completed Date" at bounding box center [315, 55] width 28 height 5
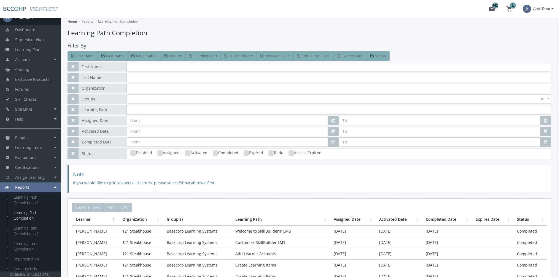
click at [348, 56] on span "Expires Date" at bounding box center [352, 55] width 22 height 5
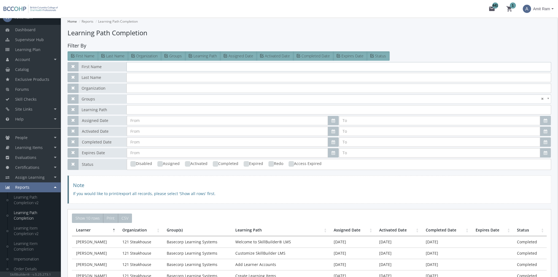
click at [134, 69] on input "text" at bounding box center [338, 66] width 425 height 9
type input "[PERSON_NAME]"
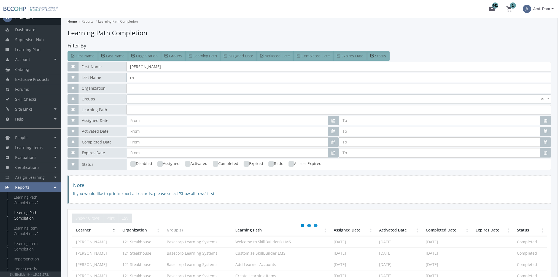
type input "ram"
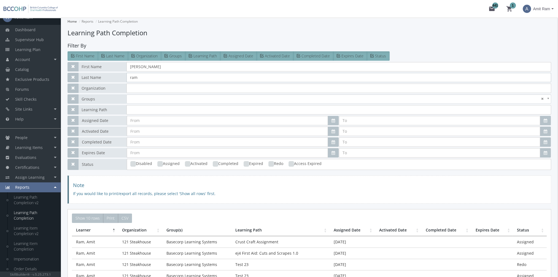
click at [215, 164] on ins at bounding box center [216, 164] width 6 height 6
checkbox input "true"
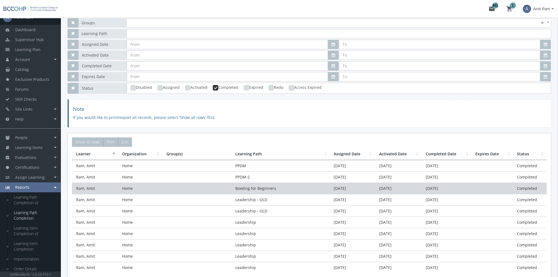
scroll to position [83, 0]
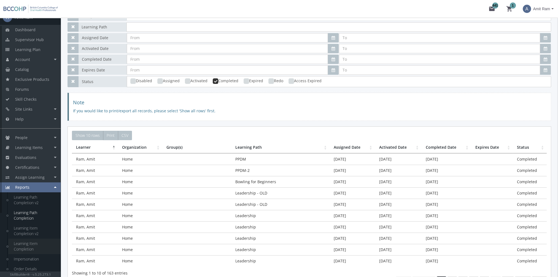
type input "ram"
click at [30, 246] on link "Learning Item Completion" at bounding box center [34, 245] width 52 height 15
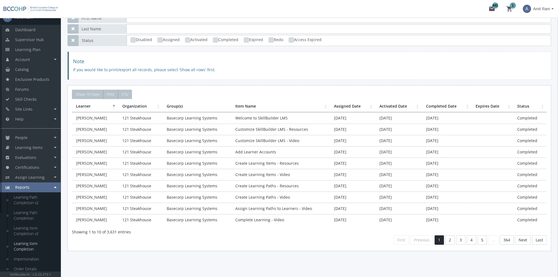
scroll to position [99, 0]
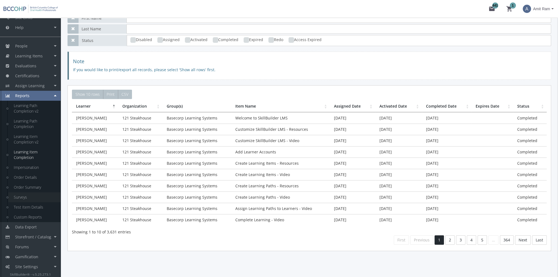
click at [29, 198] on link "Surveys" at bounding box center [34, 197] width 52 height 10
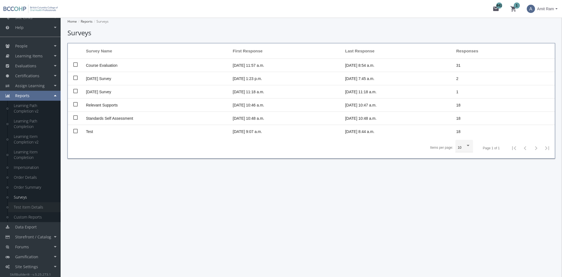
click at [33, 206] on link "Test Item Details" at bounding box center [34, 207] width 52 height 10
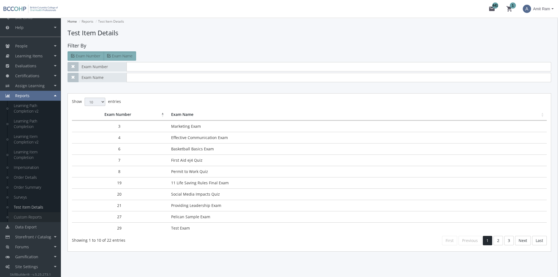
click at [34, 217] on link "Custom Reports" at bounding box center [34, 217] width 52 height 10
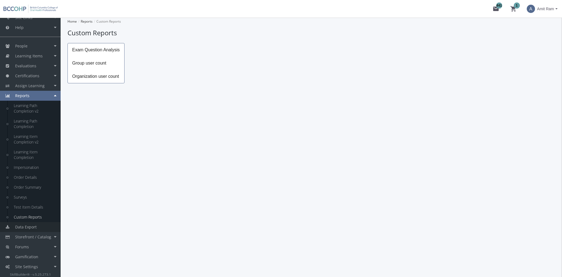
click at [37, 226] on link "Data Export" at bounding box center [30, 227] width 61 height 10
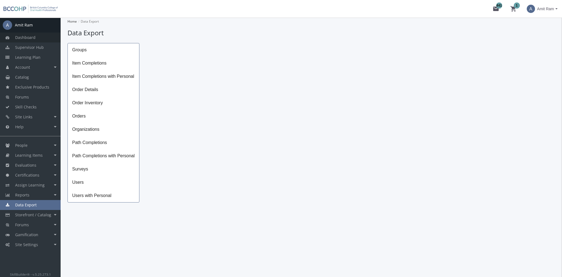
click at [40, 41] on link "Dashboard" at bounding box center [30, 38] width 61 height 10
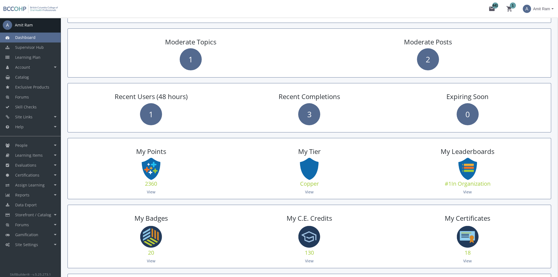
scroll to position [138, 0]
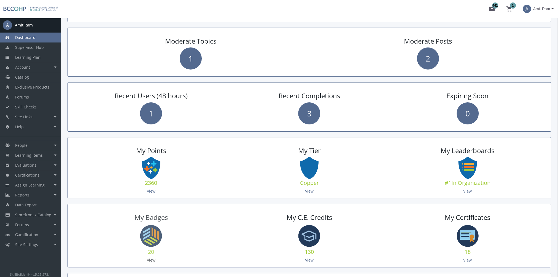
click at [152, 257] on link "View" at bounding box center [151, 259] width 9 height 5
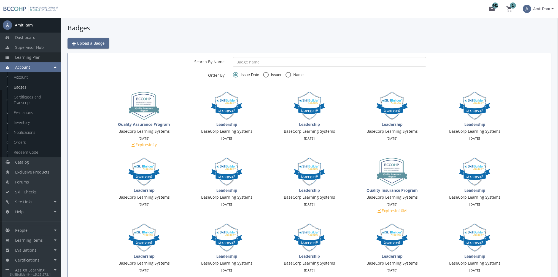
click at [37, 56] on span "Learning Plan" at bounding box center [27, 57] width 25 height 5
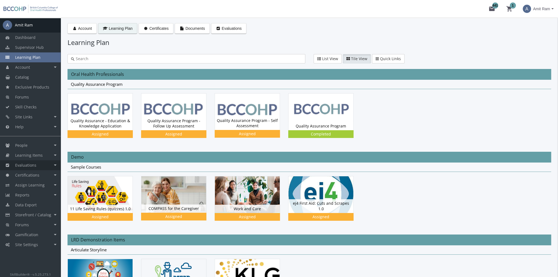
click at [36, 169] on link "Evaluations" at bounding box center [30, 165] width 61 height 10
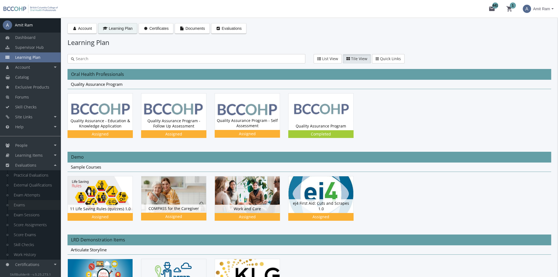
click at [34, 207] on link "Exams" at bounding box center [34, 205] width 52 height 10
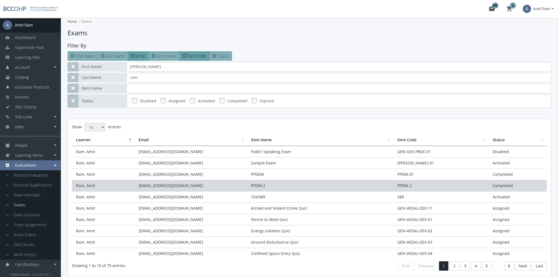
click at [313, 188] on td "PPDM-2" at bounding box center [320, 185] width 146 height 11
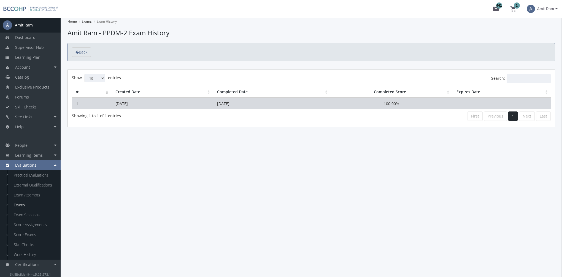
click at [330, 102] on td "[DATE]" at bounding box center [272, 103] width 118 height 11
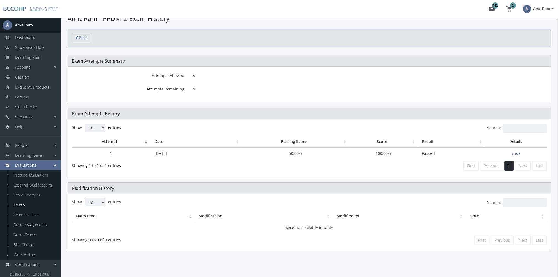
scroll to position [15, 0]
click at [47, 50] on link "Supervisor Hub" at bounding box center [30, 47] width 61 height 10
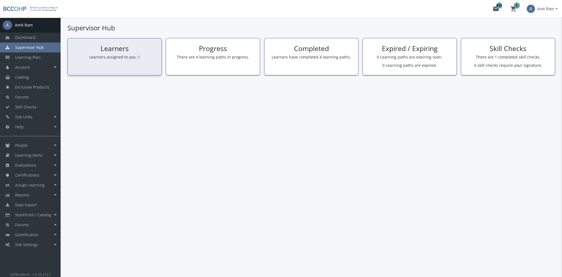
click at [117, 55] on p "Learners assigned to you: 1" at bounding box center [114, 57] width 85 height 6
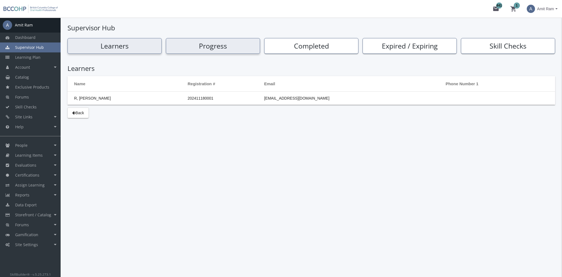
click at [228, 48] on h2 "Progress" at bounding box center [213, 46] width 90 height 8
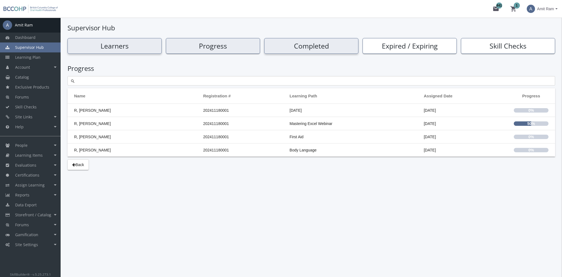
click at [318, 48] on h2 "Completed" at bounding box center [311, 46] width 90 height 8
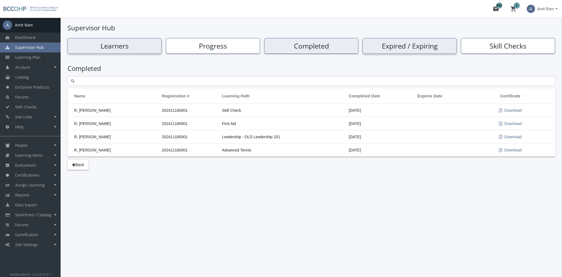
click at [410, 48] on h2 "Expired / Expiring" at bounding box center [409, 46] width 90 height 8
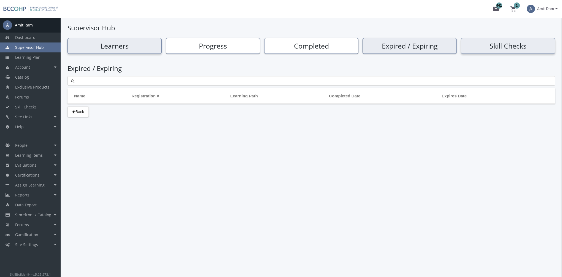
click at [496, 47] on h2 "Skill Checks" at bounding box center [508, 46] width 90 height 8
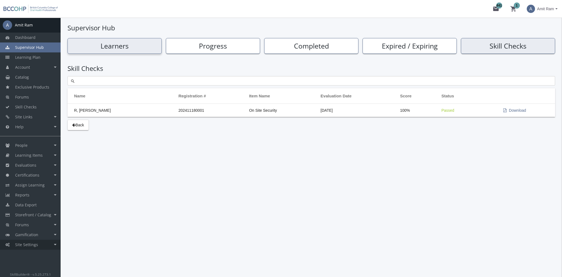
click at [33, 245] on span "Site Settings" at bounding box center [26, 244] width 23 height 5
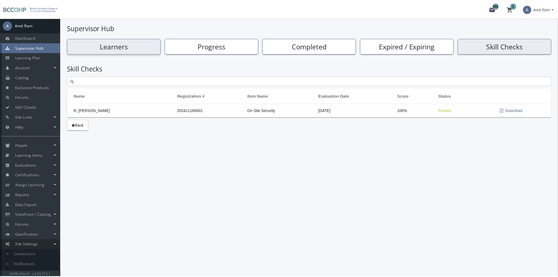
scroll to position [28, 0]
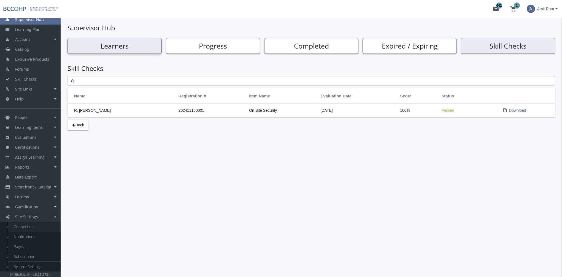
click at [33, 225] on link "Connections" at bounding box center [34, 226] width 52 height 10
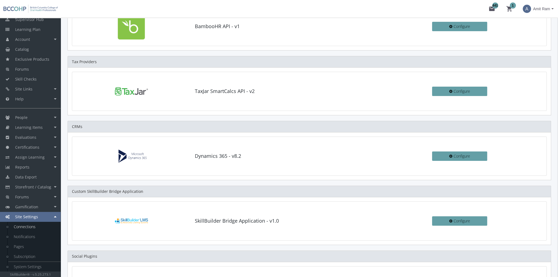
scroll to position [55, 0]
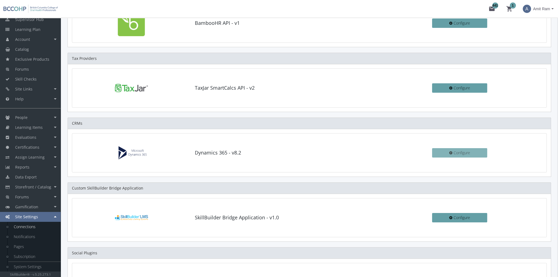
click at [458, 152] on span "Configure" at bounding box center [461, 152] width 17 height 5
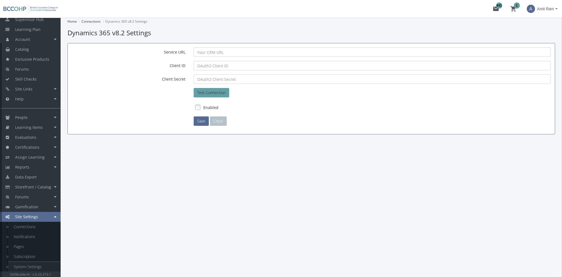
click at [23, 266] on link "System Settings" at bounding box center [34, 266] width 52 height 10
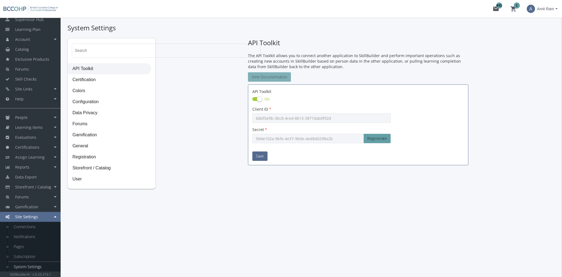
click at [278, 76] on link "View Documentation" at bounding box center [269, 76] width 43 height 9
click at [29, 237] on link "Notifications" at bounding box center [34, 236] width 52 height 10
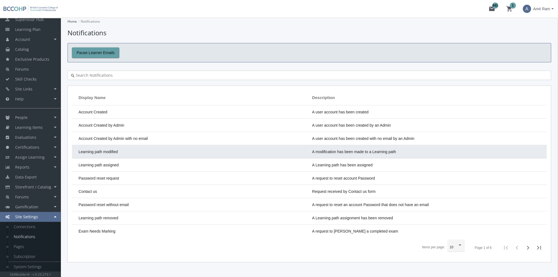
click at [114, 155] on td "Learning path modified" at bounding box center [190, 151] width 237 height 13
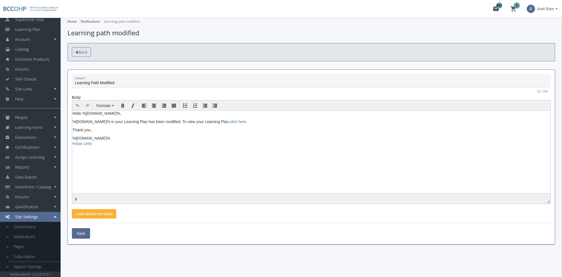
click at [77, 54] on icon at bounding box center [76, 52] width 3 height 4
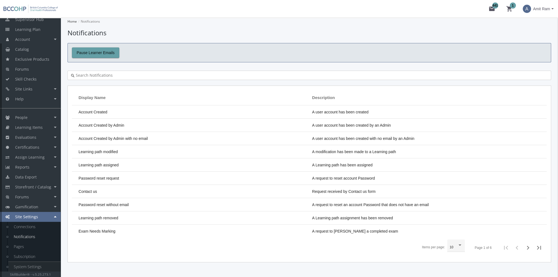
click at [42, 265] on link "System Settings" at bounding box center [34, 266] width 52 height 10
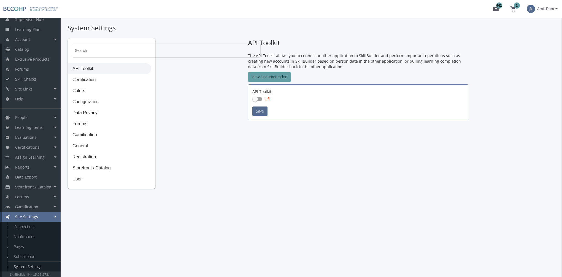
checkbox input "true"
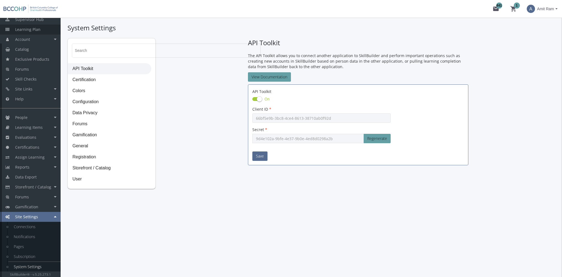
click at [28, 31] on span "Learning Plan" at bounding box center [27, 29] width 25 height 5
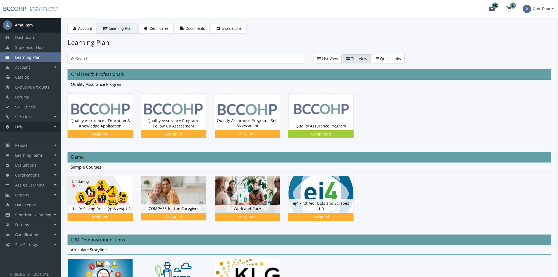
click at [22, 128] on span "Help" at bounding box center [19, 126] width 9 height 5
click at [26, 146] on link "Help Centre" at bounding box center [34, 147] width 52 height 10
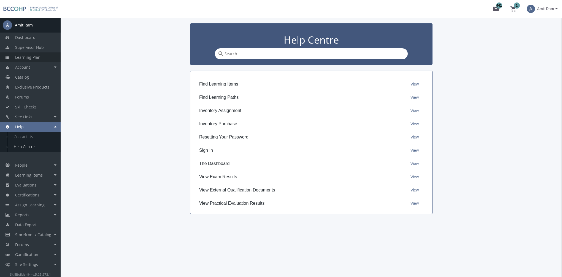
click at [40, 56] on link "Learning Plan" at bounding box center [30, 57] width 61 height 10
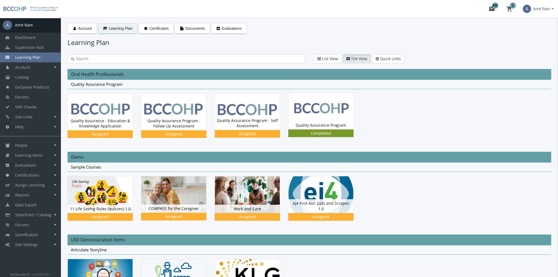
click at [341, 108] on img at bounding box center [320, 111] width 65 height 36
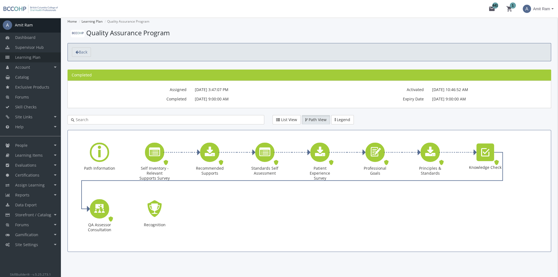
click at [44, 58] on link "Learning Plan" at bounding box center [30, 57] width 61 height 10
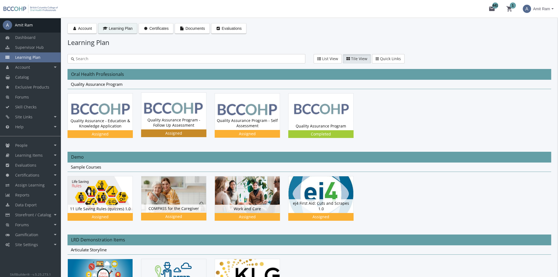
click at [162, 109] on img at bounding box center [173, 111] width 65 height 37
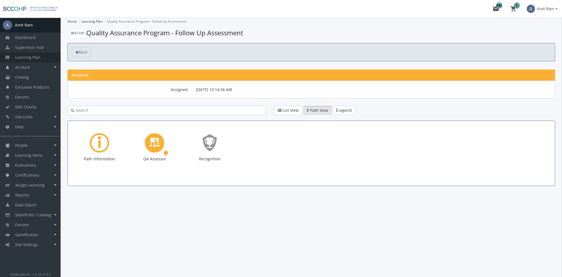
click at [41, 56] on link "Learning Plan" at bounding box center [30, 57] width 61 height 10
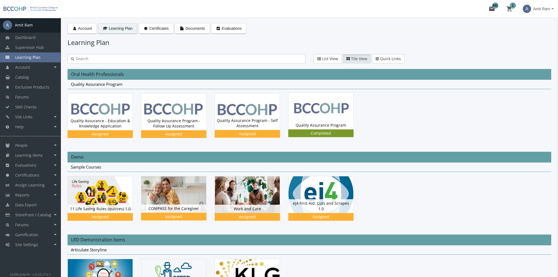
click at [338, 115] on img at bounding box center [320, 111] width 65 height 36
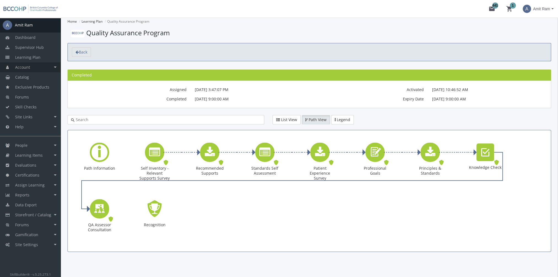
click at [46, 67] on link "Account" at bounding box center [30, 67] width 61 height 10
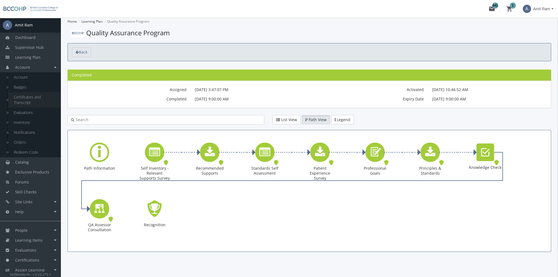
click at [35, 103] on link "Certificates and Transcript" at bounding box center [34, 99] width 52 height 15
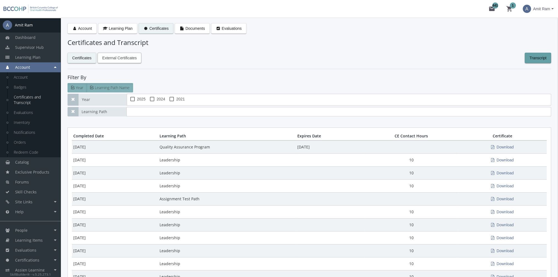
click at [129, 61] on span "External Certificates" at bounding box center [119, 58] width 34 height 10
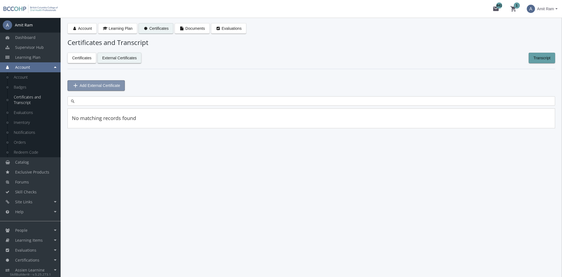
click at [112, 88] on span "Add External Certificate" at bounding box center [100, 85] width 40 height 10
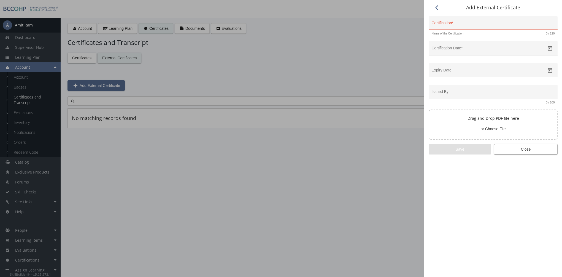
click at [529, 150] on span "Close" at bounding box center [526, 149] width 54 height 10
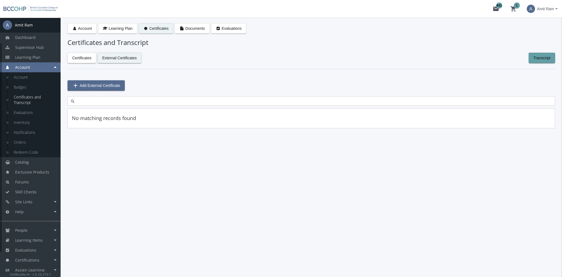
click at [27, 101] on link "Certificates and Transcript" at bounding box center [34, 99] width 52 height 15
click at [86, 56] on span "Certificates" at bounding box center [81, 58] width 19 height 10
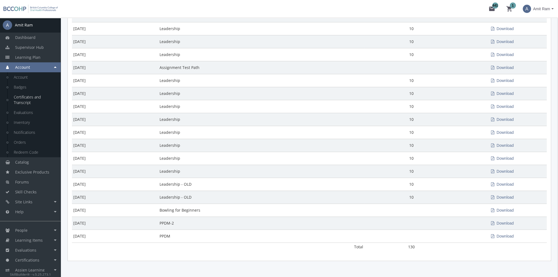
scroll to position [146, 0]
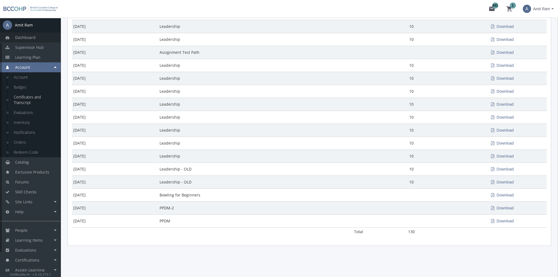
click at [30, 38] on span "Dashboard" at bounding box center [25, 37] width 20 height 5
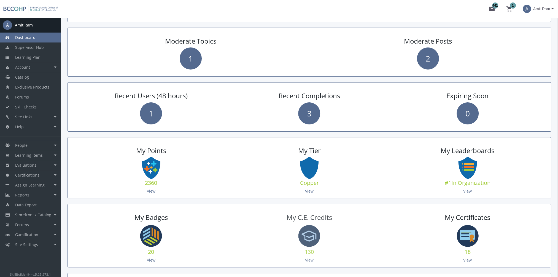
scroll to position [165, 0]
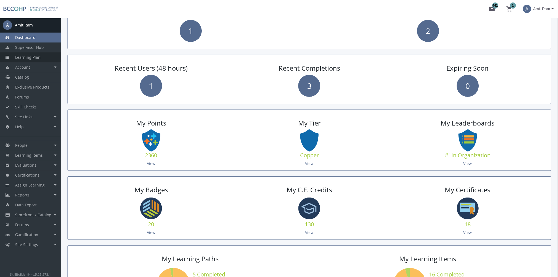
click at [46, 59] on link "Learning Plan" at bounding box center [30, 57] width 61 height 10
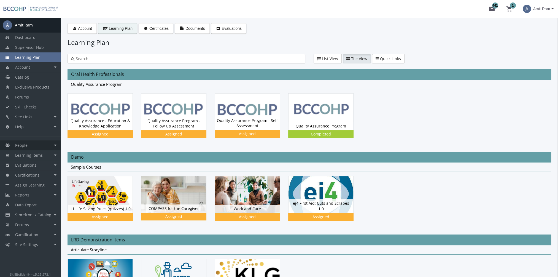
click at [35, 145] on link "People" at bounding box center [30, 145] width 61 height 10
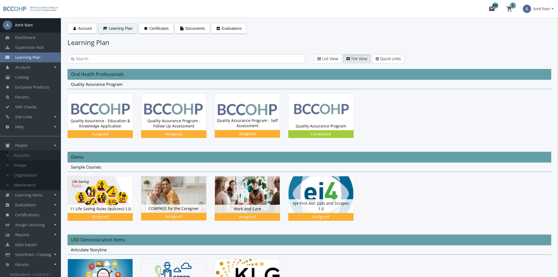
click at [36, 154] on link "Accounts" at bounding box center [34, 155] width 52 height 10
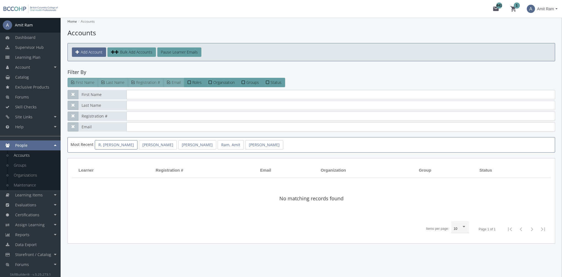
click at [104, 147] on link "R, [PERSON_NAME]" at bounding box center [116, 144] width 43 height 9
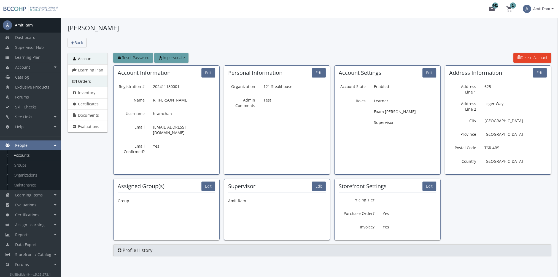
click at [90, 82] on span "Orders" at bounding box center [84, 81] width 13 height 5
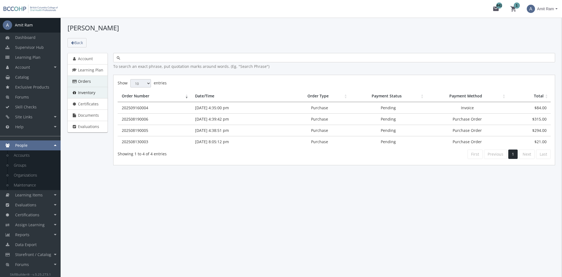
click at [92, 90] on span "Inventory" at bounding box center [86, 92] width 17 height 5
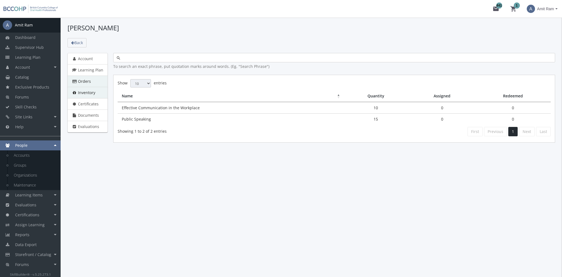
click at [91, 84] on link "Orders" at bounding box center [87, 81] width 40 height 12
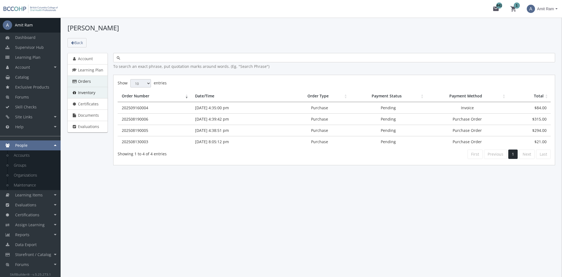
click at [91, 91] on span "Inventory" at bounding box center [86, 92] width 17 height 5
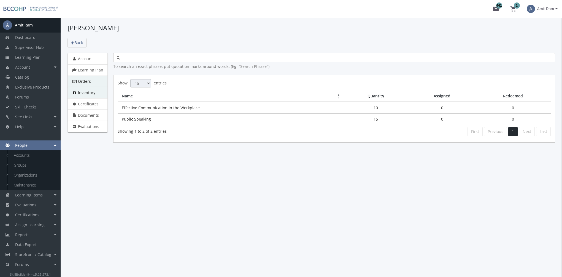
click at [90, 82] on link "Orders" at bounding box center [87, 81] width 40 height 12
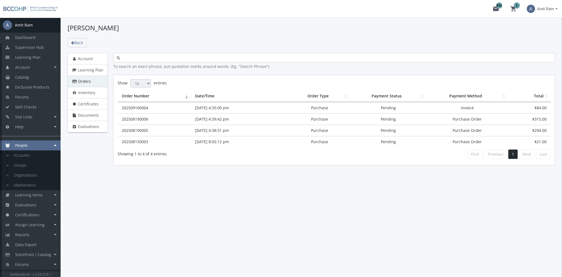
scroll to position [18, 0]
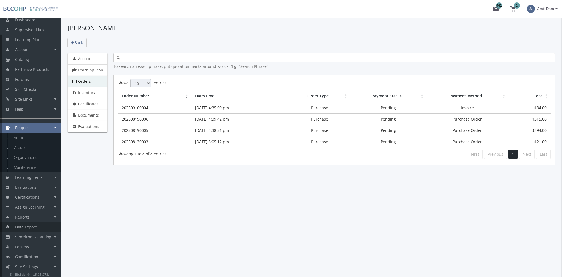
click at [36, 226] on span "Data Export" at bounding box center [25, 226] width 21 height 5
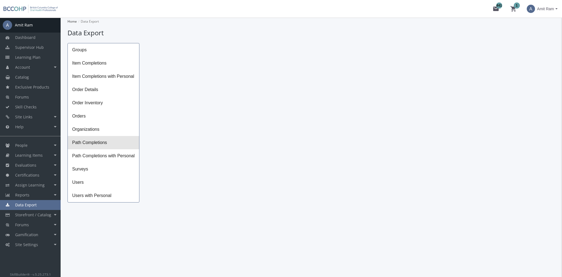
click at [93, 143] on span "Path Completions" at bounding box center [103, 142] width 71 height 13
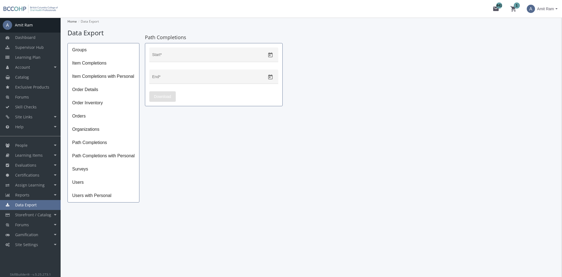
click at [100, 129] on span "Organizations" at bounding box center [103, 129] width 71 height 13
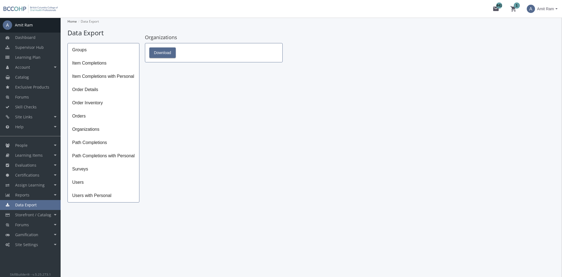
click at [99, 141] on span "Path Completions" at bounding box center [103, 142] width 71 height 13
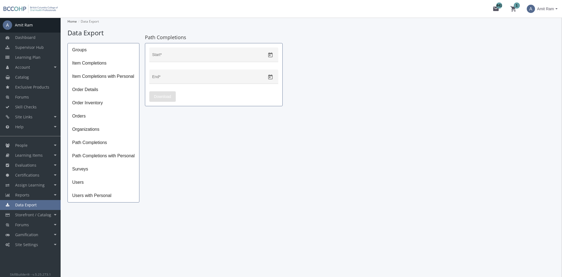
click at [95, 135] on span "Organizations" at bounding box center [103, 129] width 71 height 13
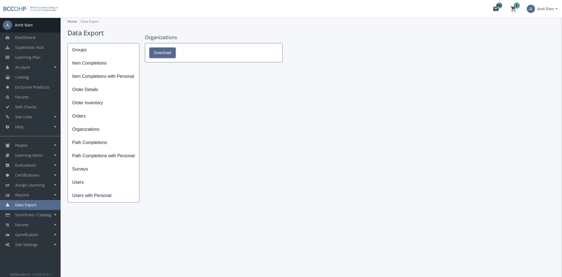
click at [35, 207] on span "Data Export" at bounding box center [25, 204] width 21 height 5
click at [36, 193] on link "Reports" at bounding box center [30, 195] width 61 height 10
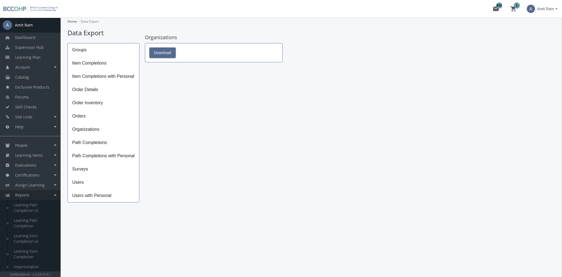
click at [33, 195] on link "Reports" at bounding box center [30, 195] width 61 height 10
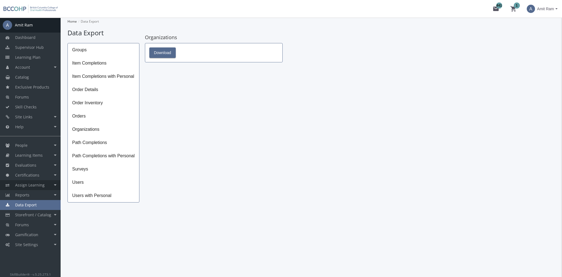
click at [33, 183] on span "Assign Learning" at bounding box center [29, 184] width 29 height 5
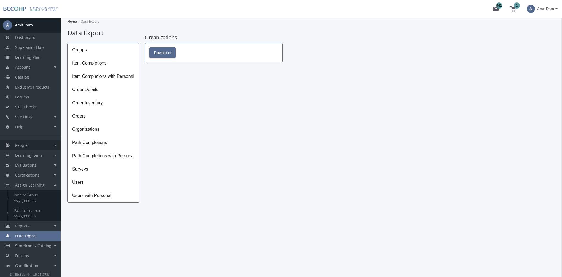
click at [31, 144] on link "People" at bounding box center [30, 145] width 61 height 10
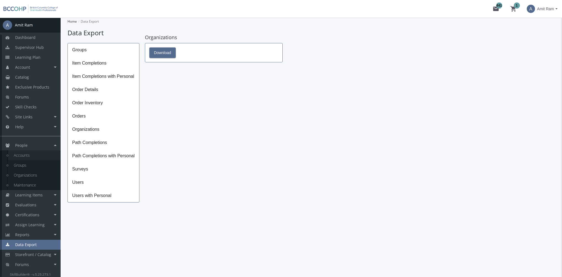
click at [22, 155] on link "Accounts" at bounding box center [34, 155] width 52 height 10
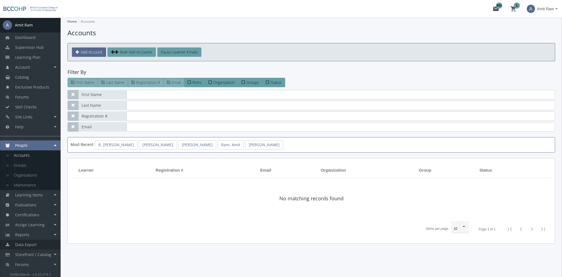
click at [34, 242] on span "Data Export" at bounding box center [25, 244] width 21 height 5
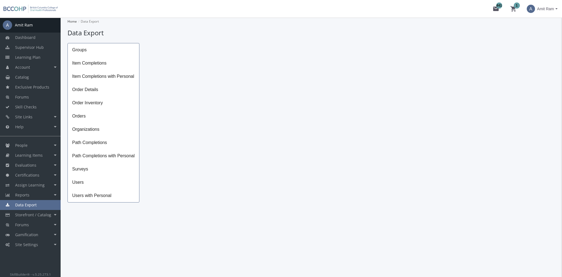
click at [92, 53] on span "Groups" at bounding box center [103, 49] width 71 height 13
click at [96, 140] on span "Path Completions" at bounding box center [103, 142] width 71 height 13
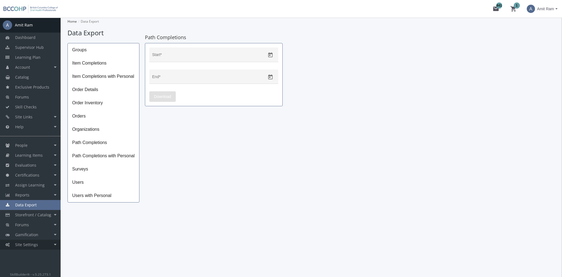
click at [36, 245] on span "Site Settings" at bounding box center [26, 244] width 23 height 5
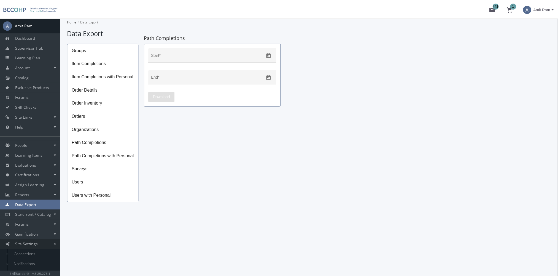
scroll to position [28, 0]
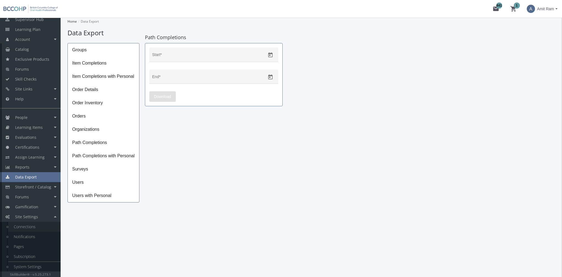
click at [36, 228] on link "Connections" at bounding box center [34, 226] width 52 height 10
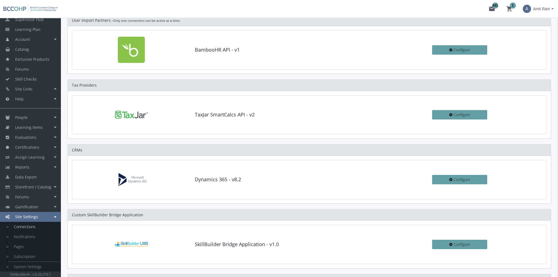
scroll to position [55, 0]
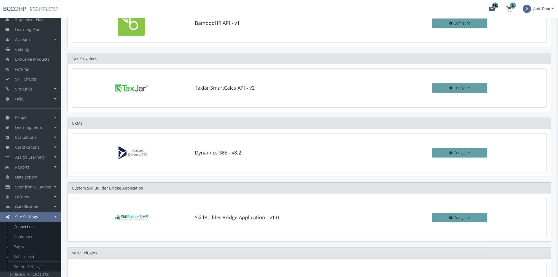
click at [475, 145] on div "Dynamics 365 - v8.2 Configure" at bounding box center [309, 152] width 474 height 33
click at [472, 151] on button "Configure" at bounding box center [459, 152] width 55 height 9
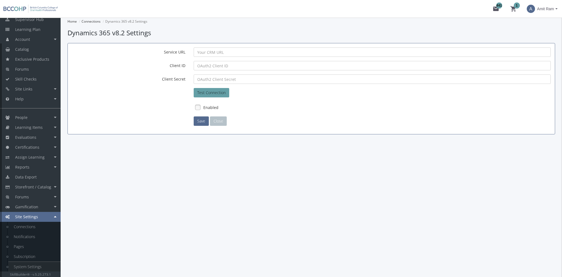
click at [41, 263] on link "System Settings" at bounding box center [34, 266] width 52 height 10
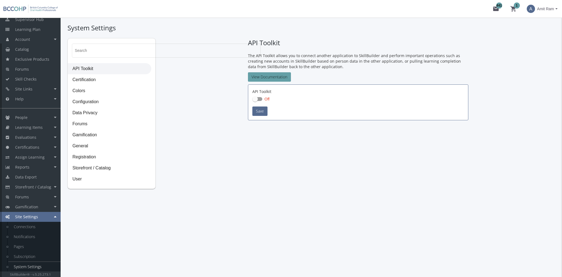
checkbox input "true"
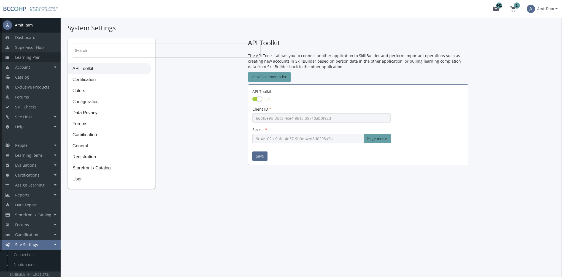
click at [43, 58] on link "Learning Plan" at bounding box center [30, 57] width 61 height 10
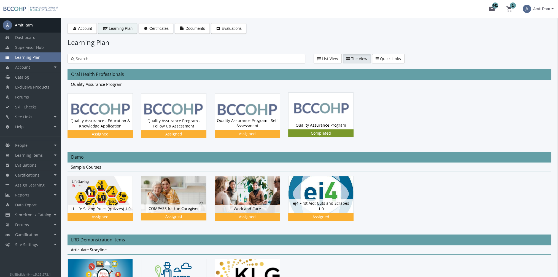
click at [344, 118] on img at bounding box center [320, 111] width 65 height 36
